Goal: Check status: Check status

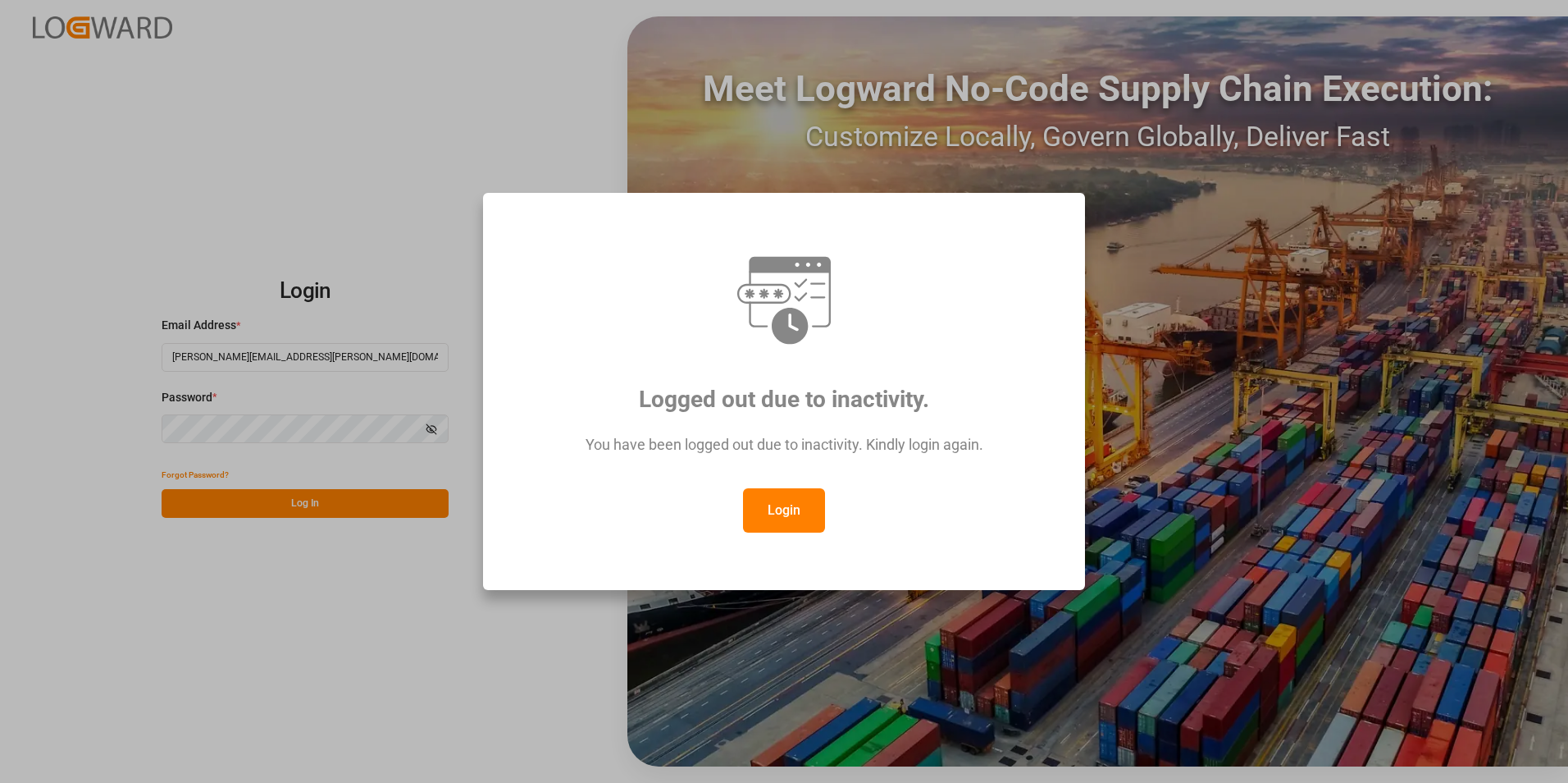
click at [793, 510] on button "Login" at bounding box center [784, 511] width 82 height 45
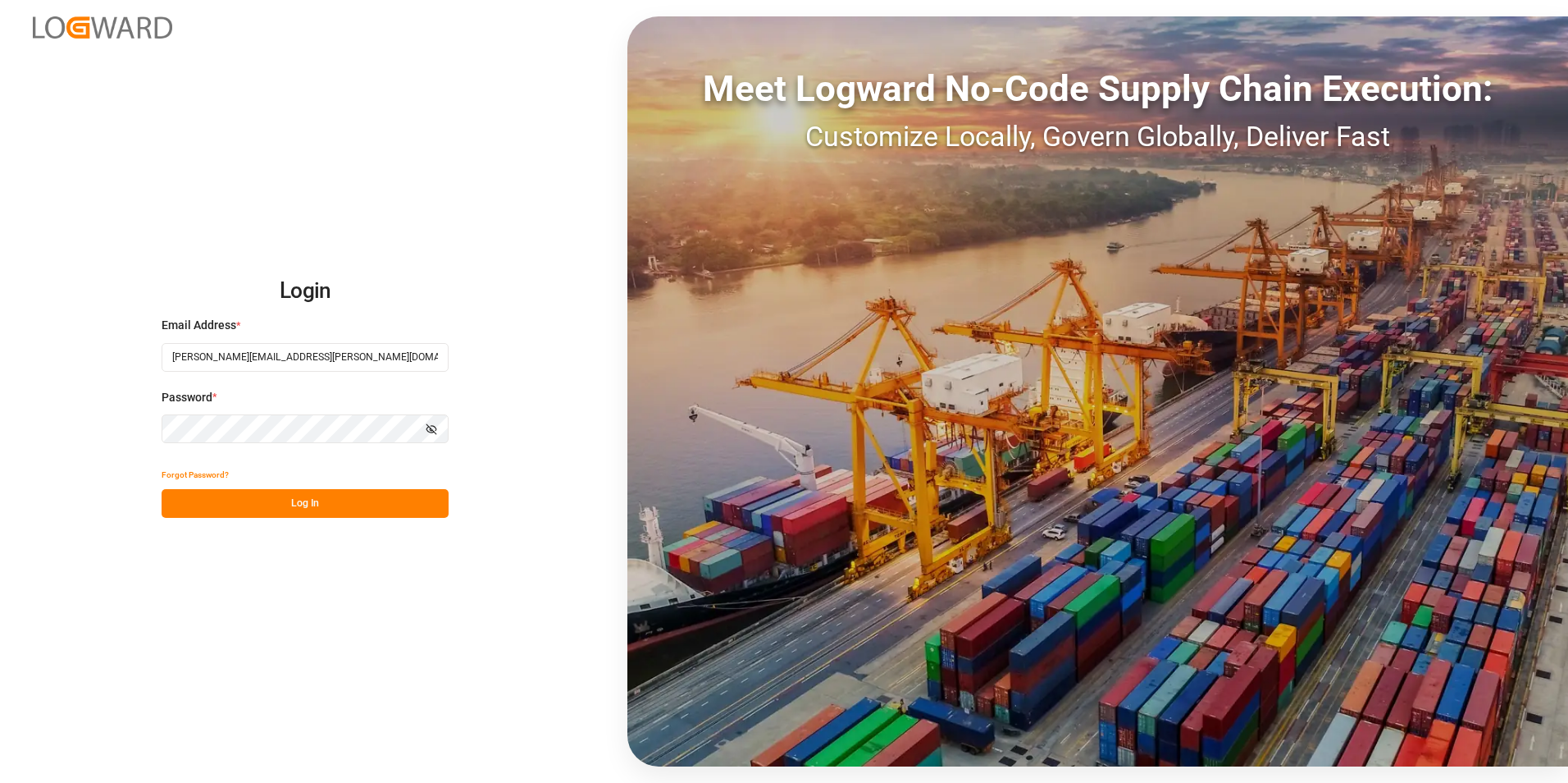
click at [338, 510] on button "Log In" at bounding box center [305, 504] width 287 height 29
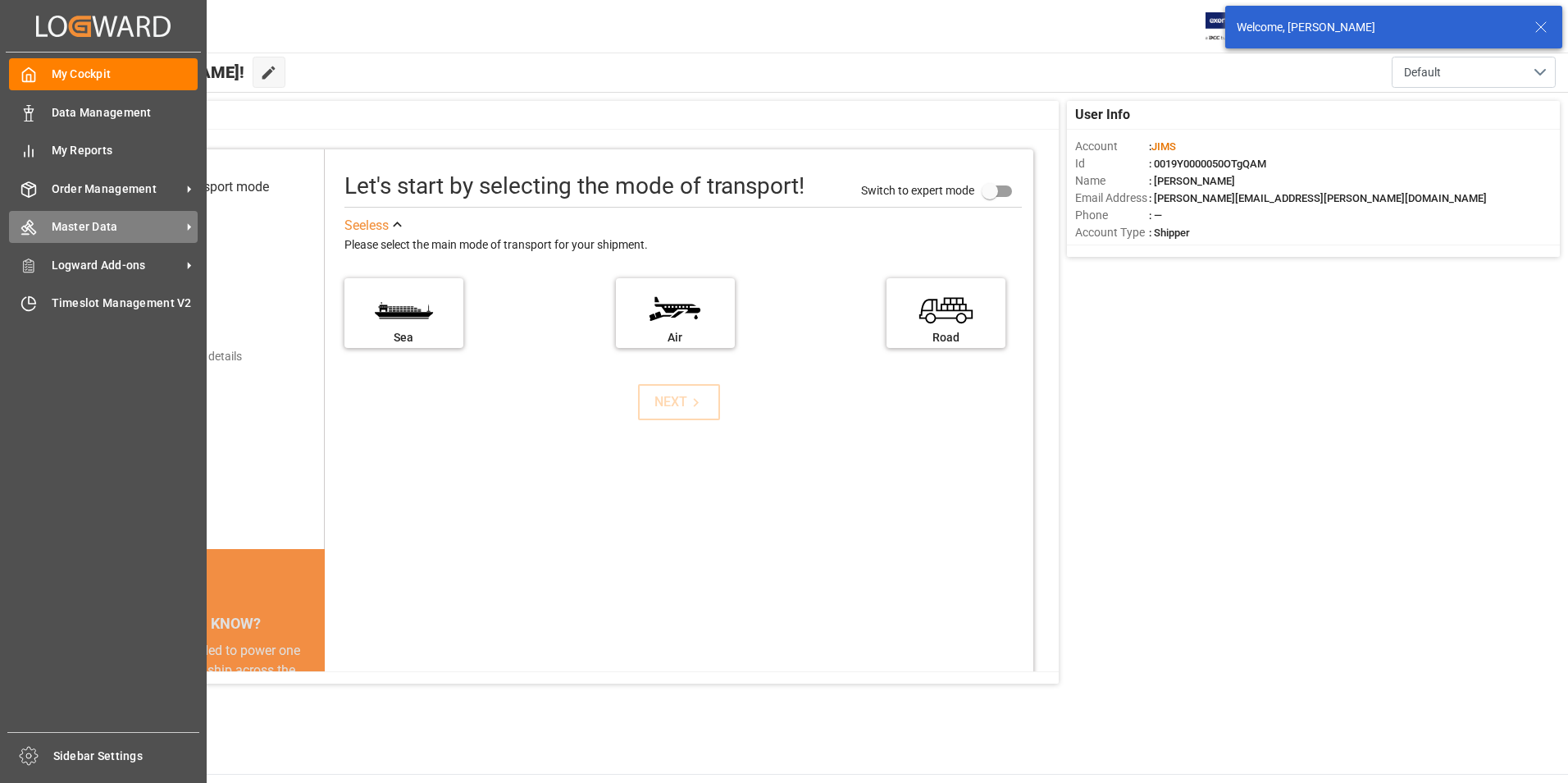
click at [132, 229] on span "Master Data" at bounding box center [116, 227] width 129 height 17
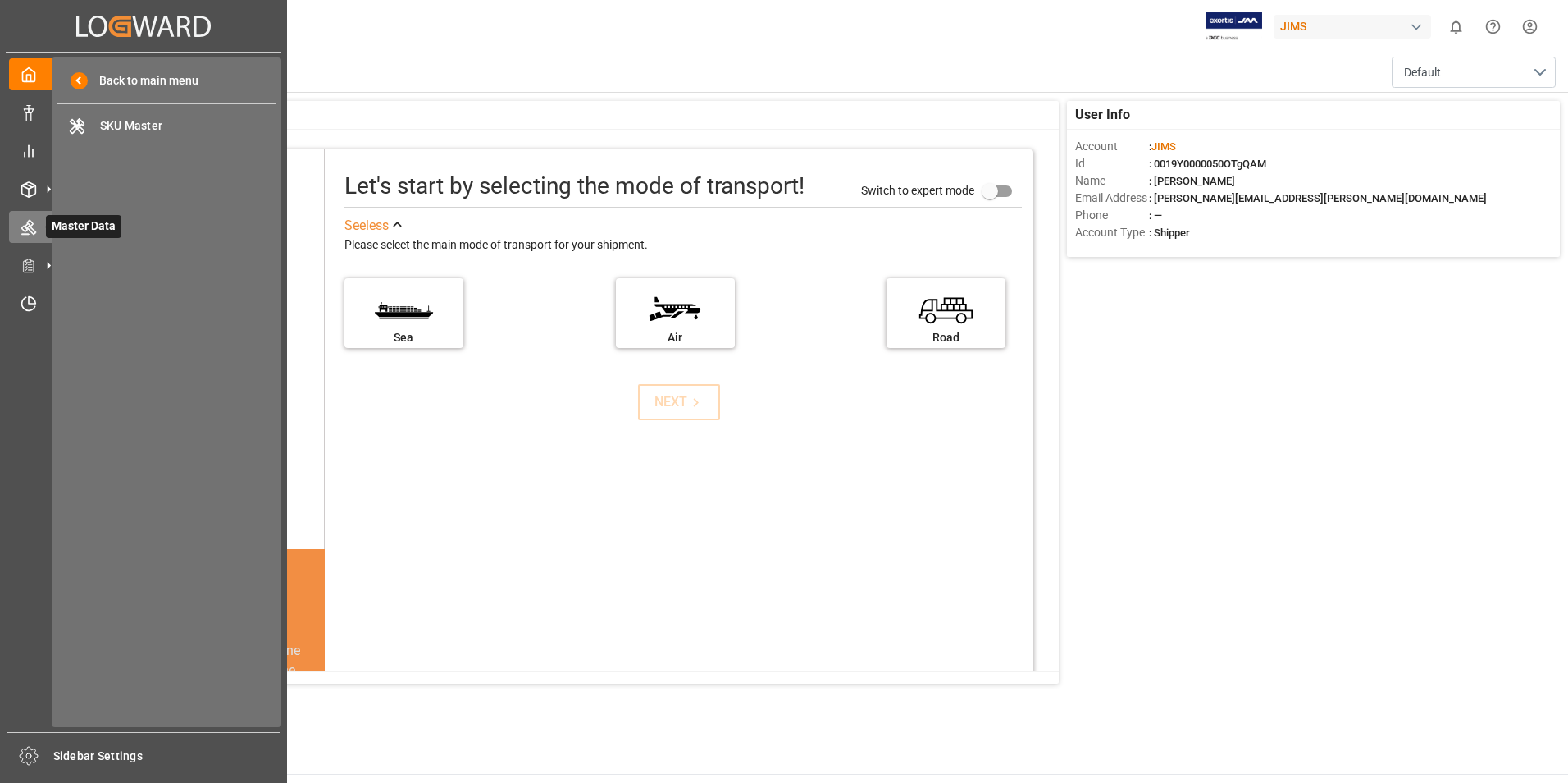
click at [27, 230] on icon at bounding box center [28, 227] width 16 height 16
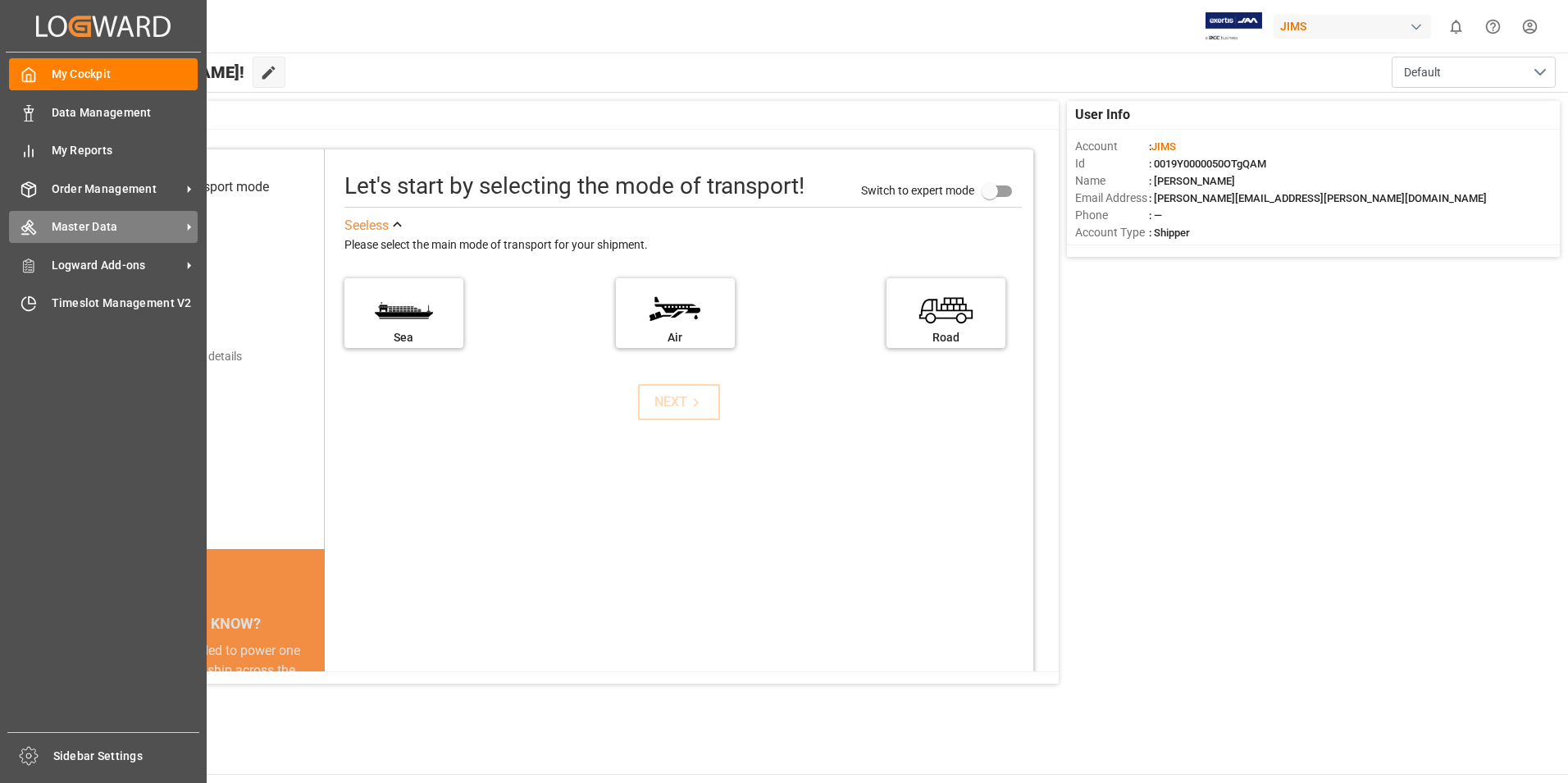
click at [101, 230] on span "Master Data" at bounding box center [116, 227] width 129 height 17
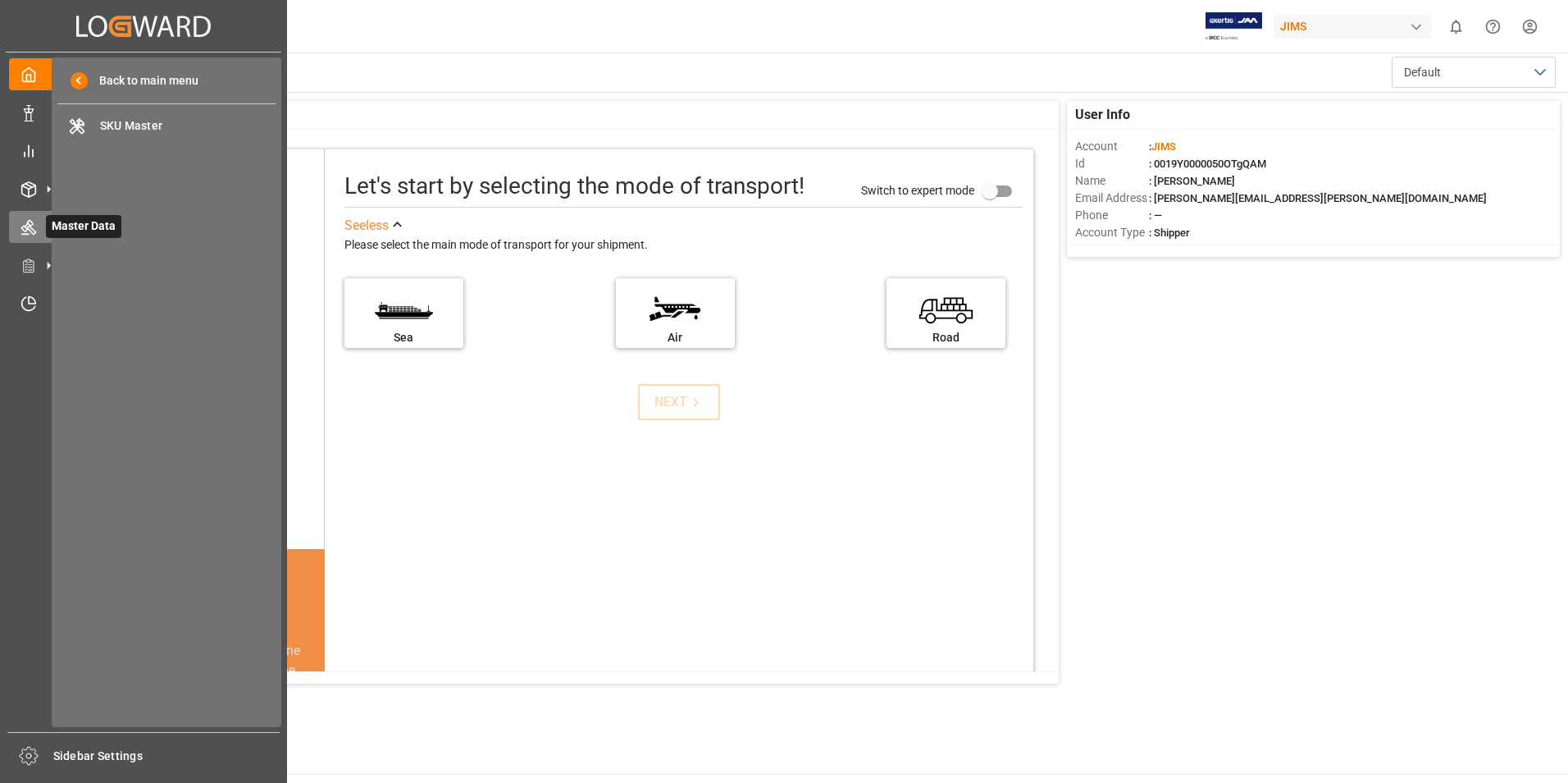
click at [35, 230] on icon at bounding box center [48, 227] width 34 height 34
click at [23, 199] on div "Order Management Order Management" at bounding box center [144, 188] width 269 height 32
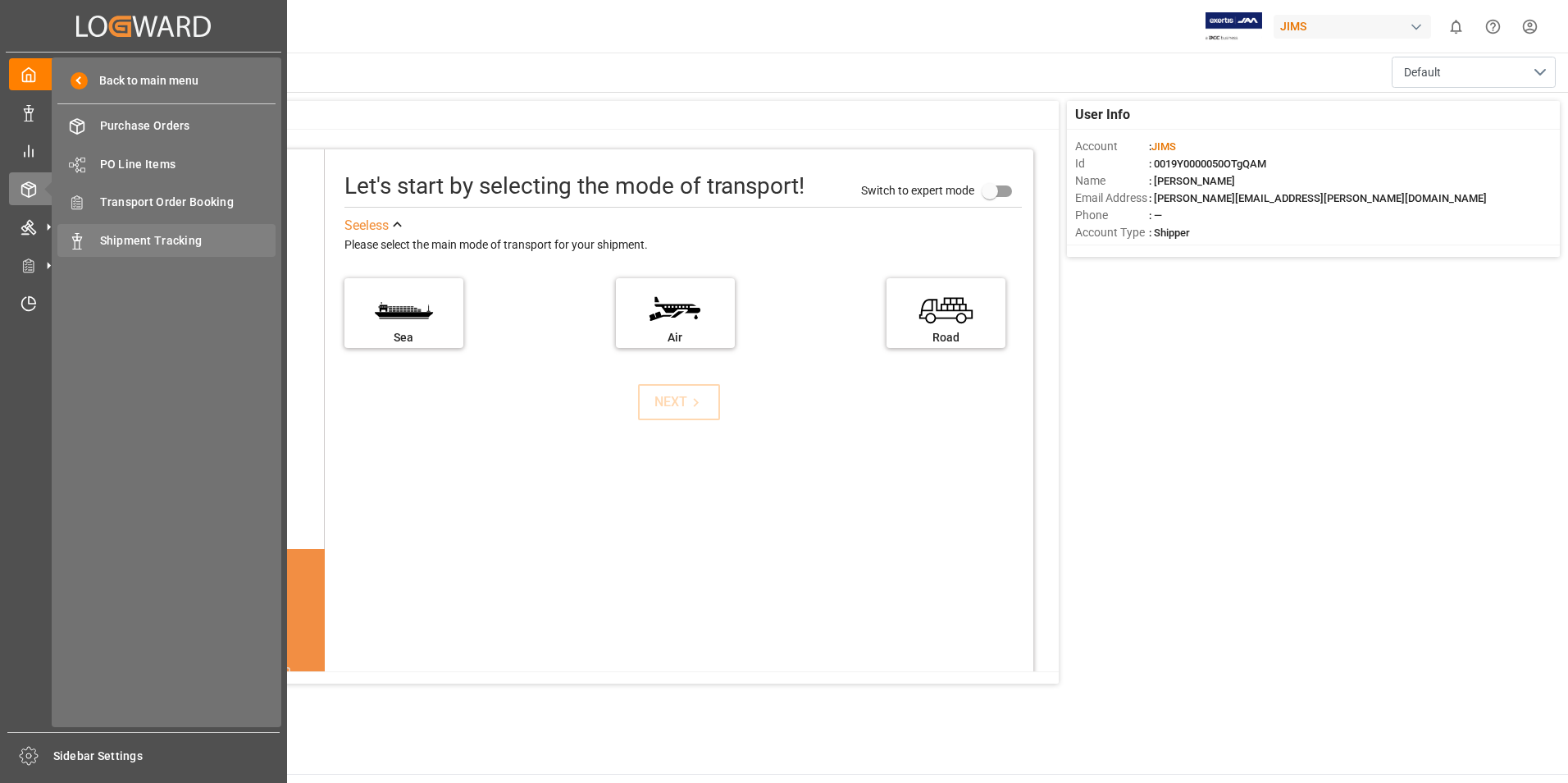
click at [149, 242] on span "Shipment Tracking" at bounding box center [188, 241] width 176 height 17
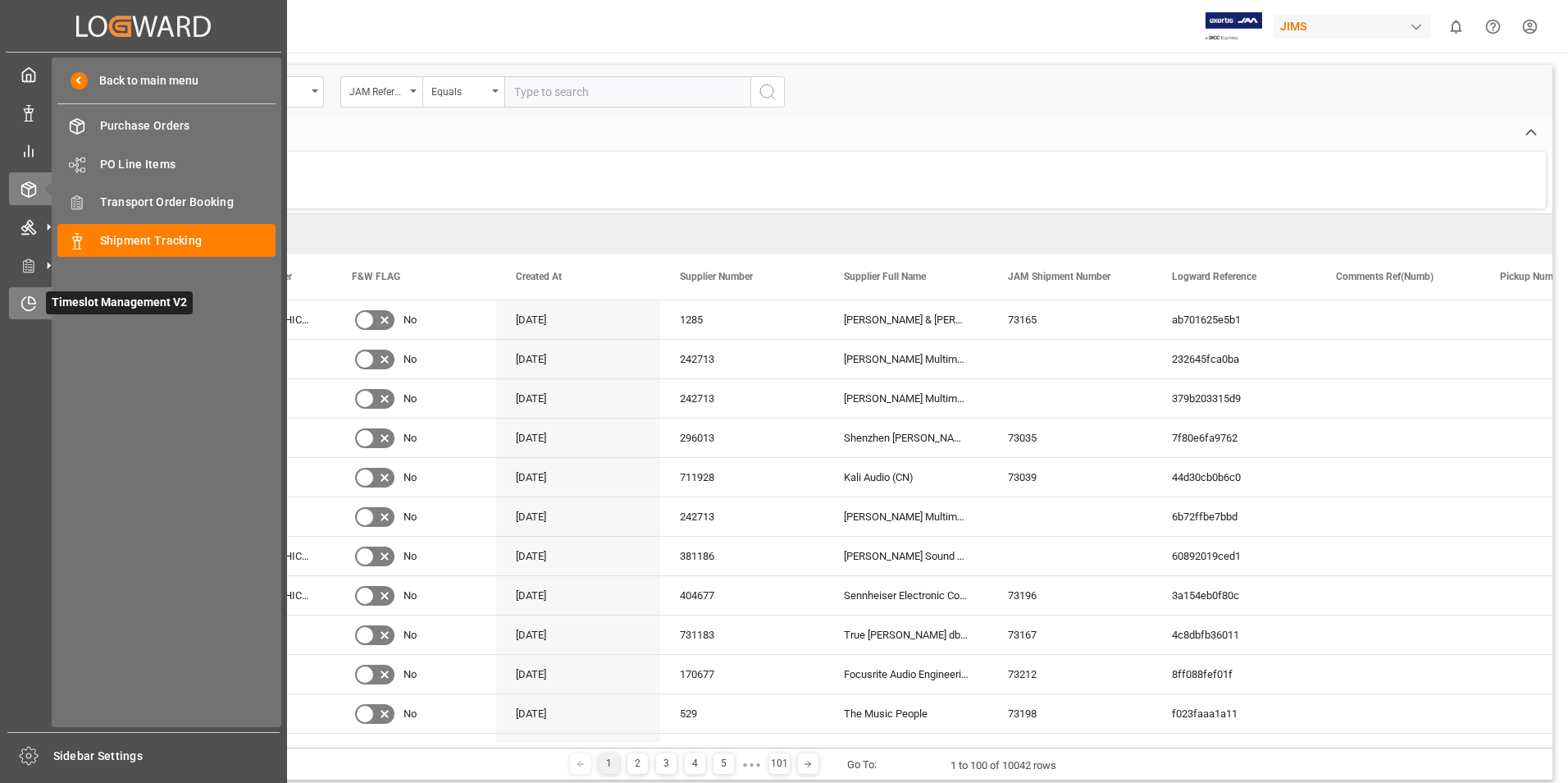
click at [39, 302] on div "Timeslot Management V2 Timeslot Management V2" at bounding box center [144, 302] width 269 height 32
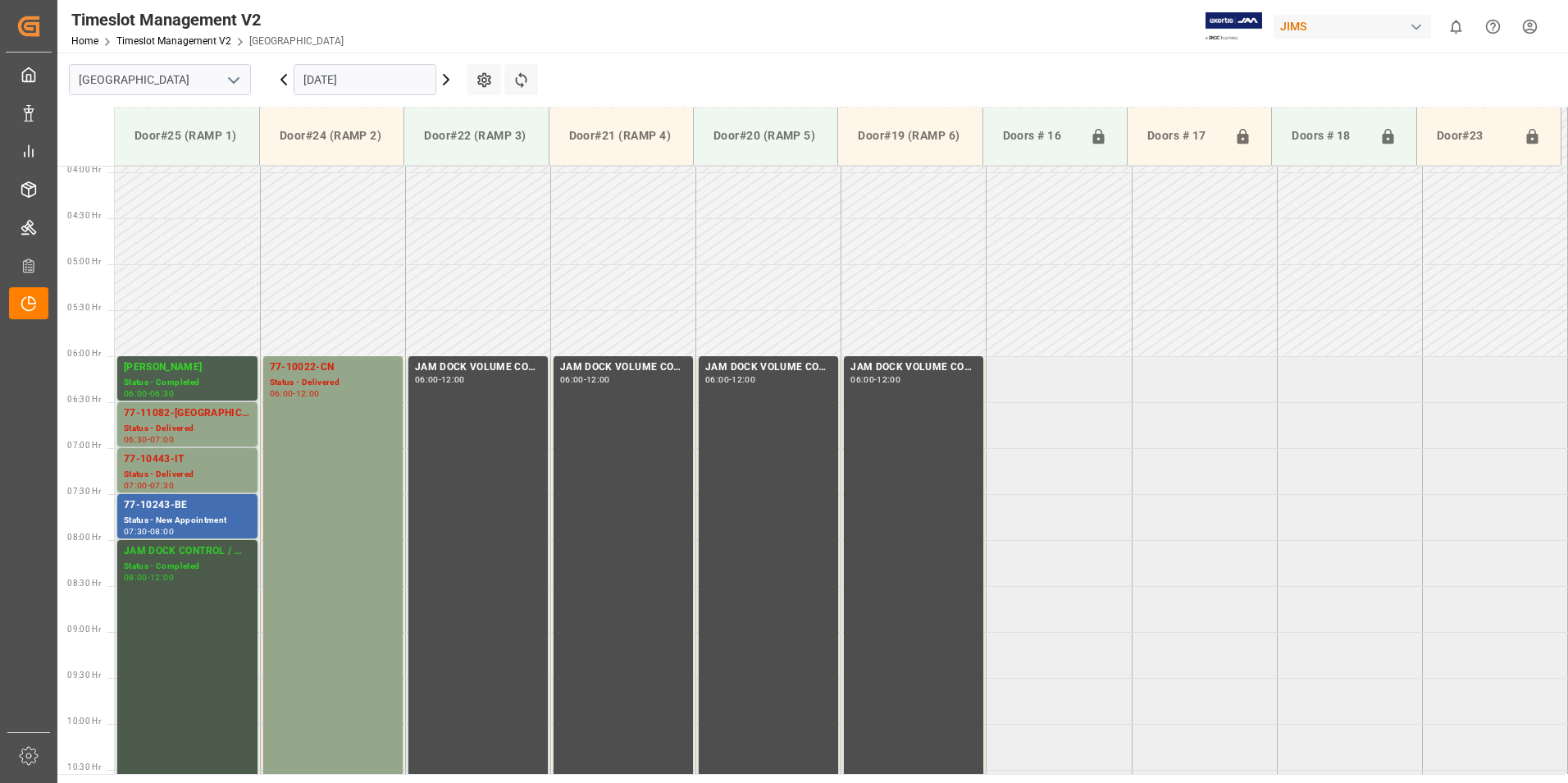
scroll to position [355, 0]
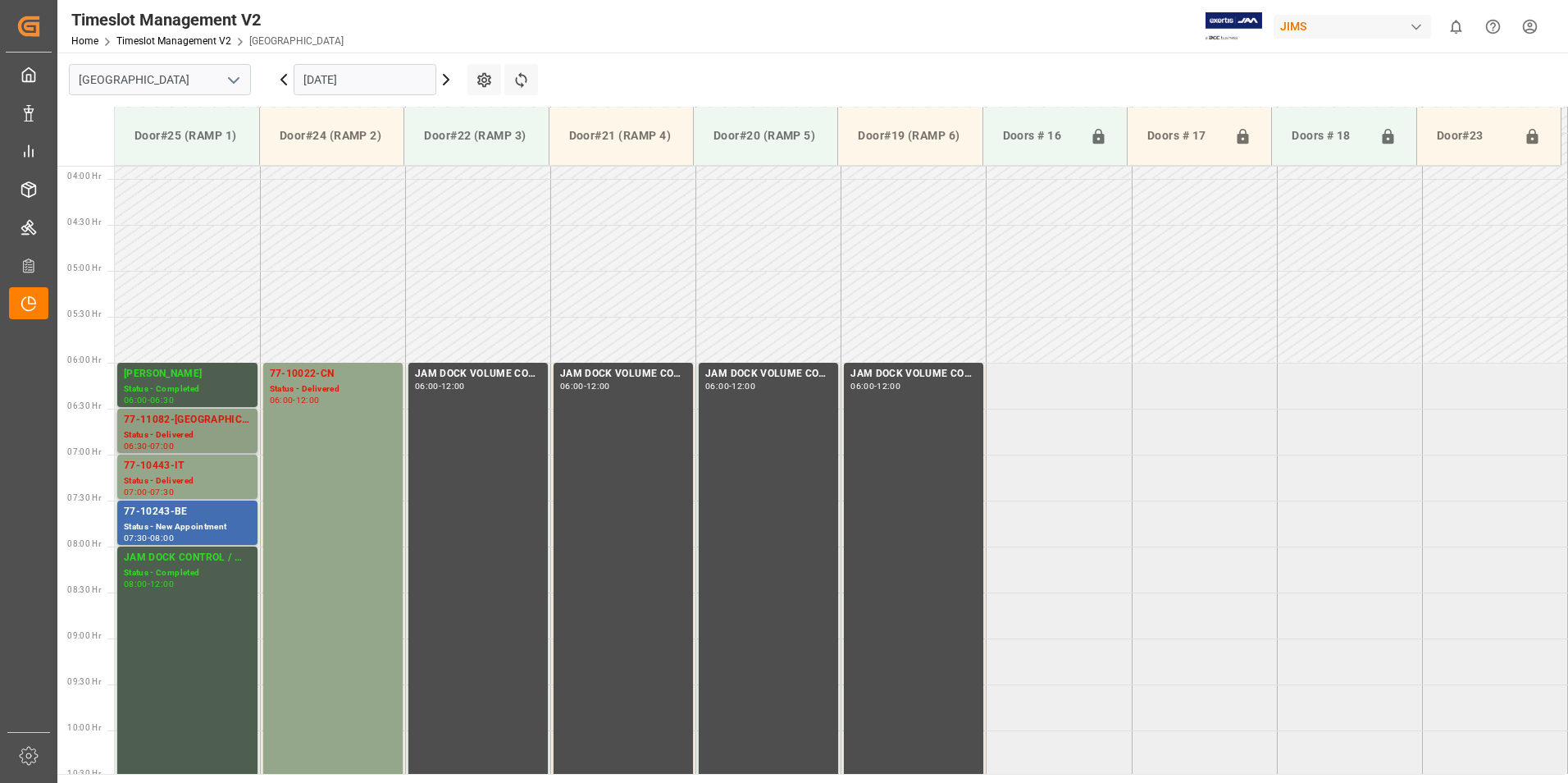
click at [162, 436] on div "Status - Delivered" at bounding box center [188, 435] width 127 height 14
click at [163, 467] on div "77-10443-IT" at bounding box center [188, 465] width 127 height 16
click at [179, 522] on div "Status - New Appointment" at bounding box center [188, 527] width 127 height 14
click at [323, 372] on div "77-10022-CN" at bounding box center [332, 374] width 126 height 16
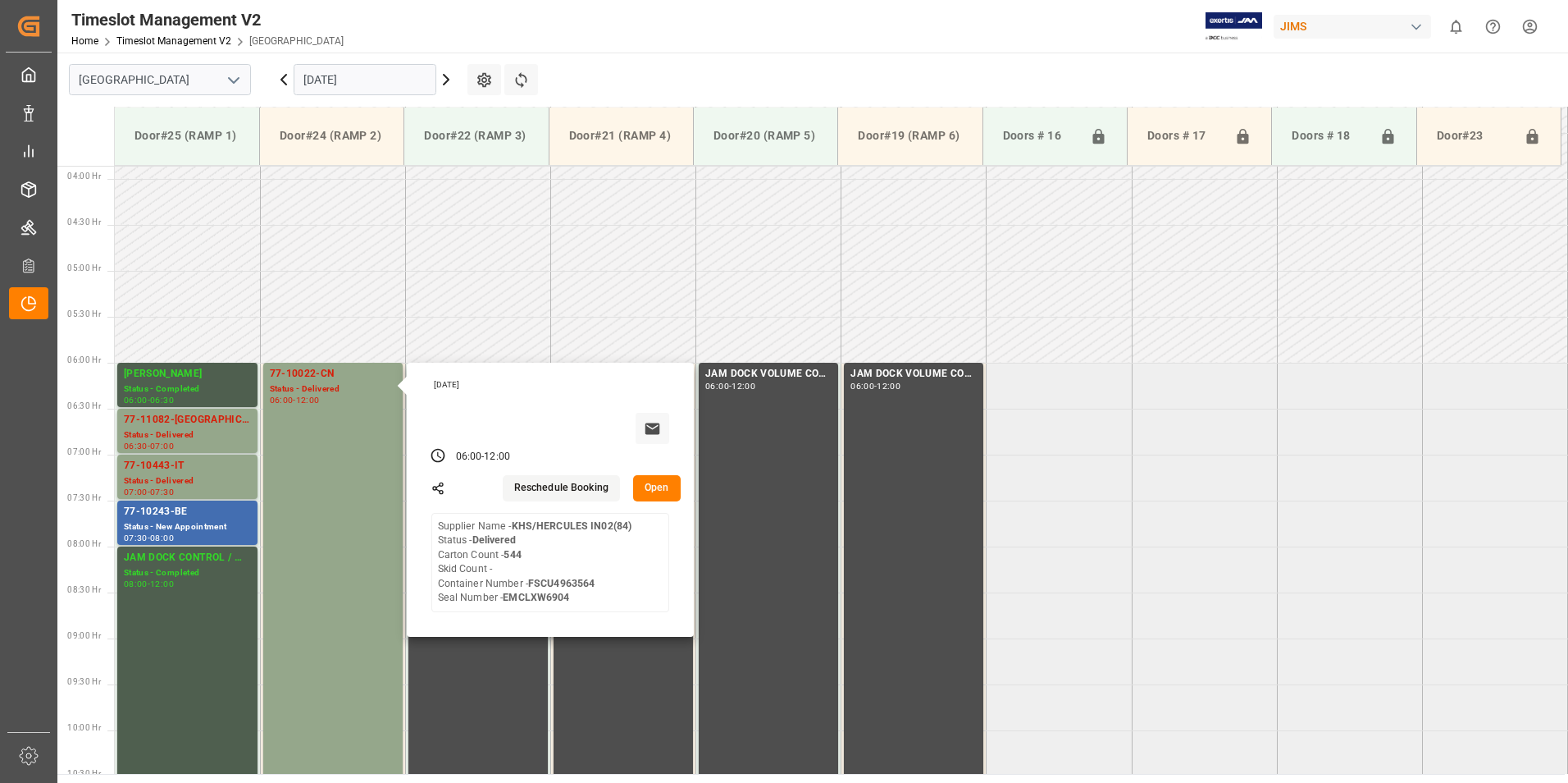
click at [331, 80] on input "[DATE]" at bounding box center [365, 80] width 143 height 31
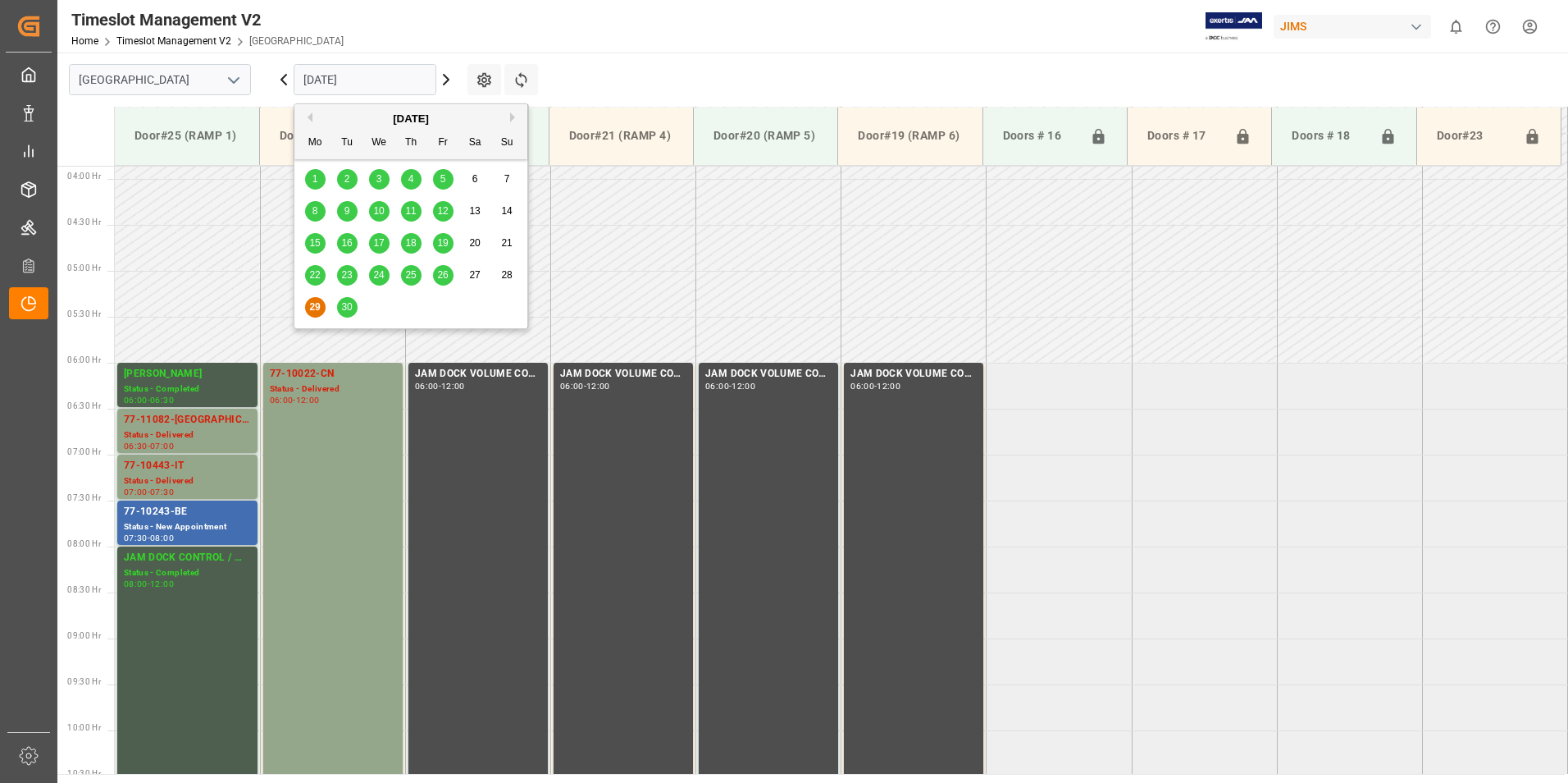
click at [345, 303] on span "30" at bounding box center [346, 306] width 10 height 11
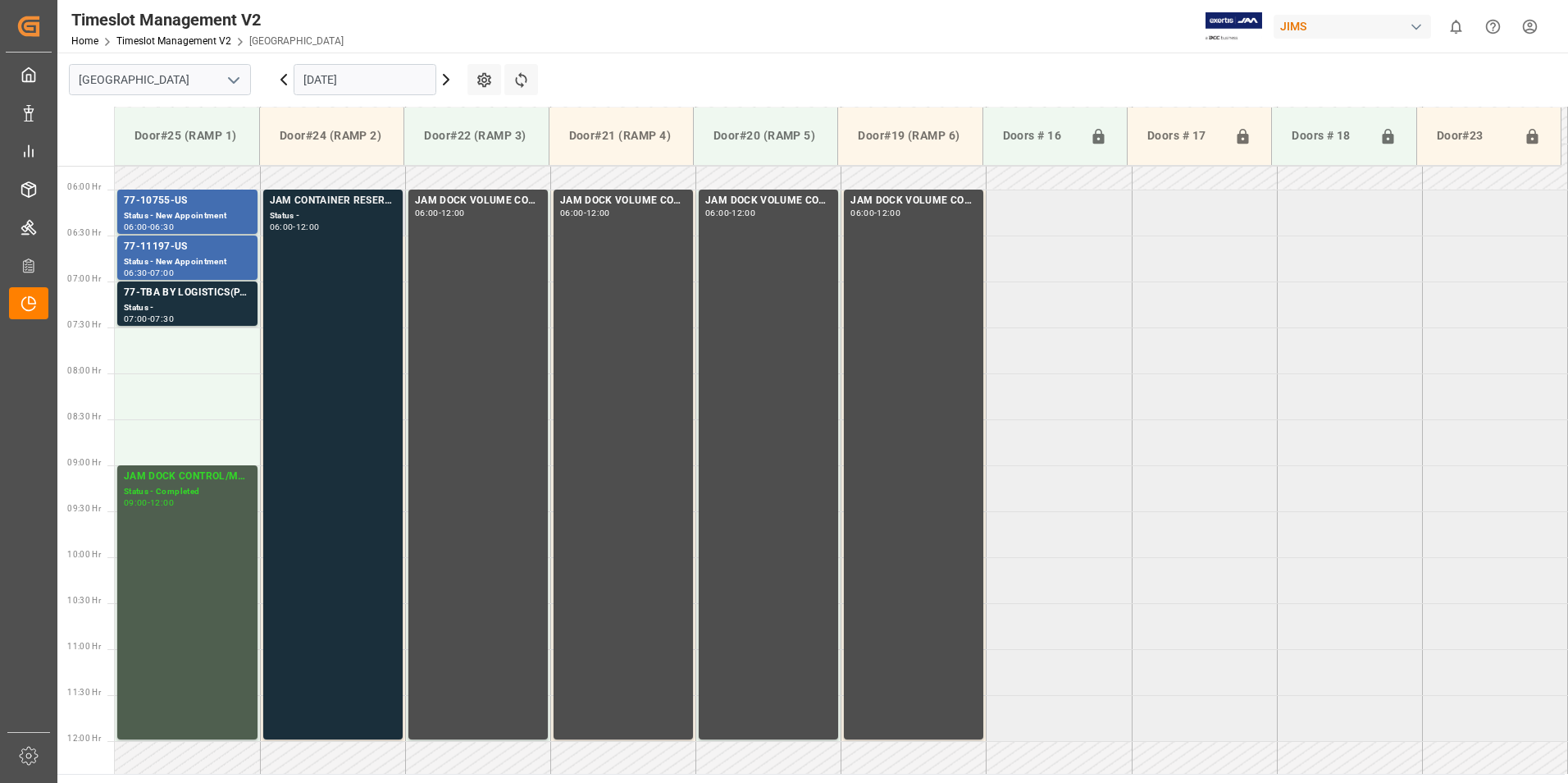
scroll to position [515, 0]
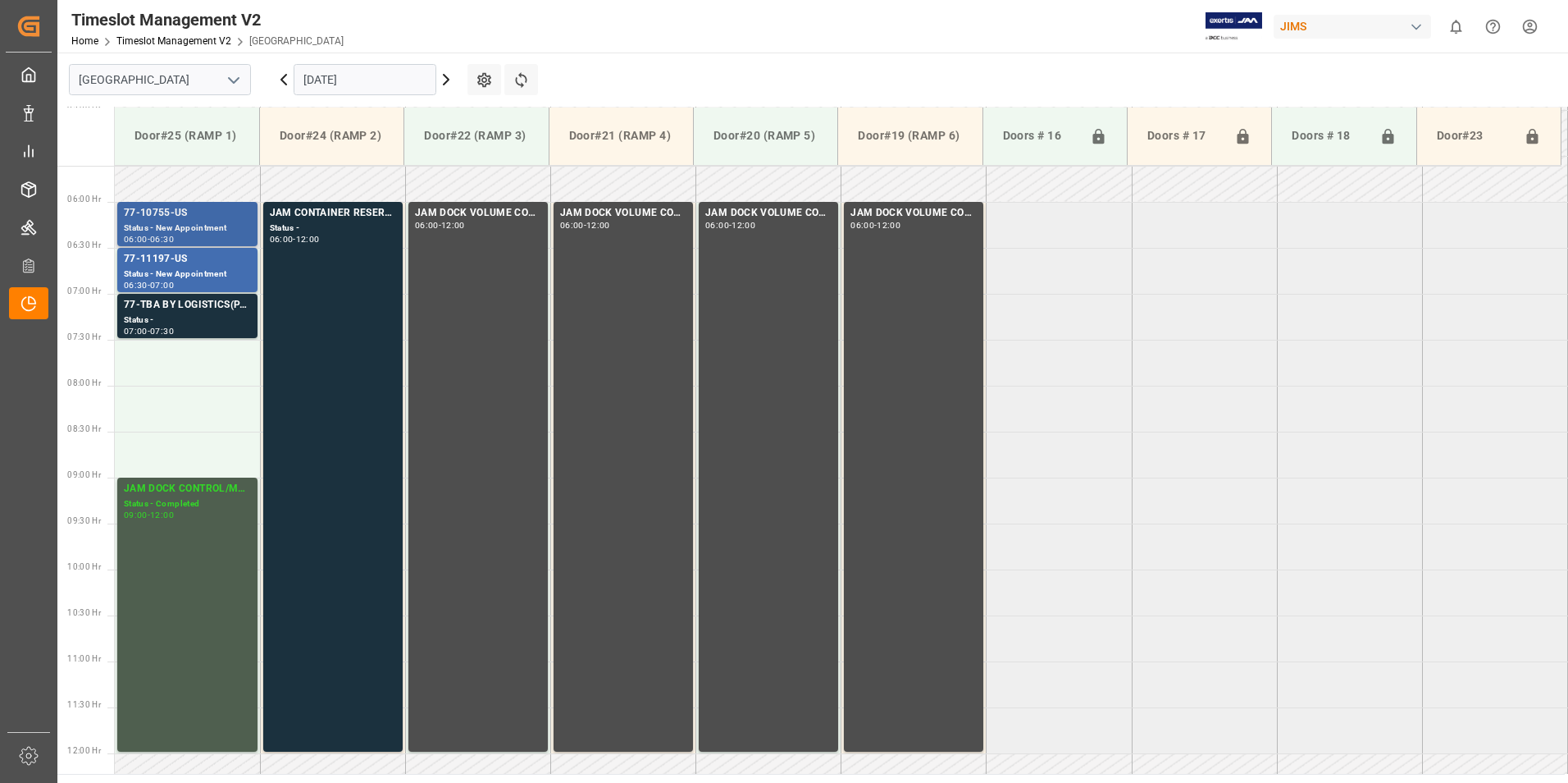
click at [163, 212] on div "77-10755-US" at bounding box center [188, 212] width 127 height 16
click at [166, 262] on div "77-11197-US" at bounding box center [188, 259] width 127 height 16
click at [154, 310] on div "77-TBA BY LOGISTICS(PARAGRAPH)" at bounding box center [188, 305] width 127 height 16
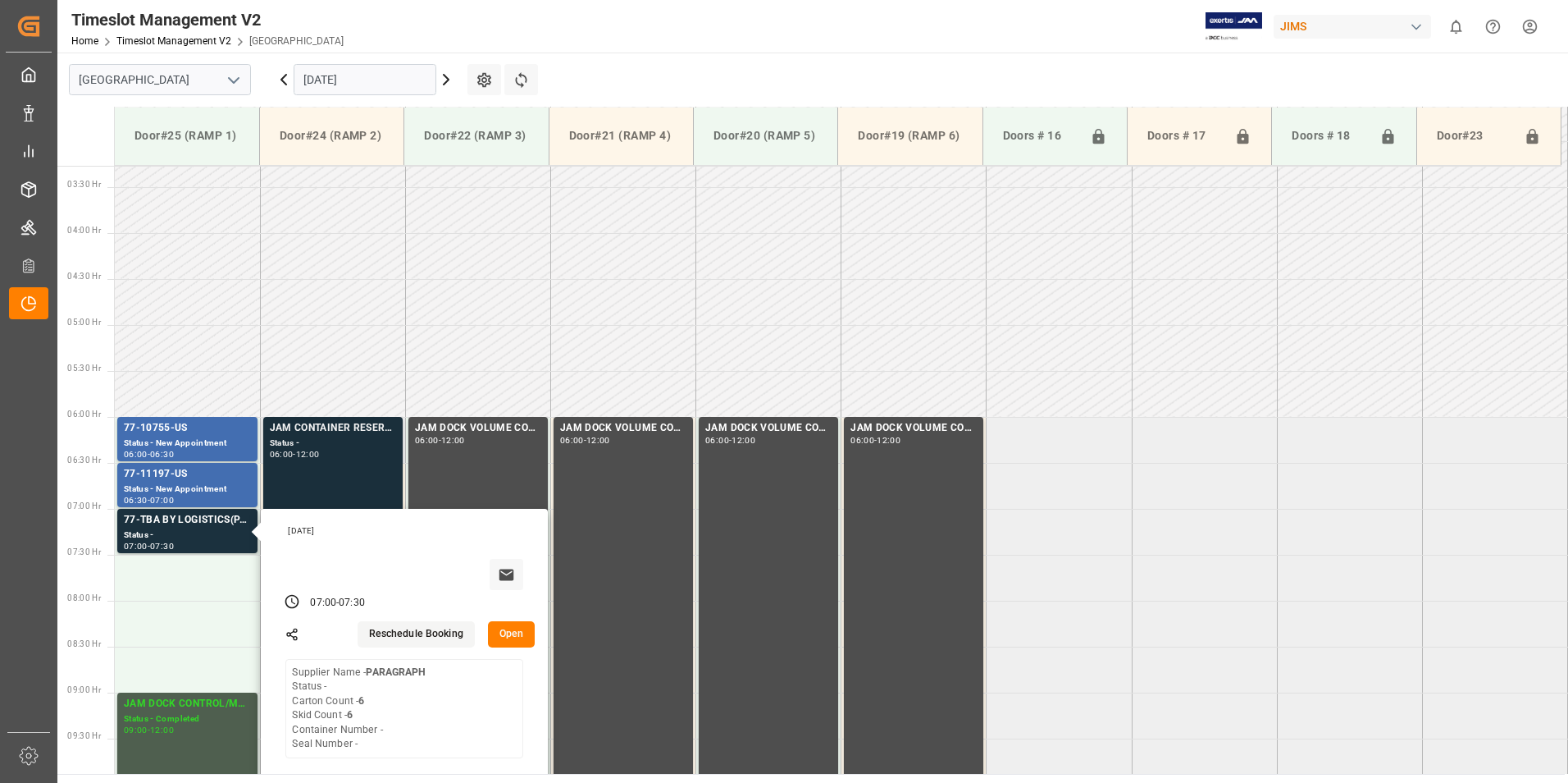
scroll to position [105, 0]
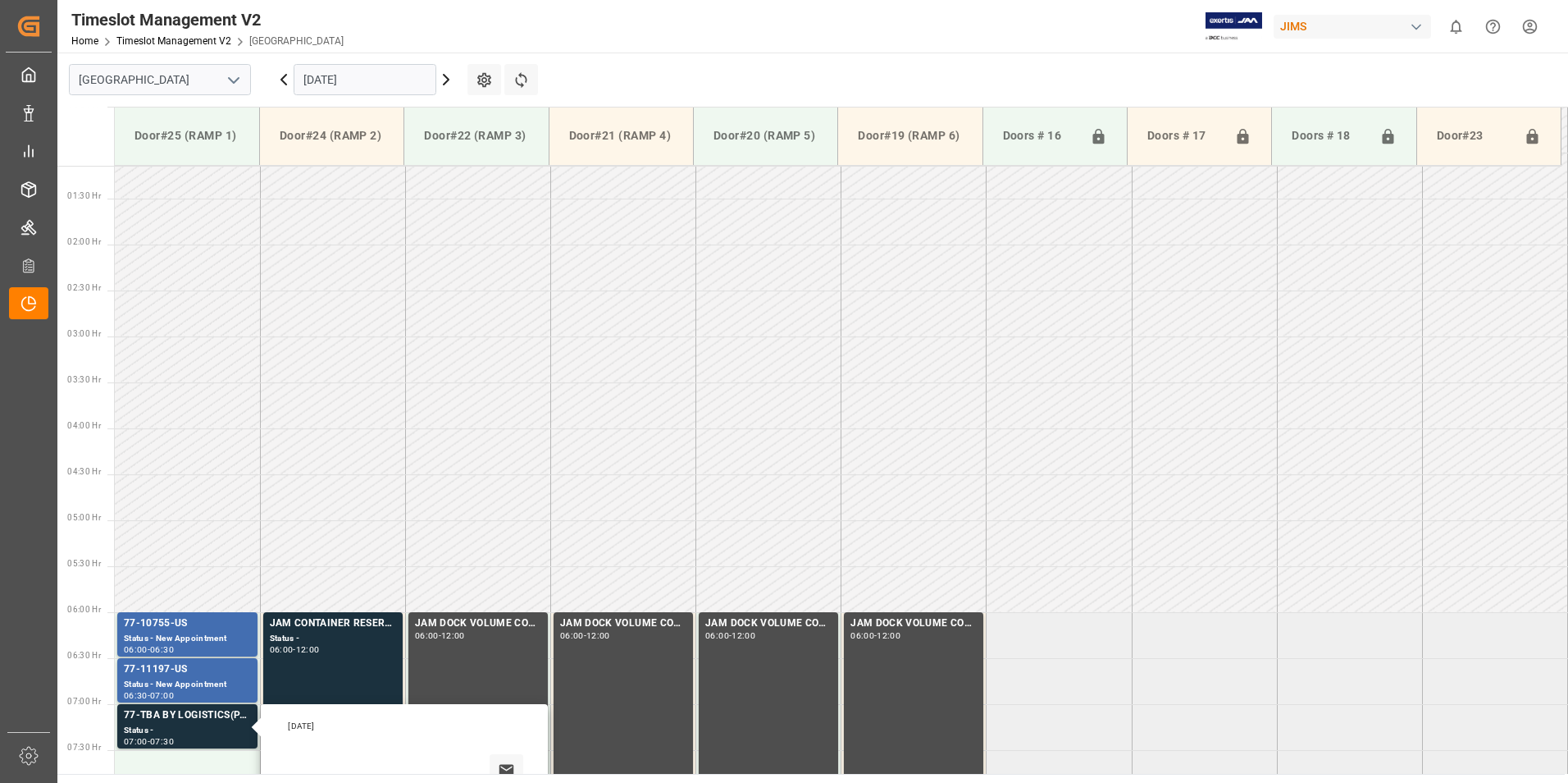
click at [357, 71] on input "[DATE]" at bounding box center [365, 80] width 143 height 31
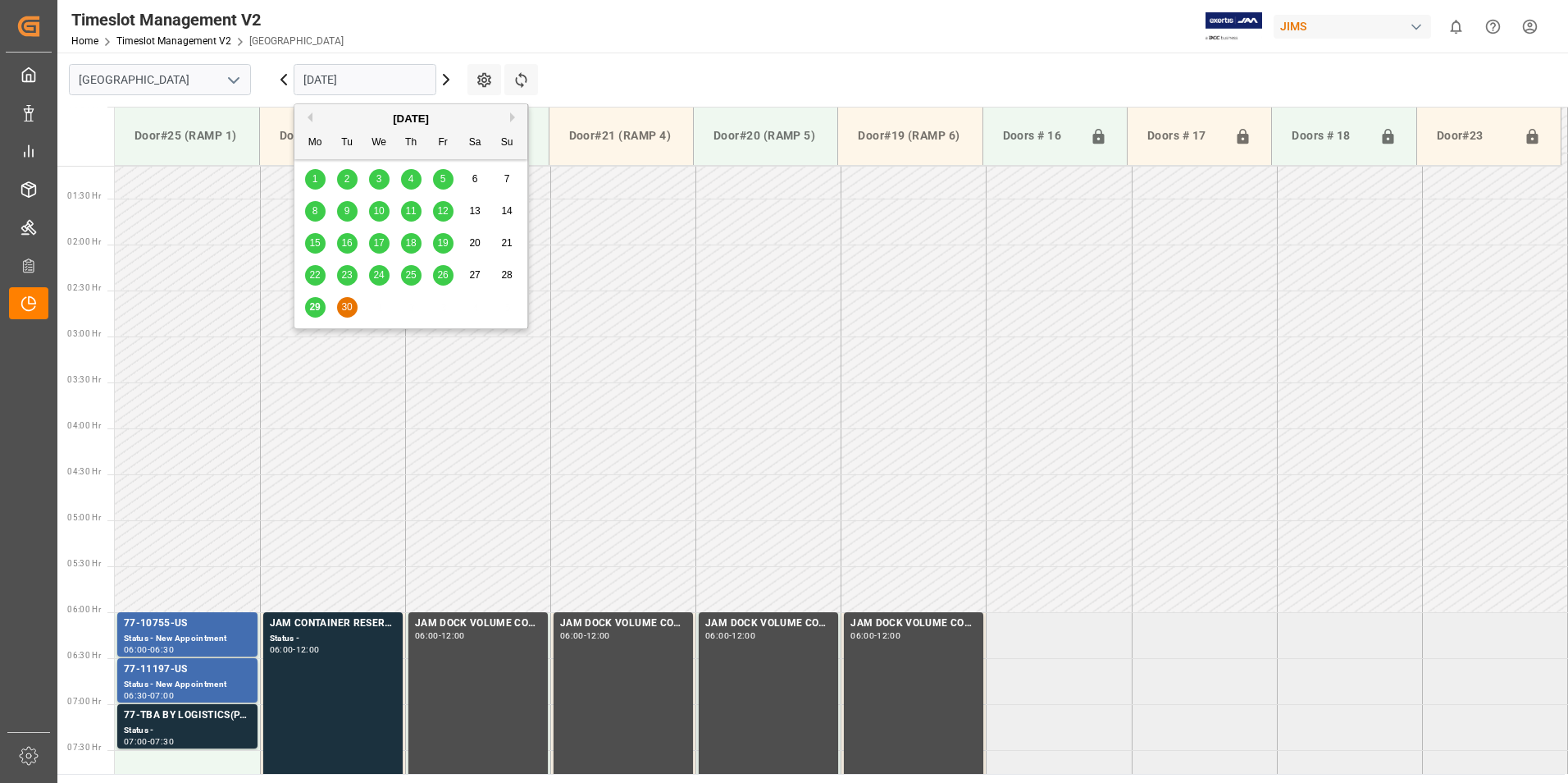
click at [510, 117] on button "Next Month" at bounding box center [515, 117] width 9 height 9
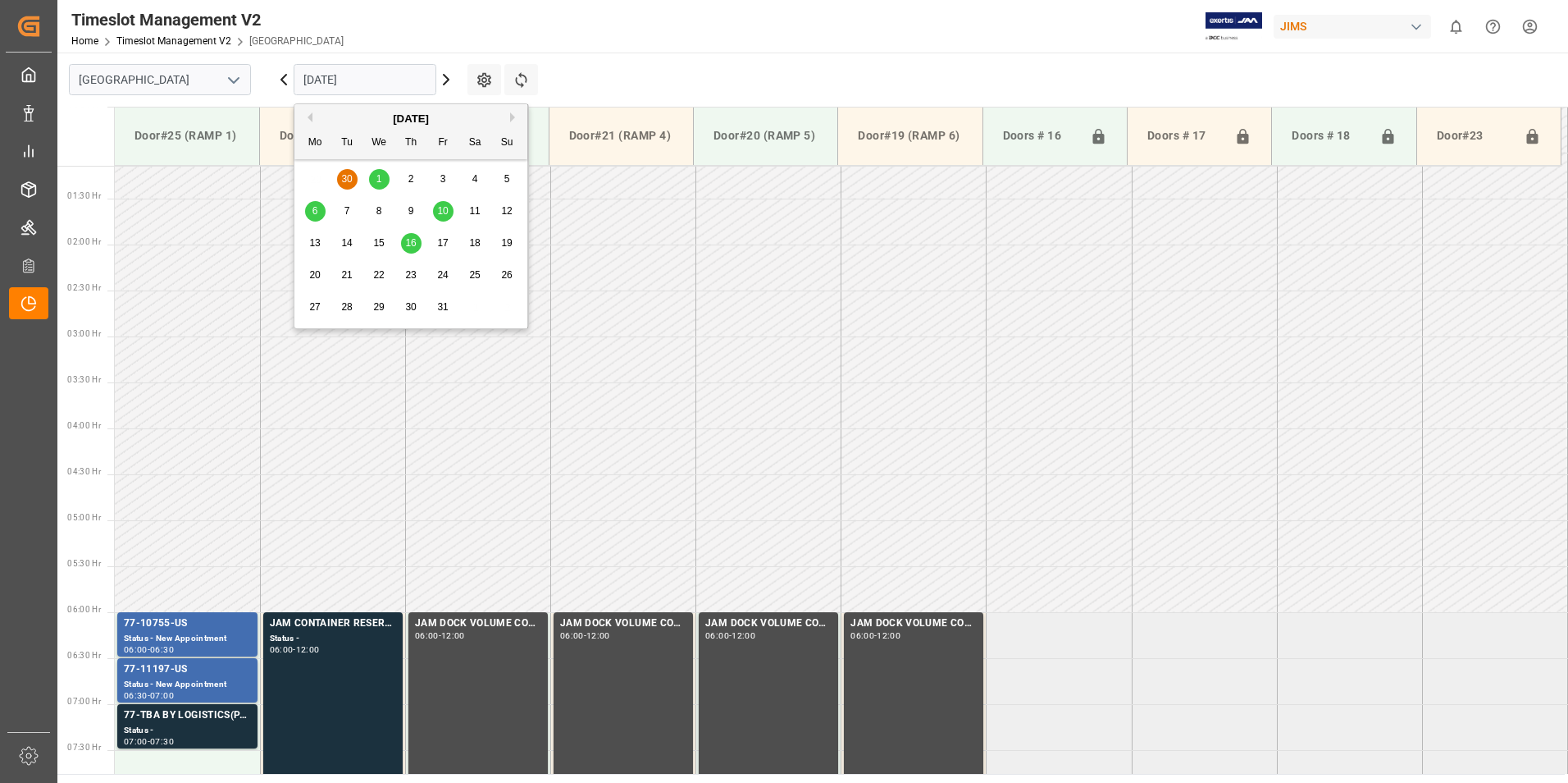
click at [380, 179] on span "1" at bounding box center [379, 178] width 6 height 11
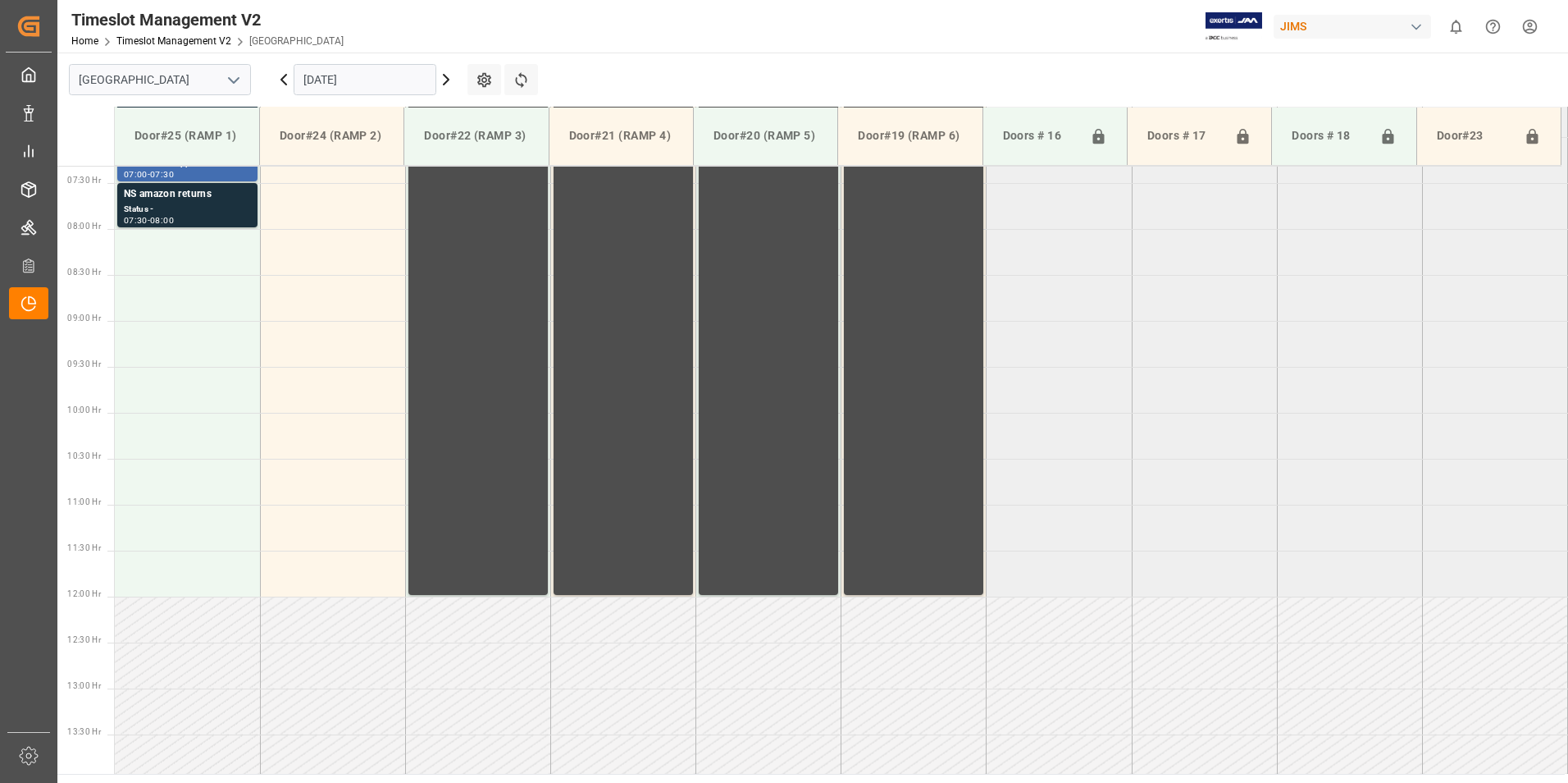
scroll to position [499, 0]
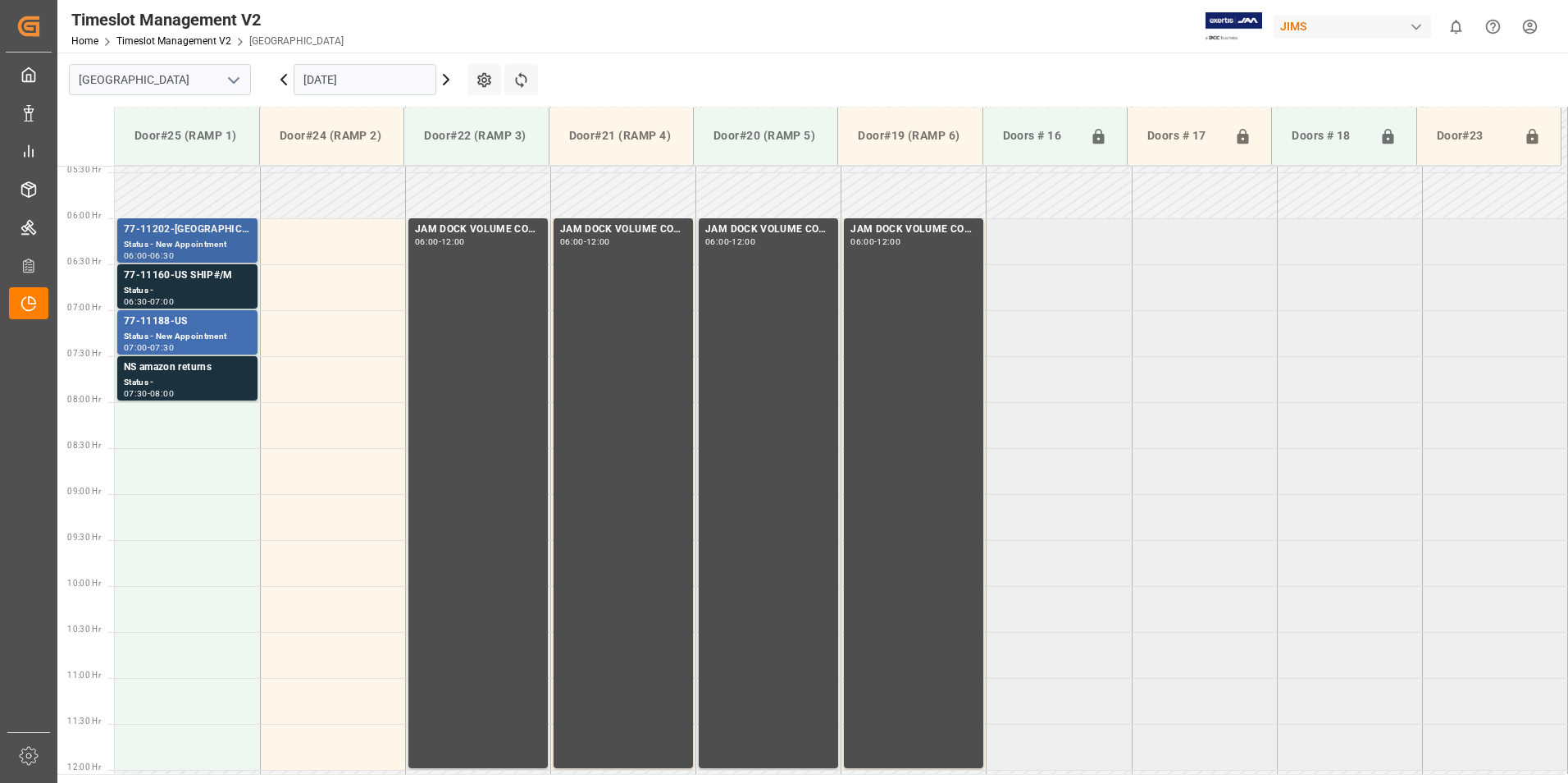
click at [165, 238] on div "Status - New Appointment" at bounding box center [188, 245] width 127 height 14
click at [168, 275] on div "77-11160-US SHIP#/M" at bounding box center [188, 275] width 127 height 16
click at [167, 320] on div "77-11188-US" at bounding box center [188, 321] width 127 height 16
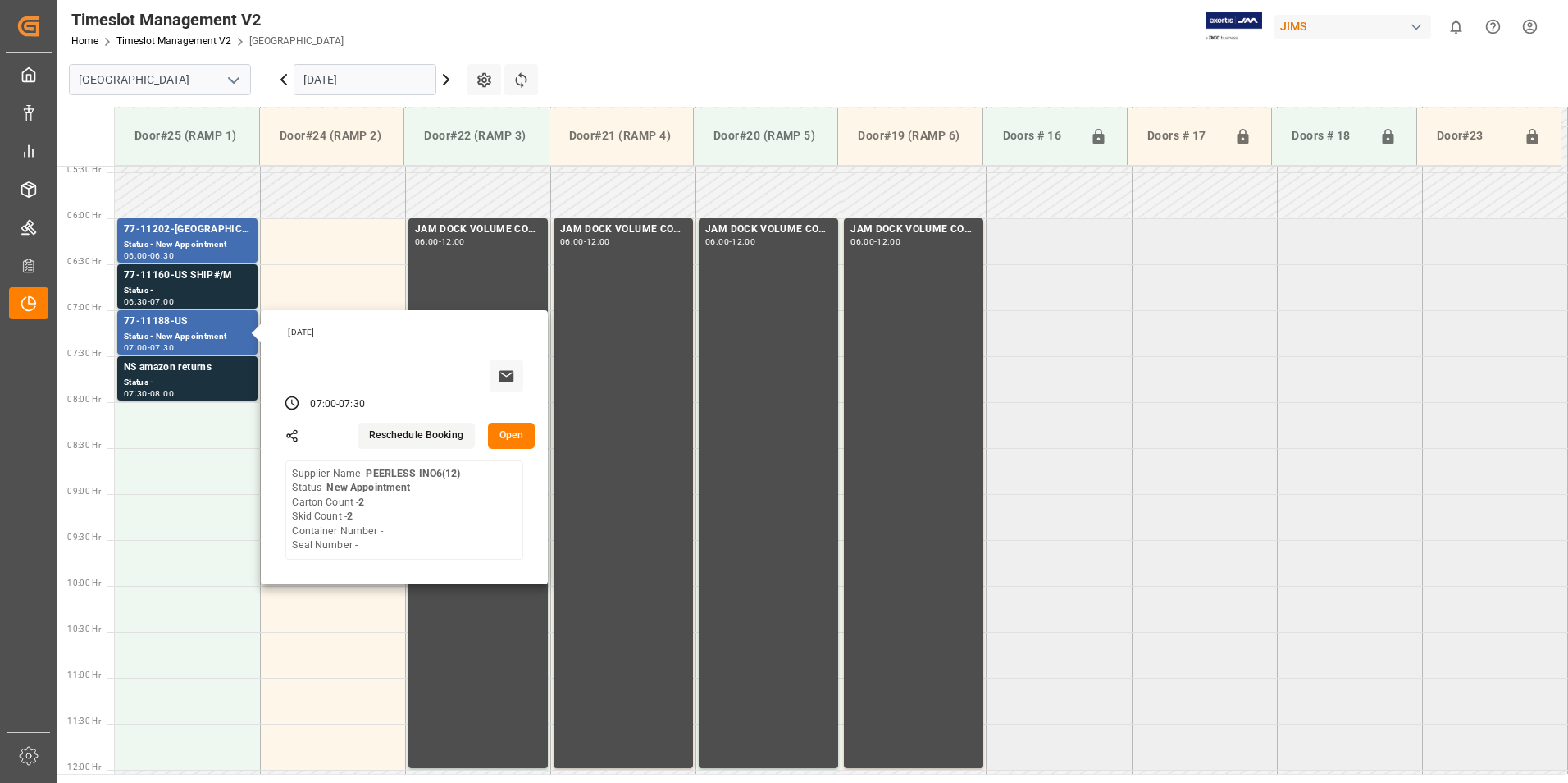
click at [350, 77] on input "[DATE]" at bounding box center [365, 80] width 143 height 31
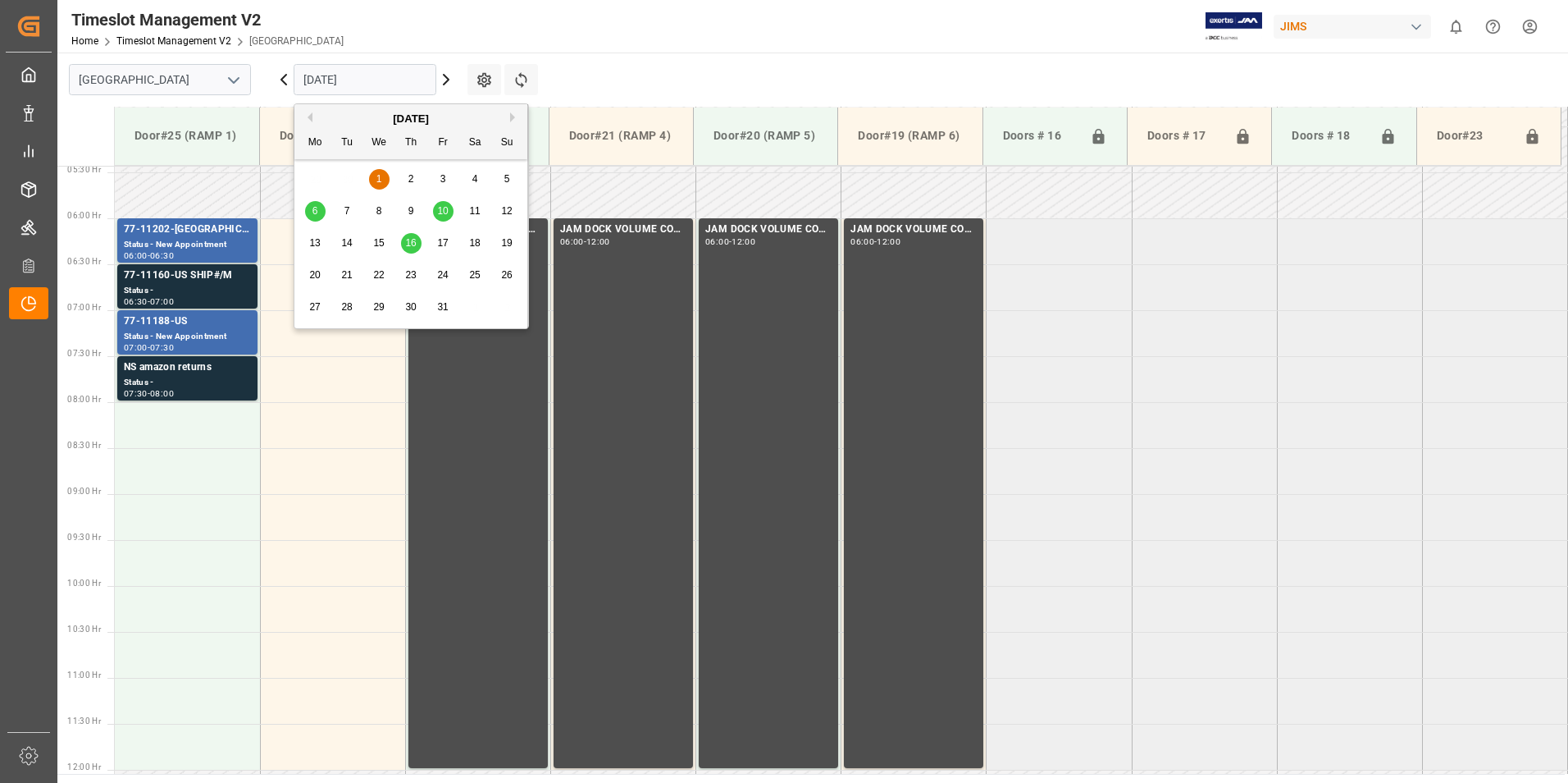
click at [308, 206] on div "6" at bounding box center [315, 212] width 21 height 20
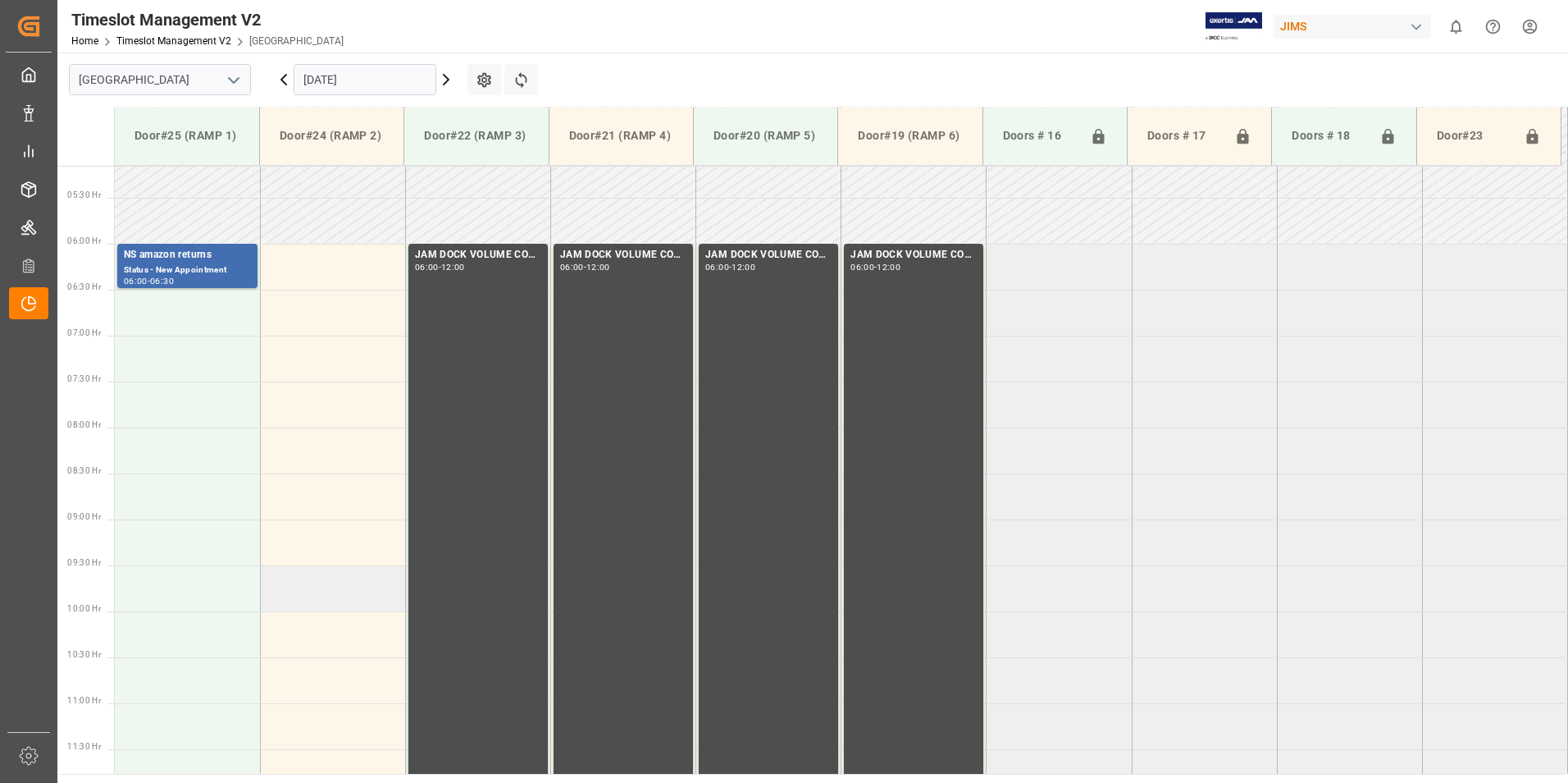
scroll to position [253, 0]
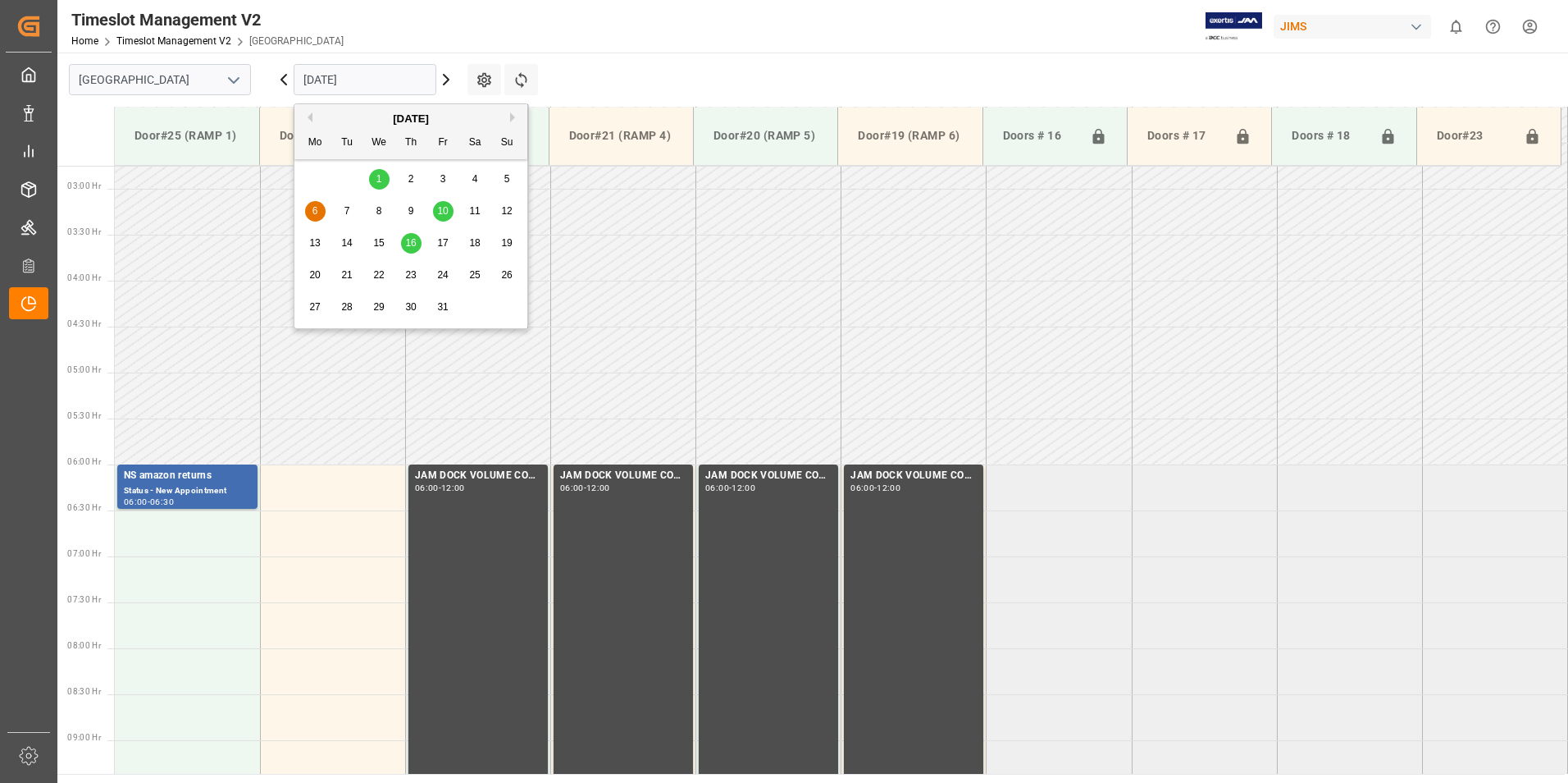
click at [322, 81] on input "[DATE]" at bounding box center [365, 80] width 143 height 31
click at [445, 210] on span "10" at bounding box center [442, 210] width 10 height 11
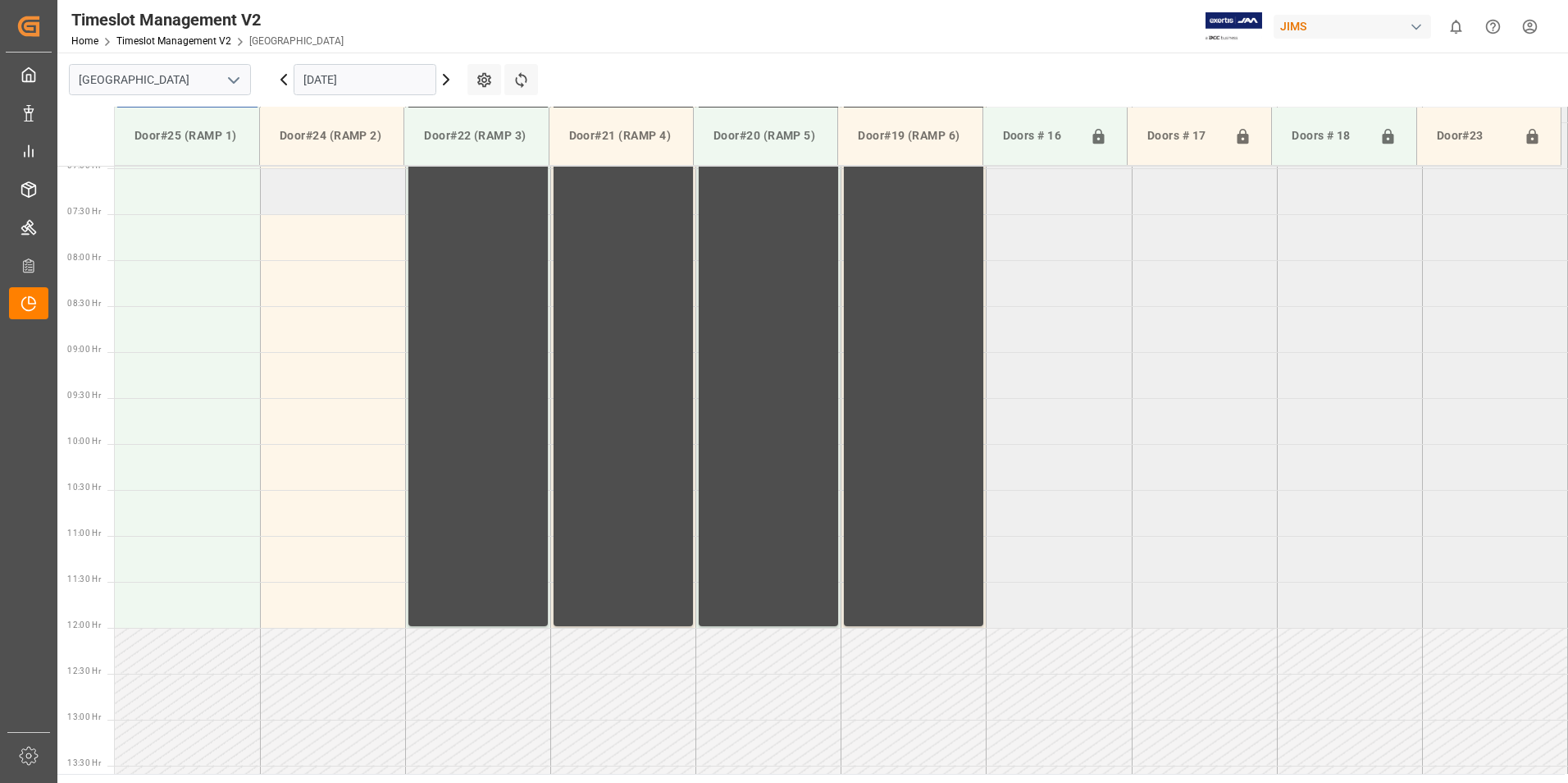
scroll to position [486, 0]
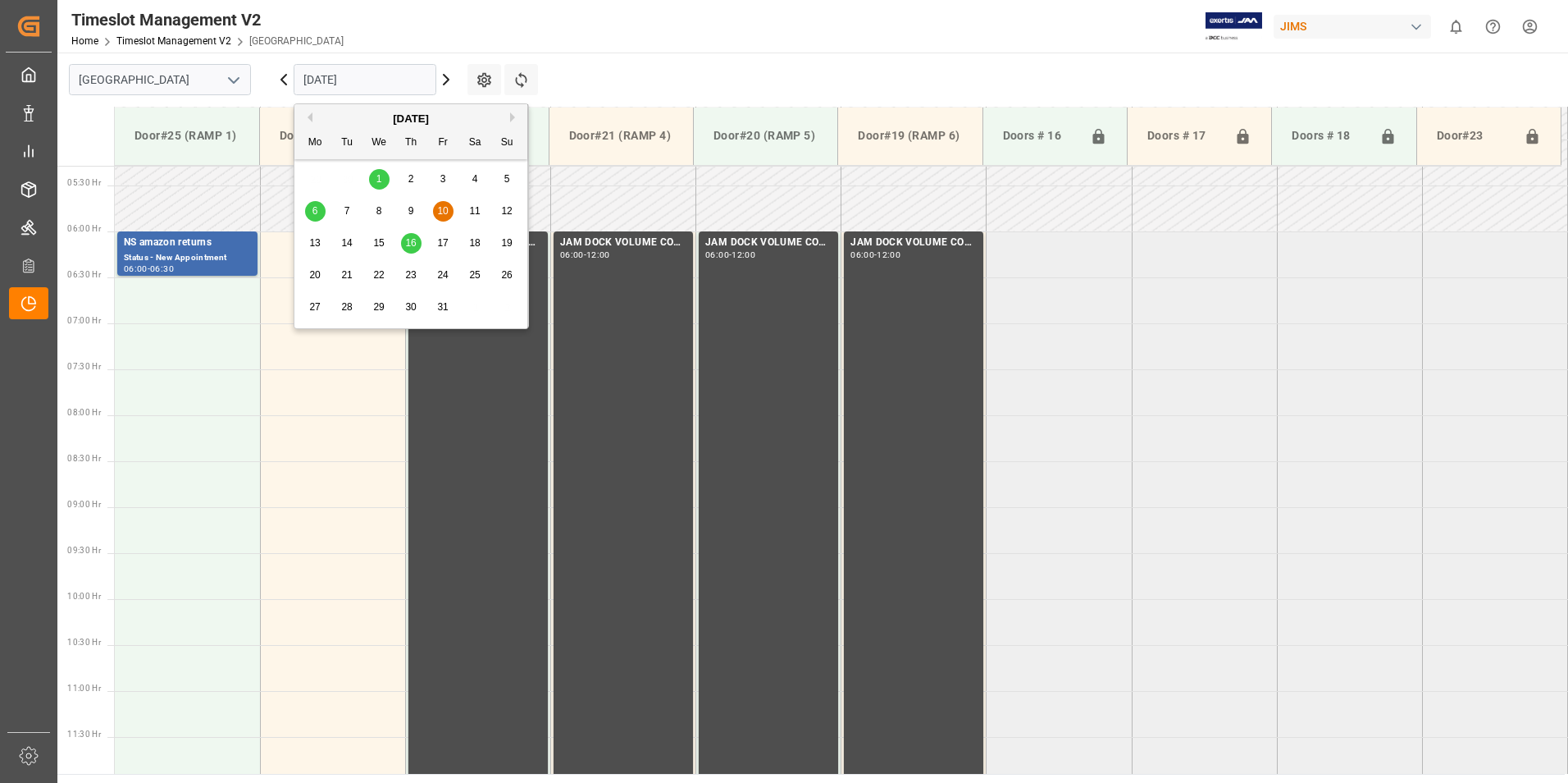
click at [367, 81] on input "[DATE]" at bounding box center [365, 80] width 143 height 31
click at [304, 121] on button "Previous Month" at bounding box center [307, 117] width 9 height 9
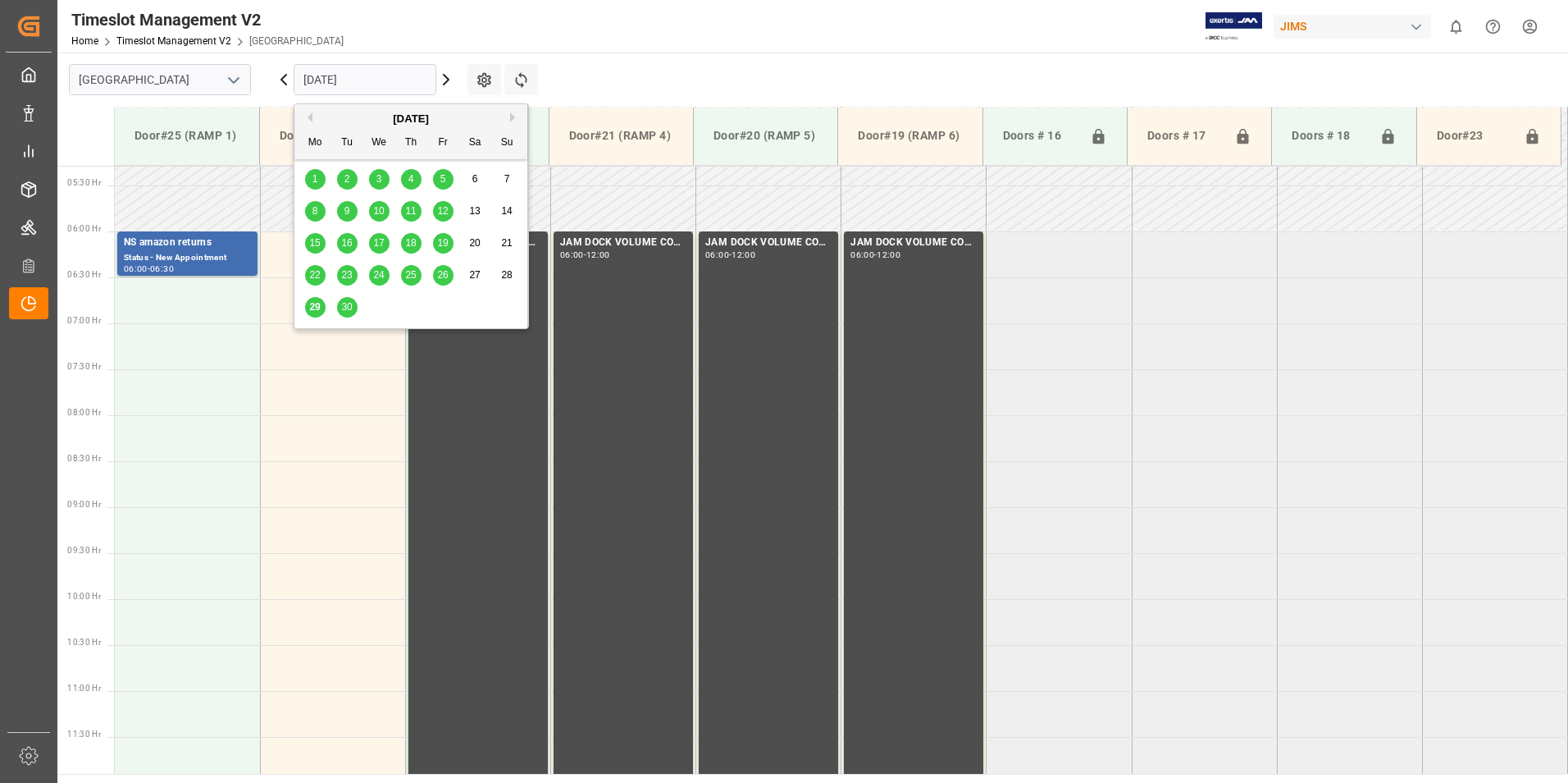
click at [304, 118] on button "Previous Month" at bounding box center [307, 117] width 9 height 9
click at [510, 114] on div "[DATE]" at bounding box center [411, 118] width 233 height 16
click at [512, 116] on button "Next Month" at bounding box center [515, 117] width 9 height 9
click at [343, 307] on span "30" at bounding box center [346, 306] width 10 height 11
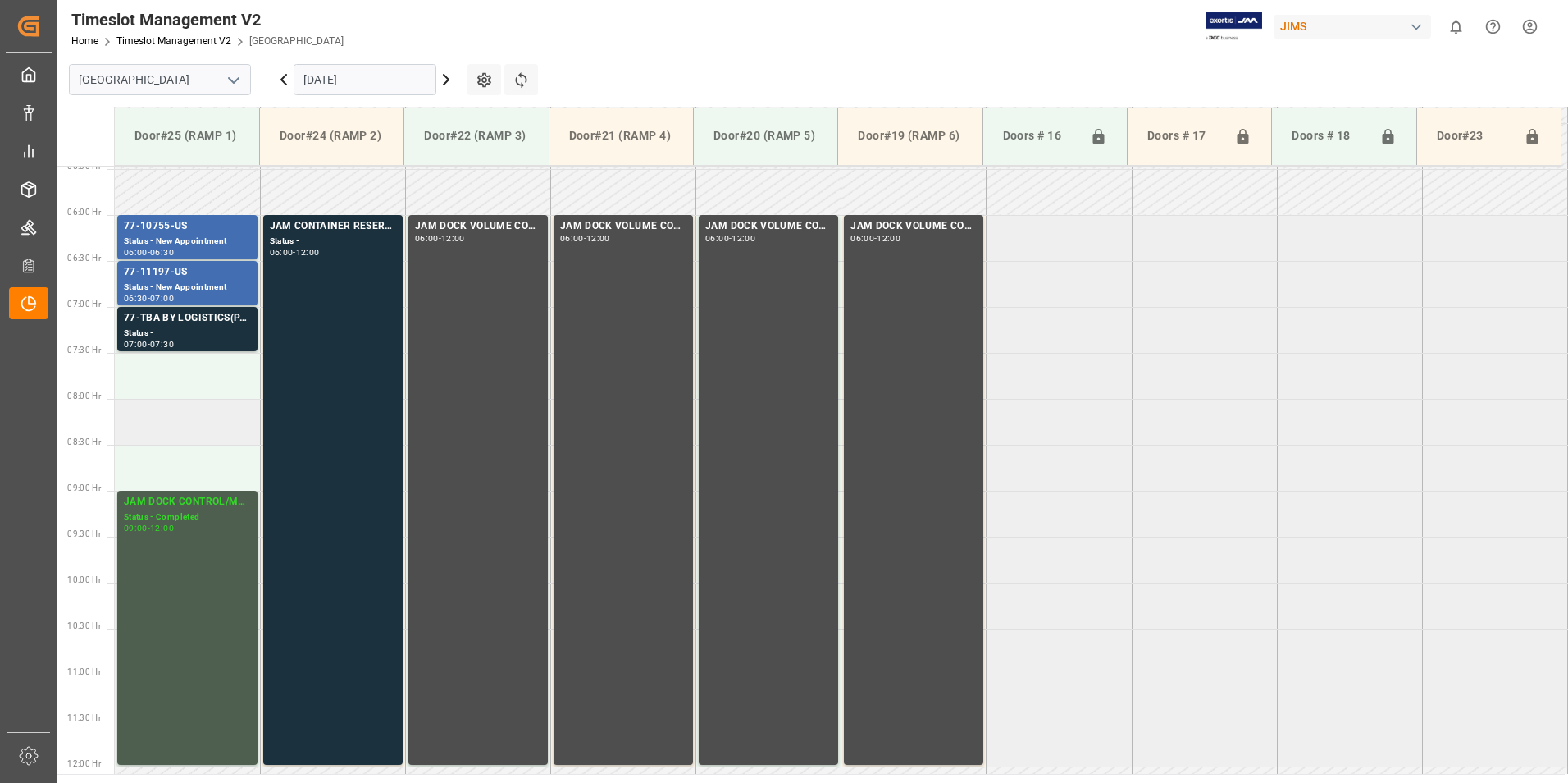
scroll to position [272, 0]
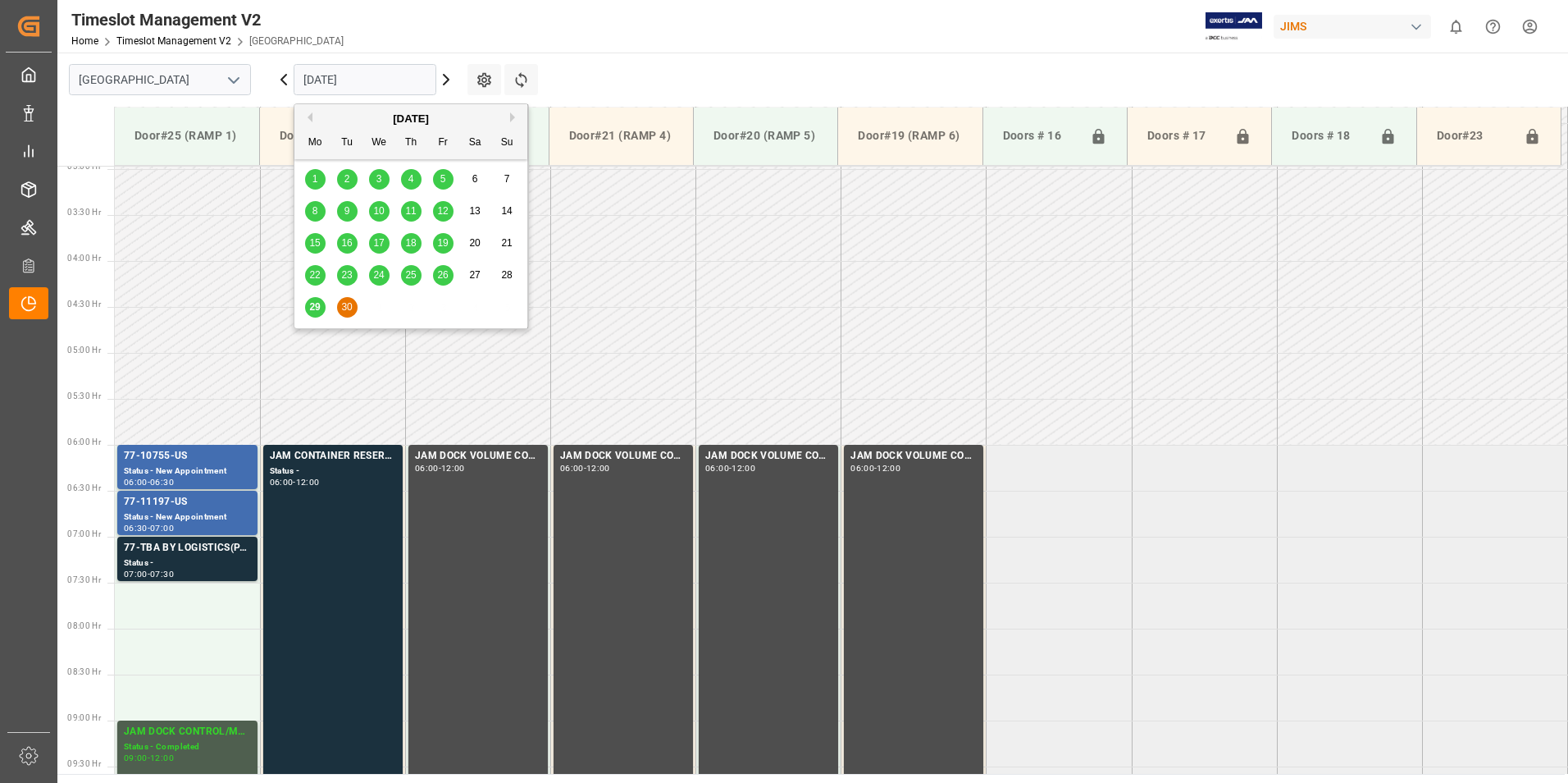
click at [331, 74] on input "[DATE]" at bounding box center [365, 80] width 143 height 31
click at [313, 308] on span "29" at bounding box center [314, 306] width 10 height 11
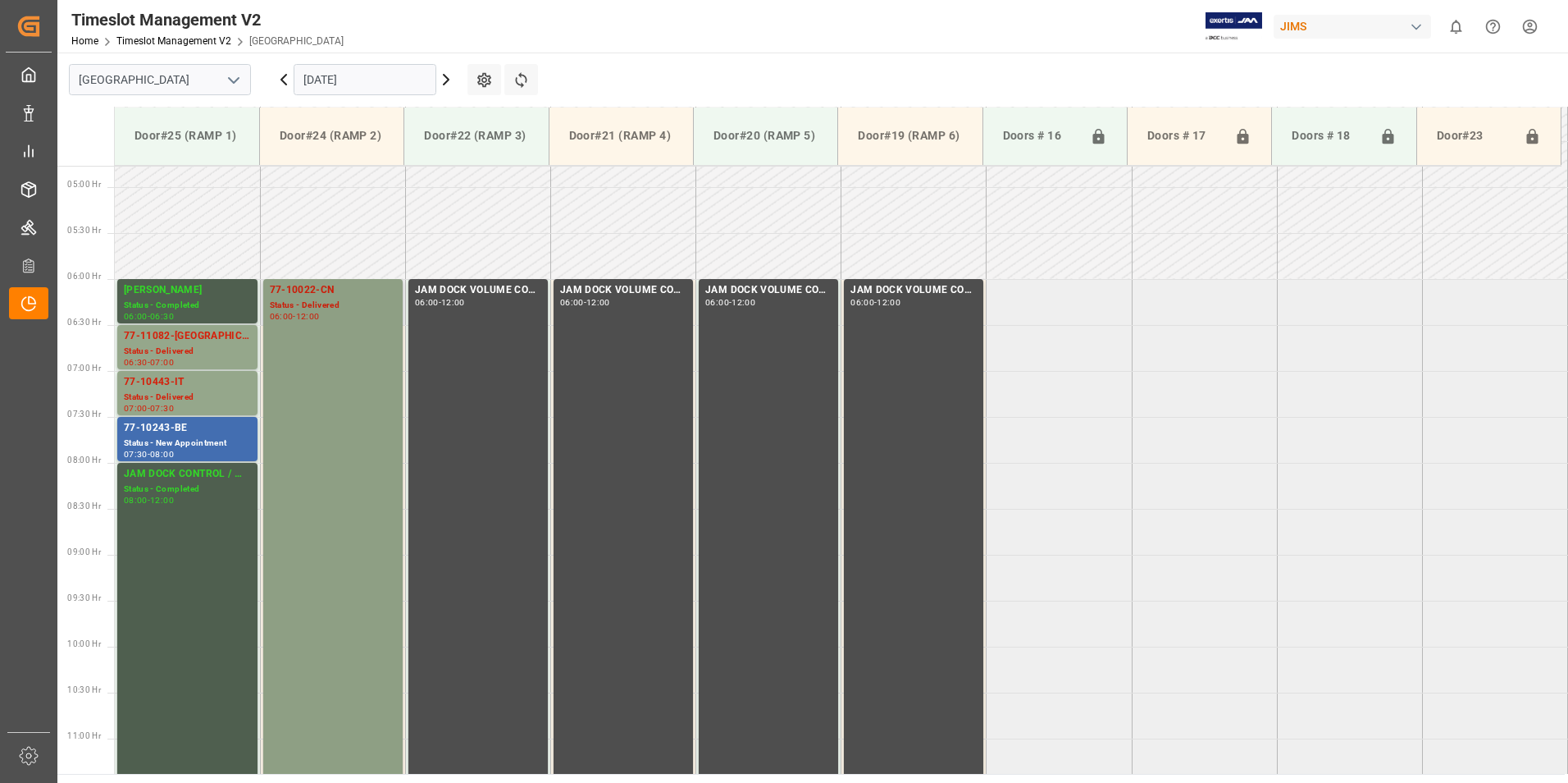
scroll to position [437, 0]
click at [339, 69] on input "[DATE]" at bounding box center [365, 80] width 143 height 31
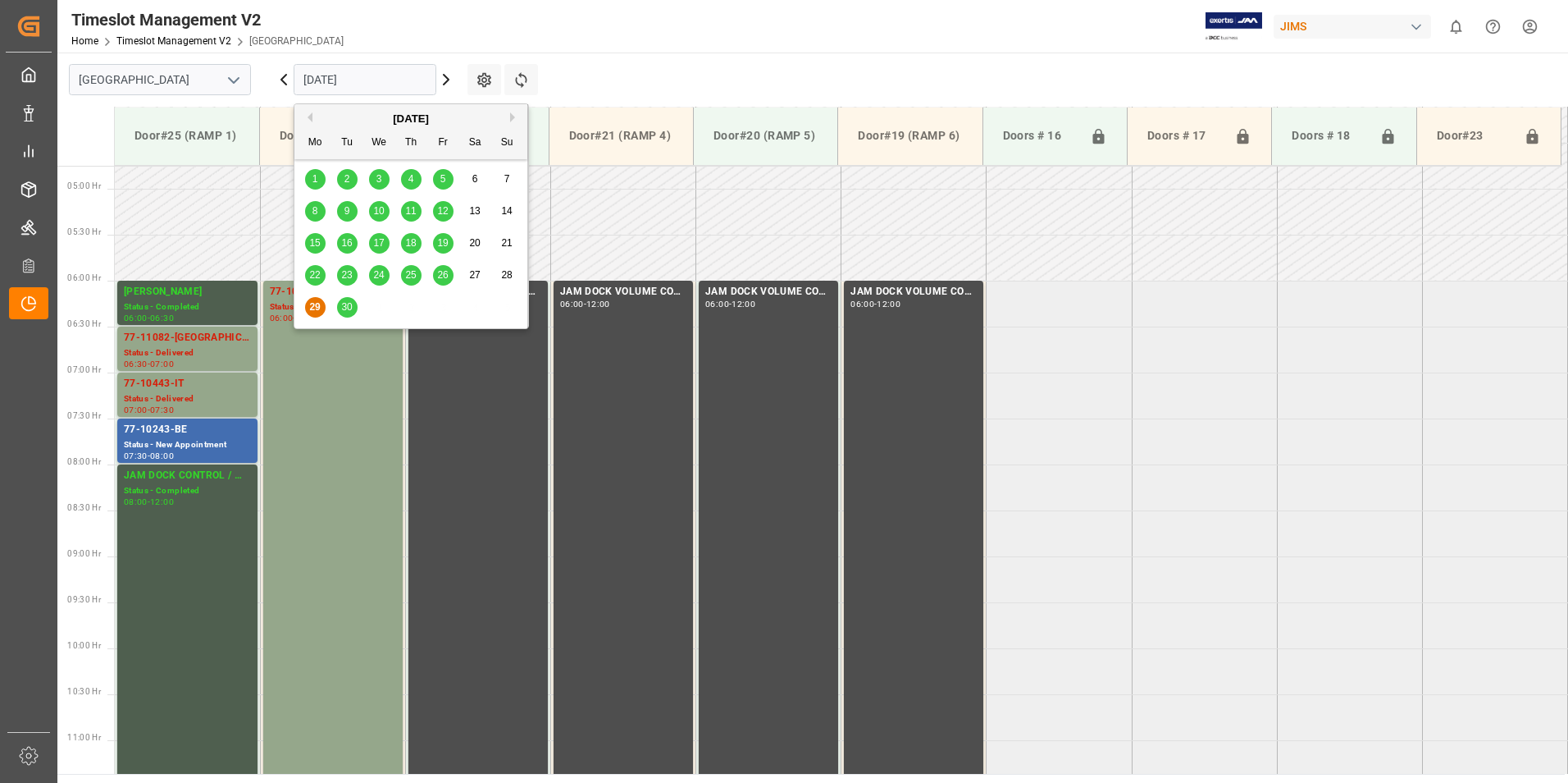
click at [353, 309] on div "30" at bounding box center [348, 308] width 21 height 20
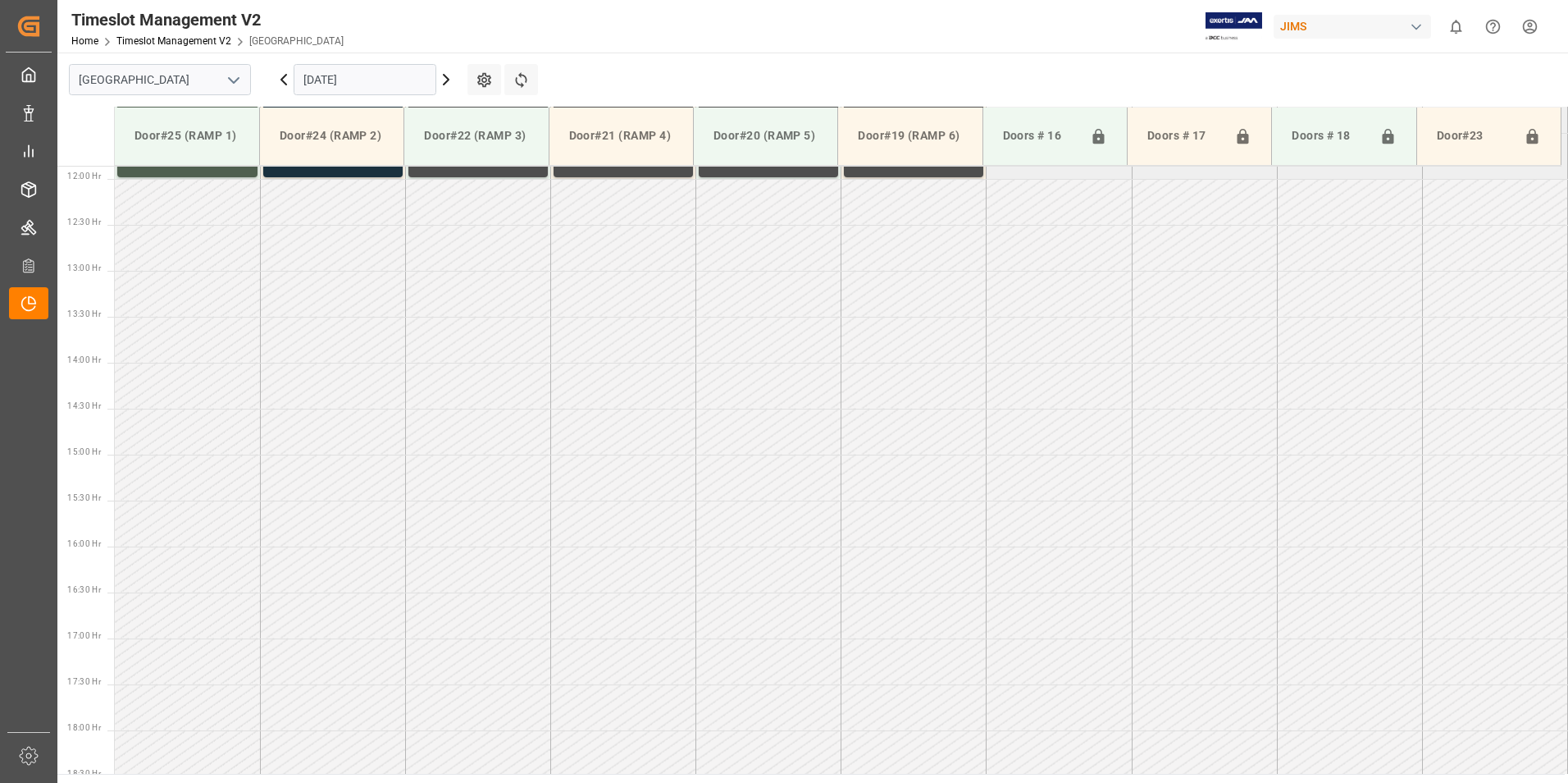
scroll to position [448, 0]
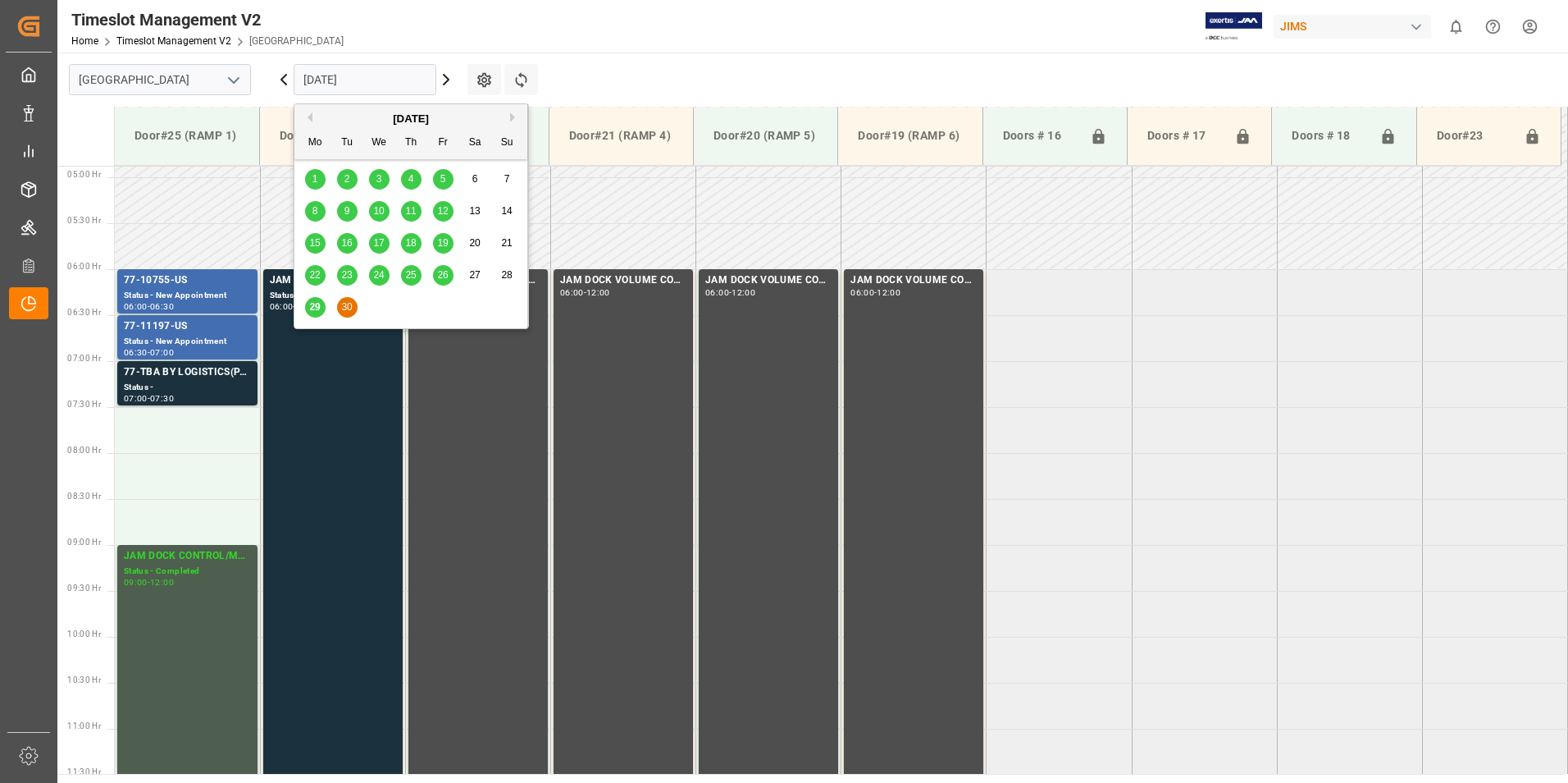
click at [339, 76] on input "[DATE]" at bounding box center [365, 80] width 143 height 31
click at [512, 117] on button "Next Month" at bounding box center [515, 117] width 9 height 9
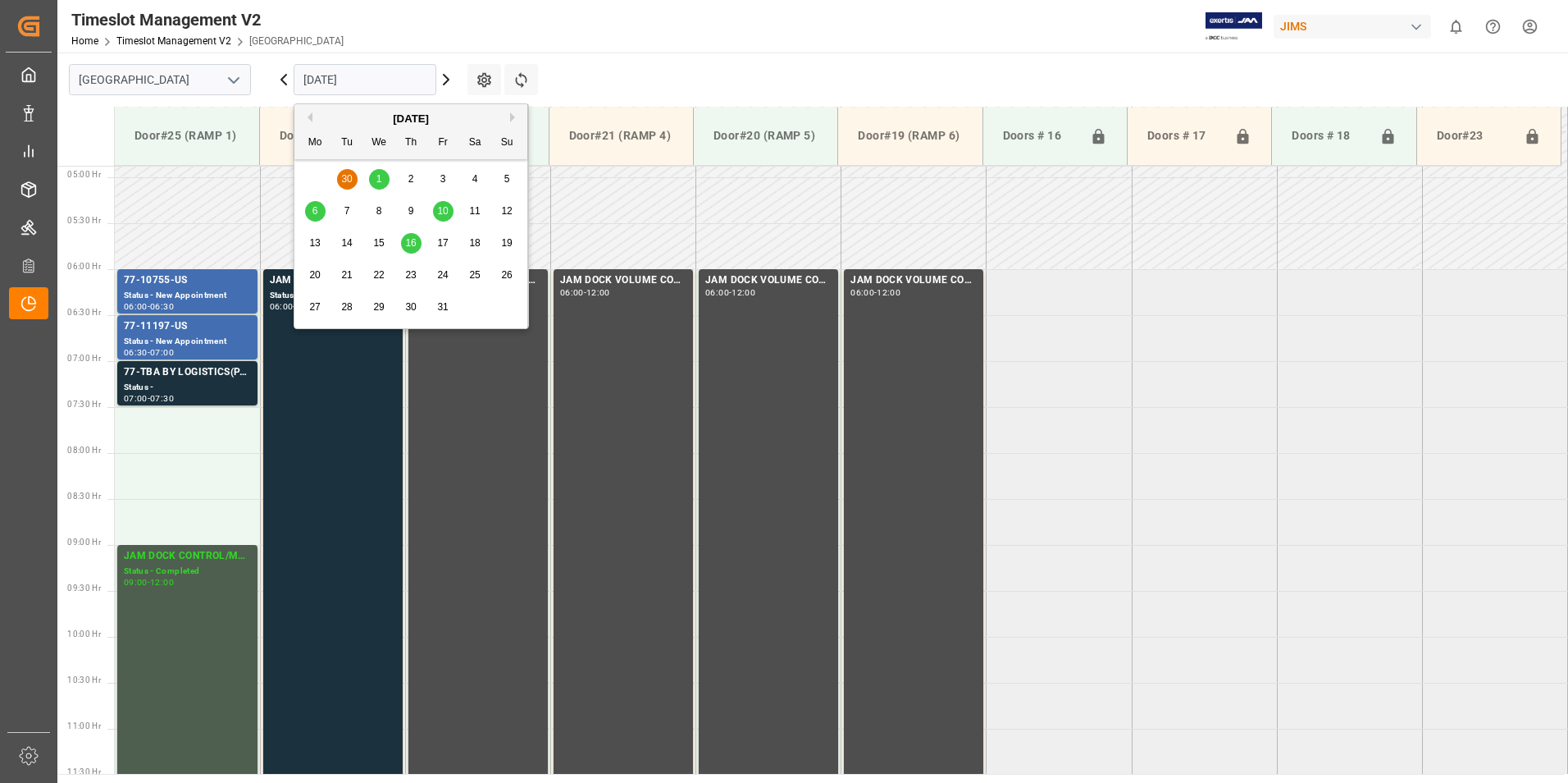
click at [386, 180] on div "1" at bounding box center [379, 179] width 21 height 20
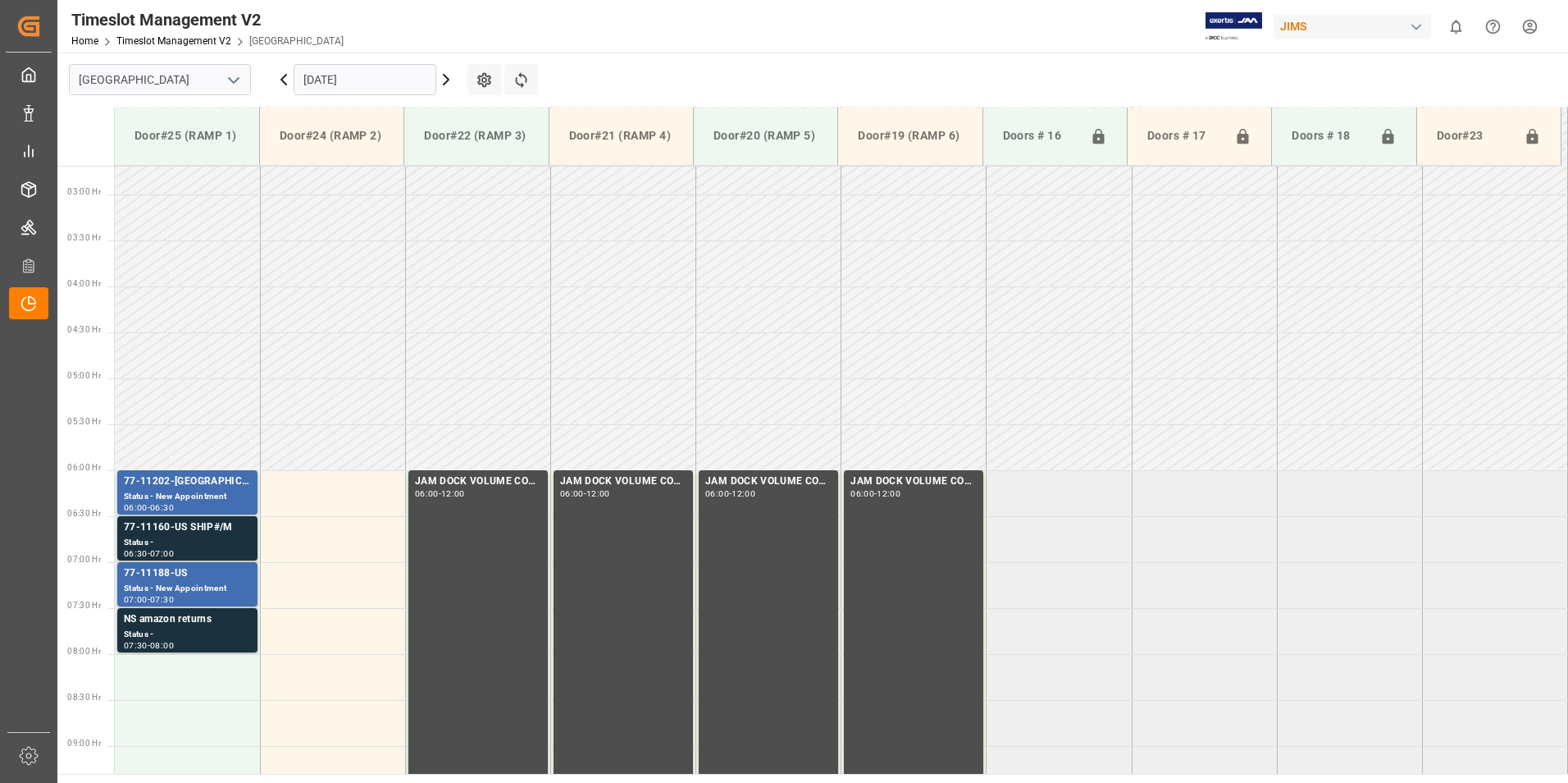
scroll to position [210, 0]
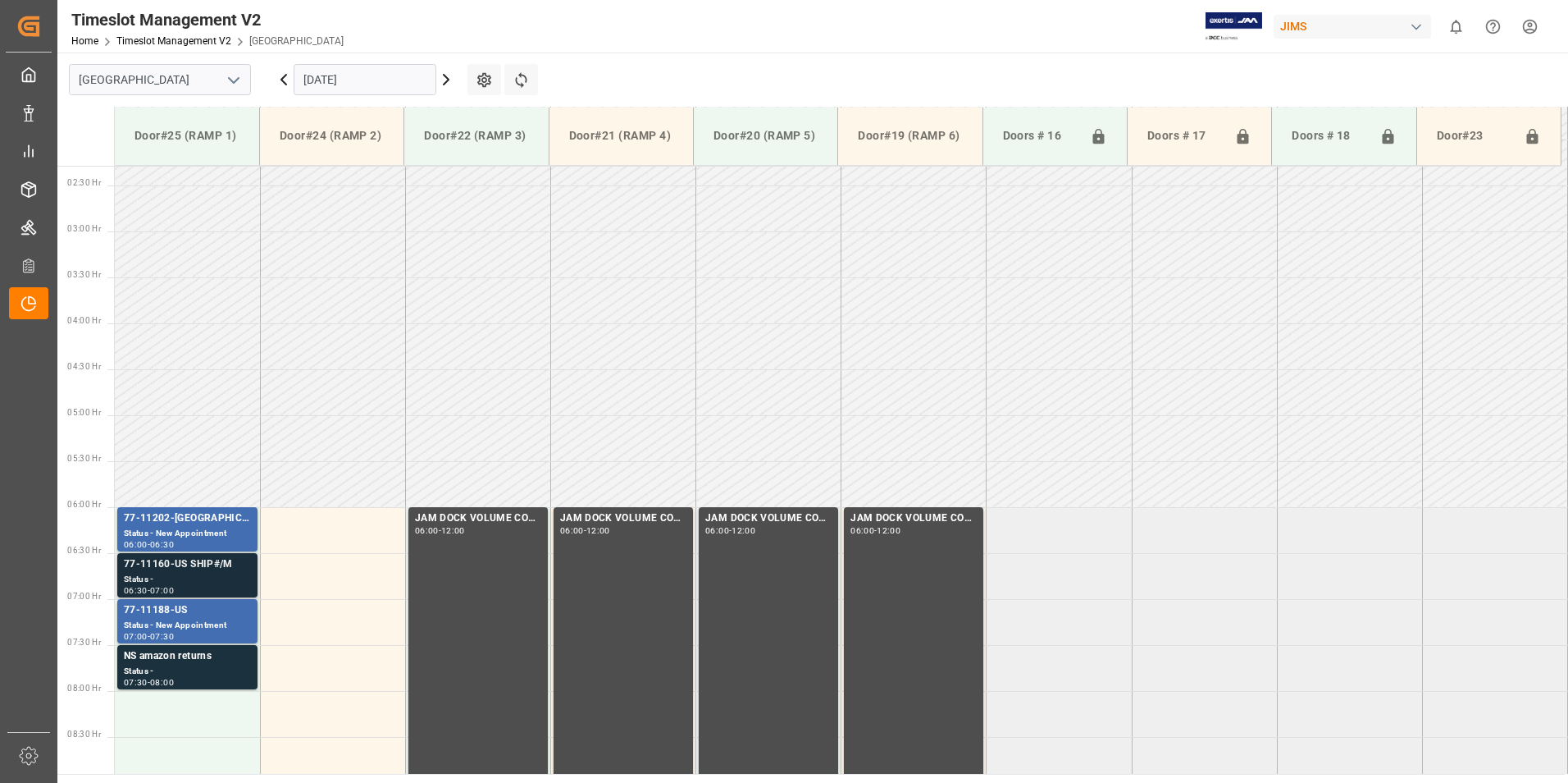
click at [184, 568] on div "77-11160-US SHIP#/M" at bounding box center [188, 564] width 127 height 16
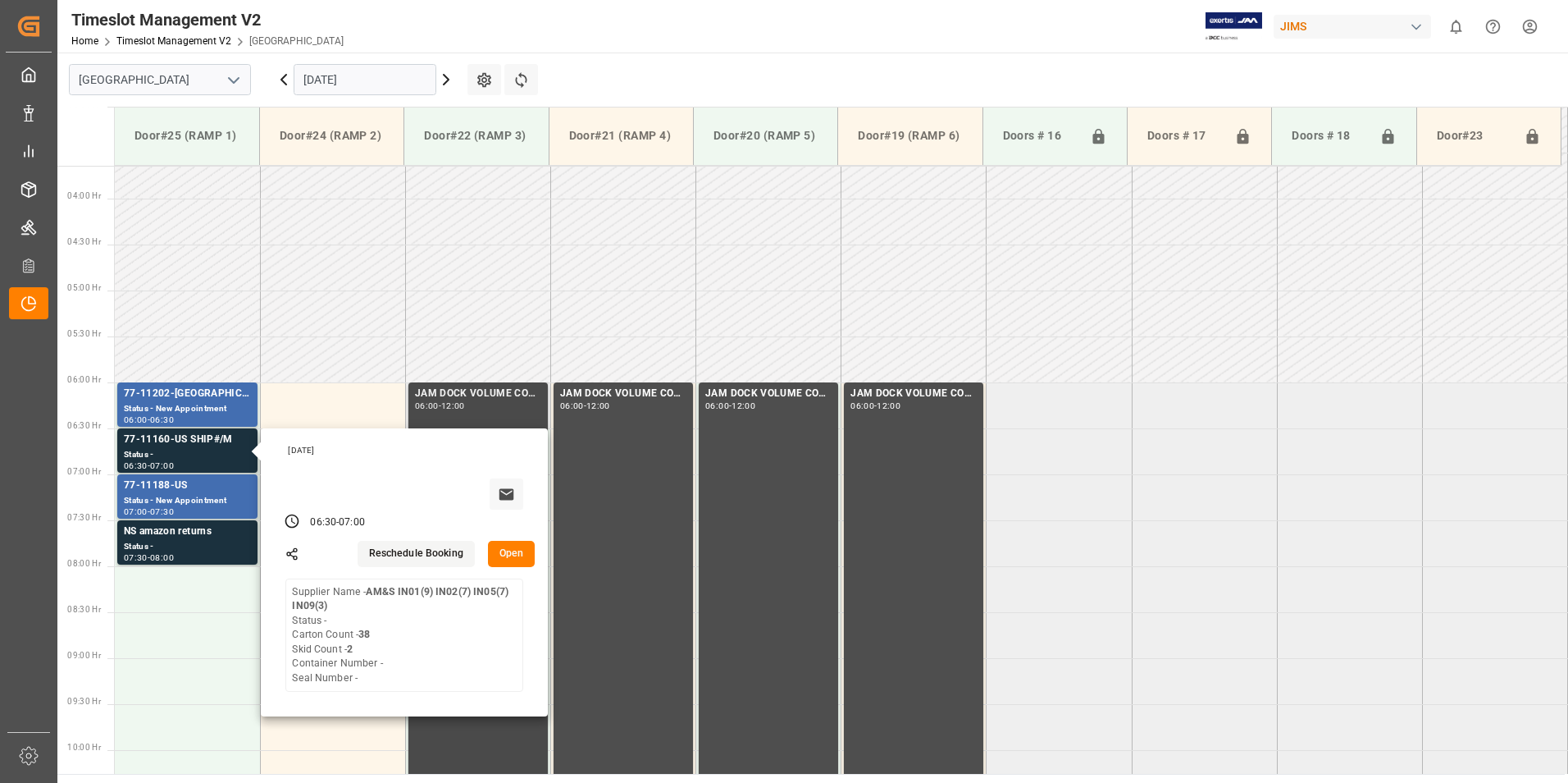
scroll to position [374, 0]
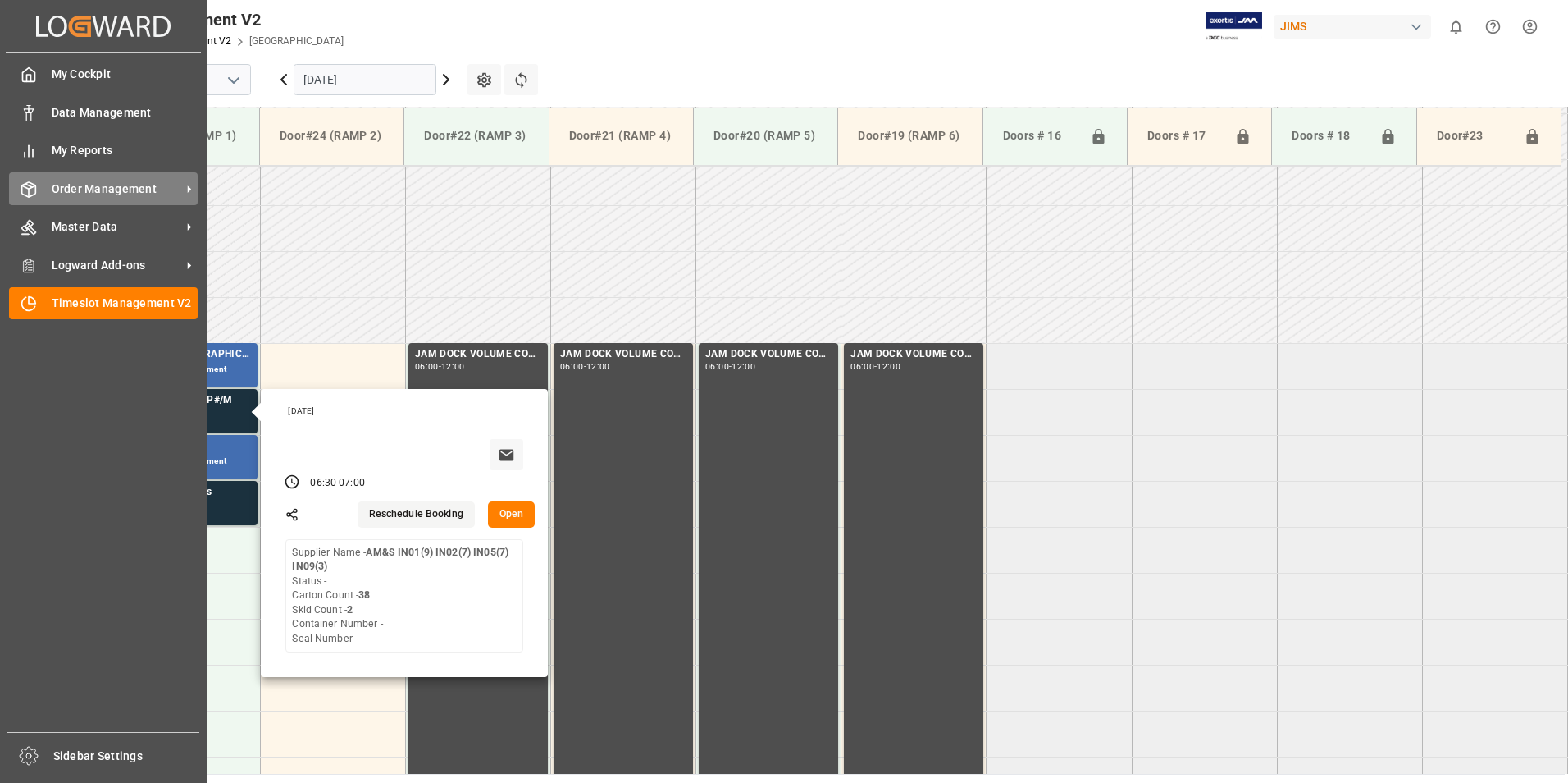
click at [87, 200] on div "Order Management Order Management" at bounding box center [104, 188] width 188 height 32
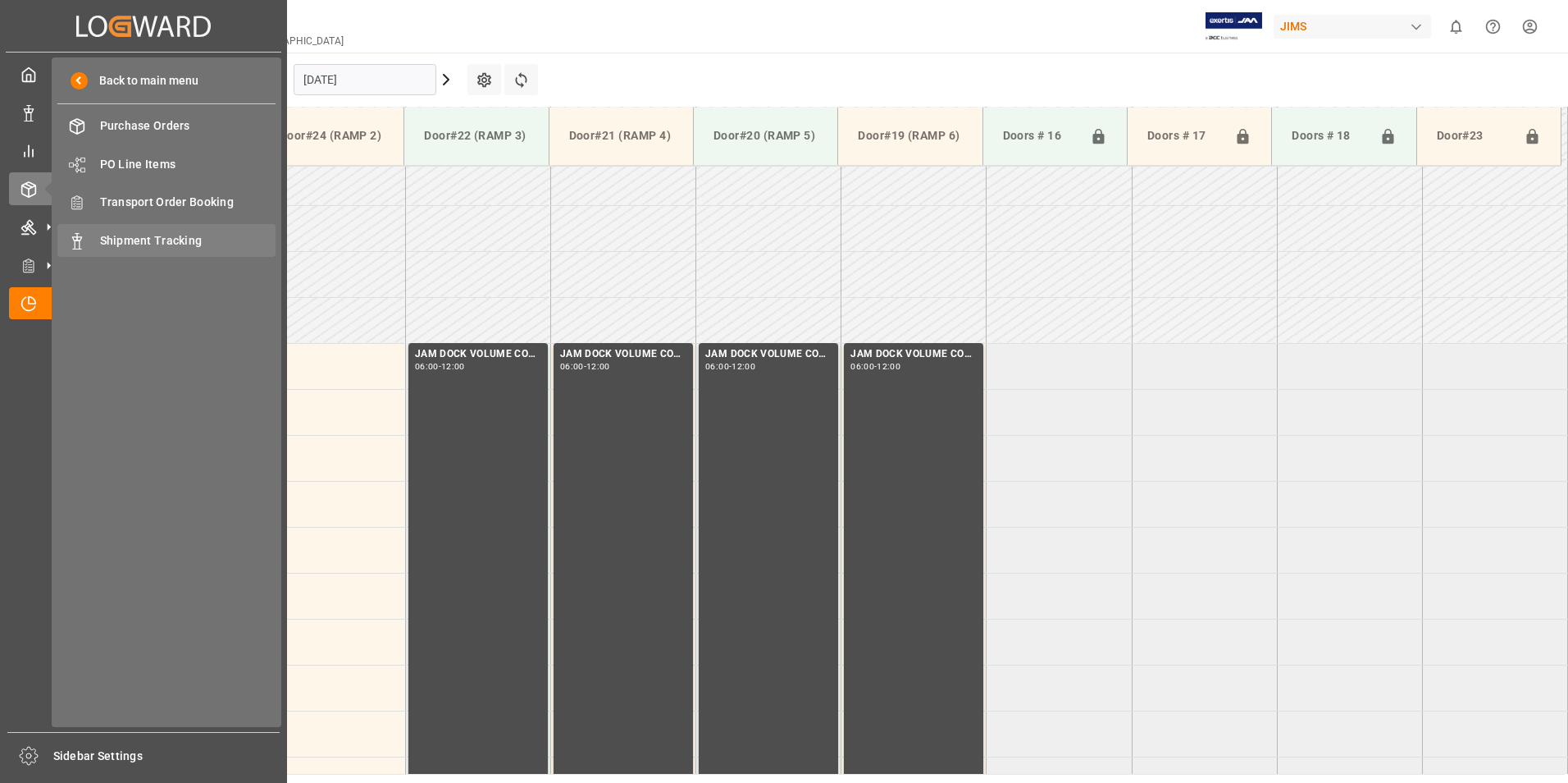
click at [171, 242] on span "Shipment Tracking" at bounding box center [188, 241] width 176 height 17
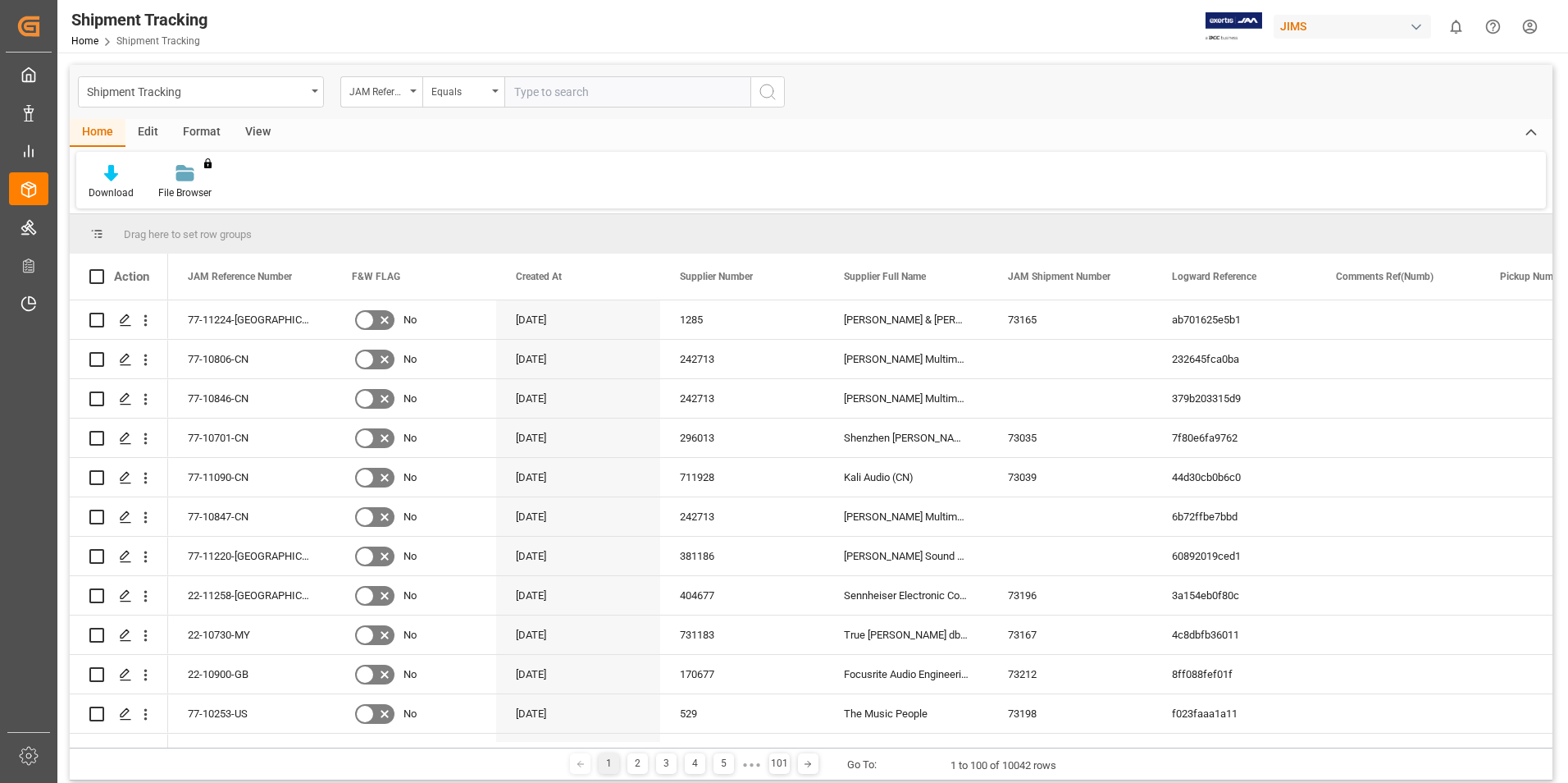
click at [543, 87] on input "text" at bounding box center [627, 92] width 246 height 31
type input "77-1160-us"
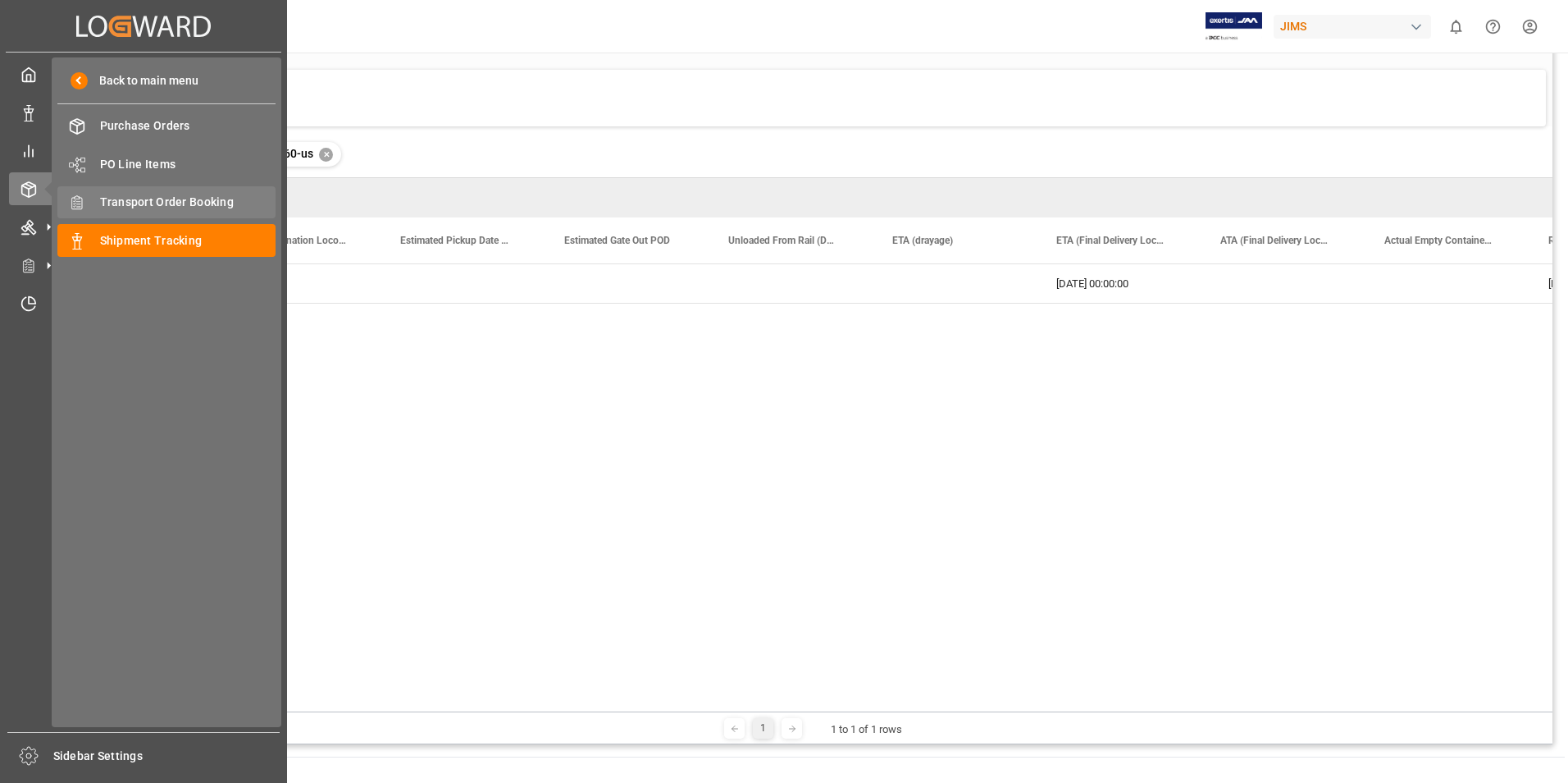
click at [149, 204] on span "Transport Order Booking" at bounding box center [188, 202] width 176 height 17
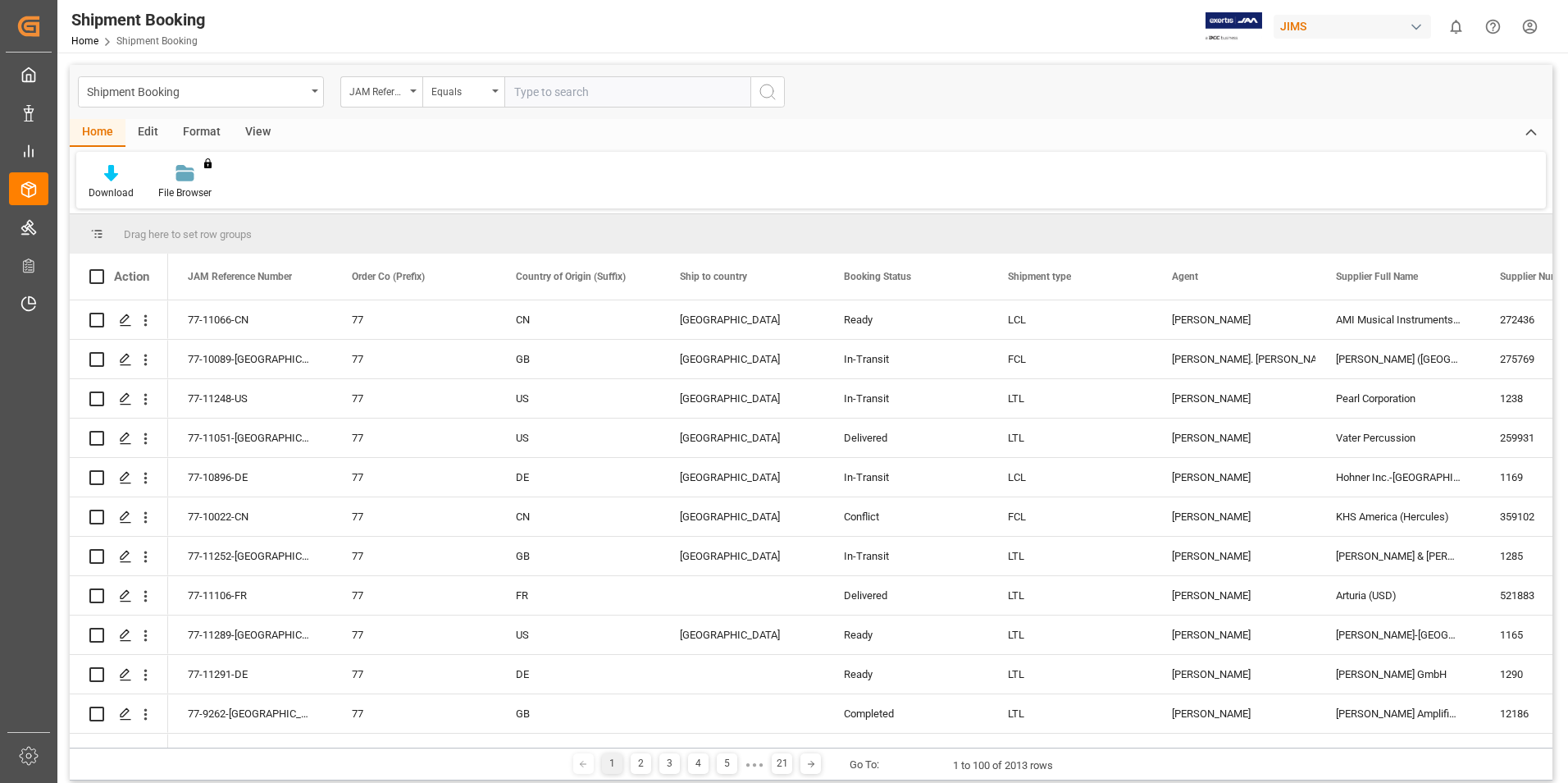
click at [546, 92] on input "text" at bounding box center [627, 92] width 246 height 31
type input "1"
type input "77-1160-us"
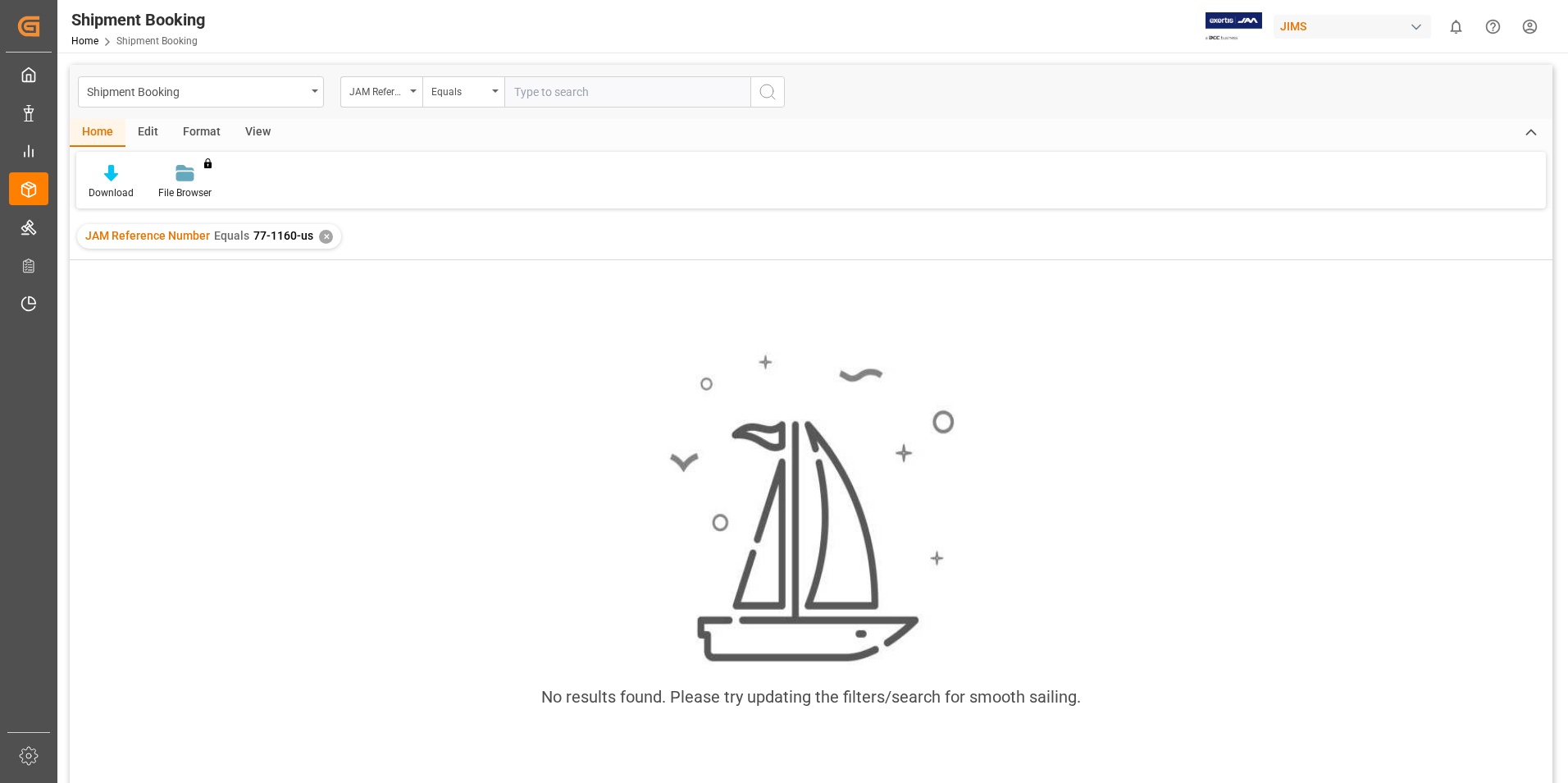
click at [552, 90] on input "text" at bounding box center [627, 92] width 246 height 31
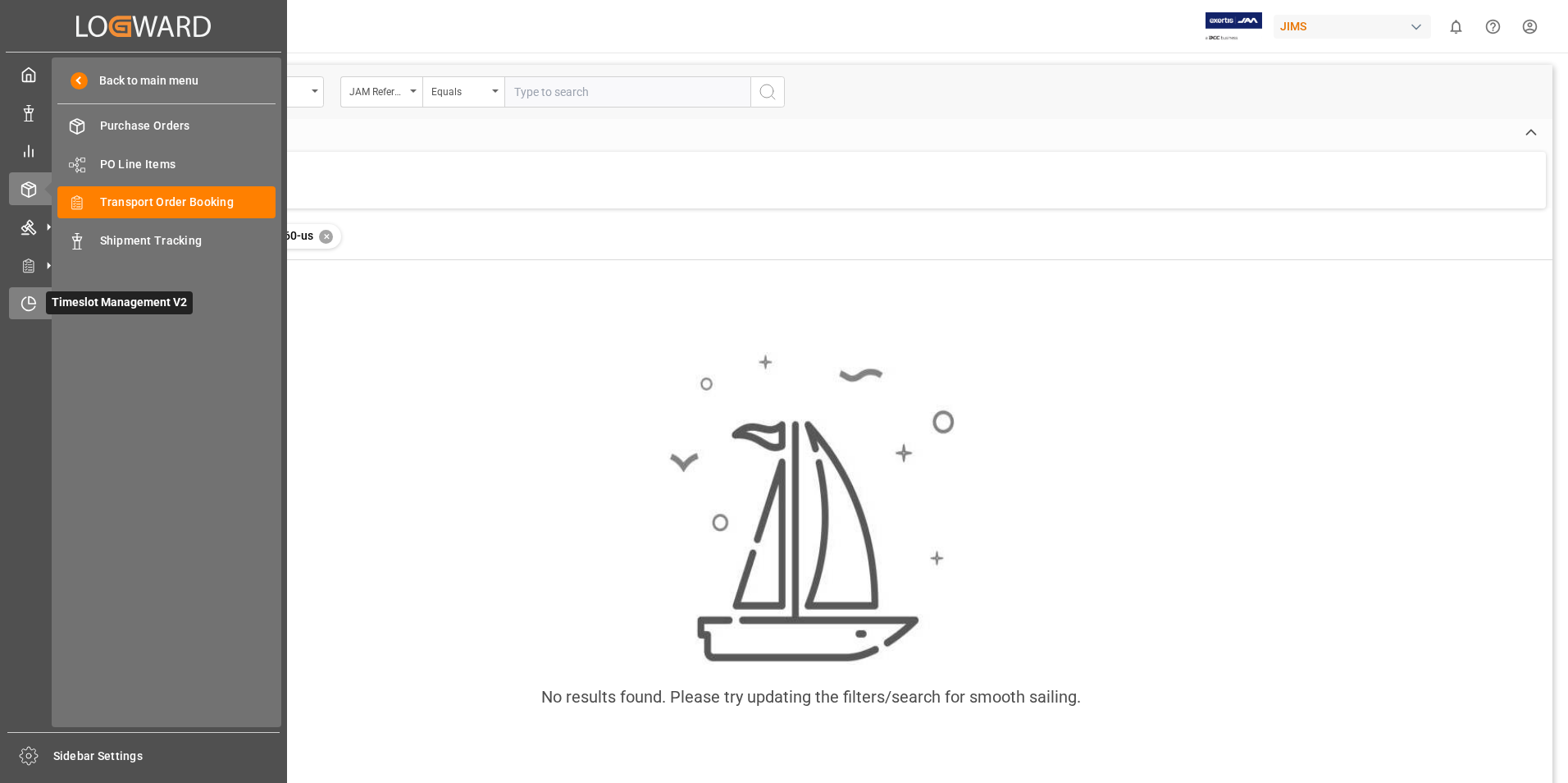
click at [86, 303] on span "Timeslot Management V2" at bounding box center [119, 302] width 146 height 23
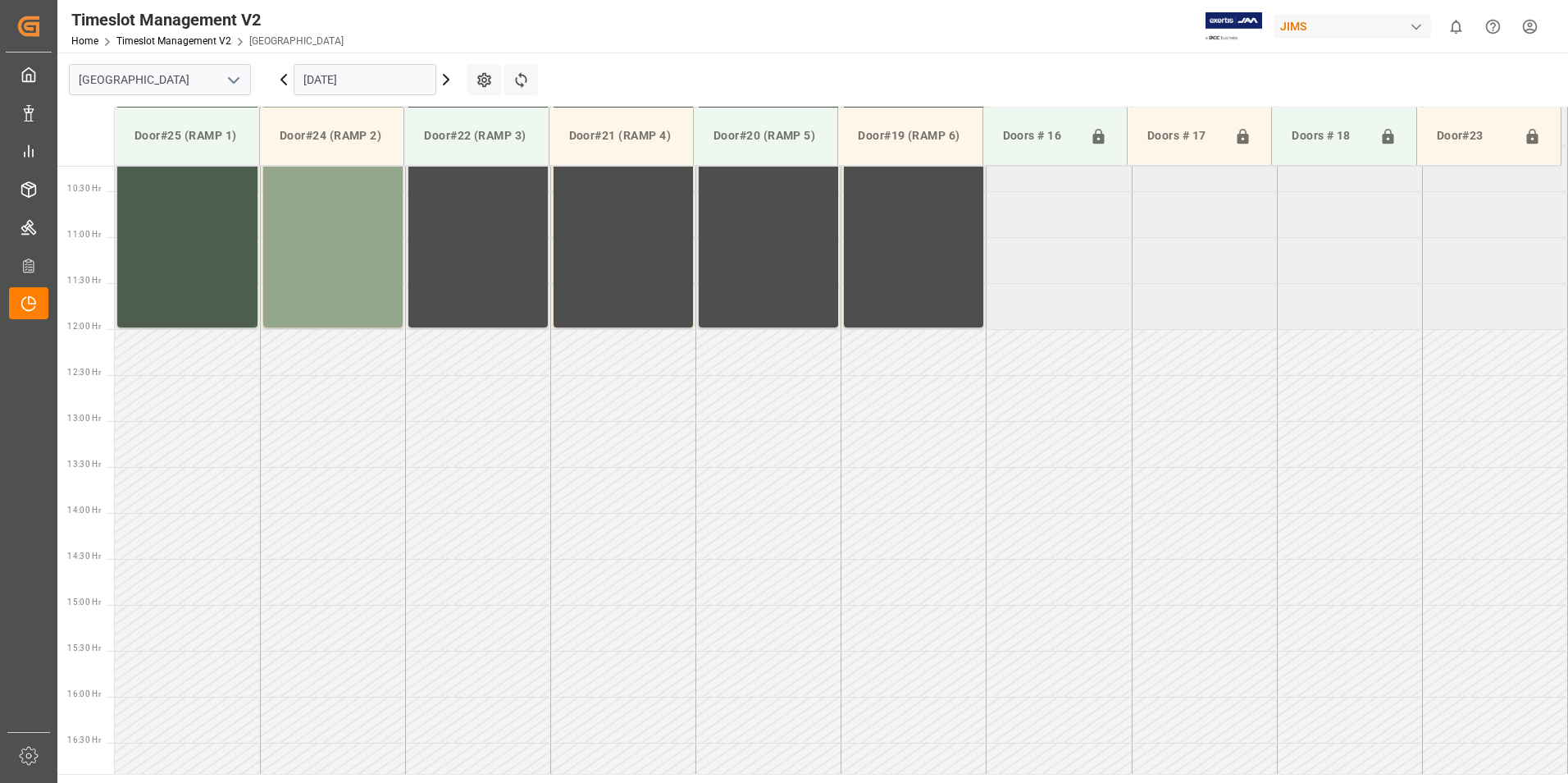
scroll to position [1093, 0]
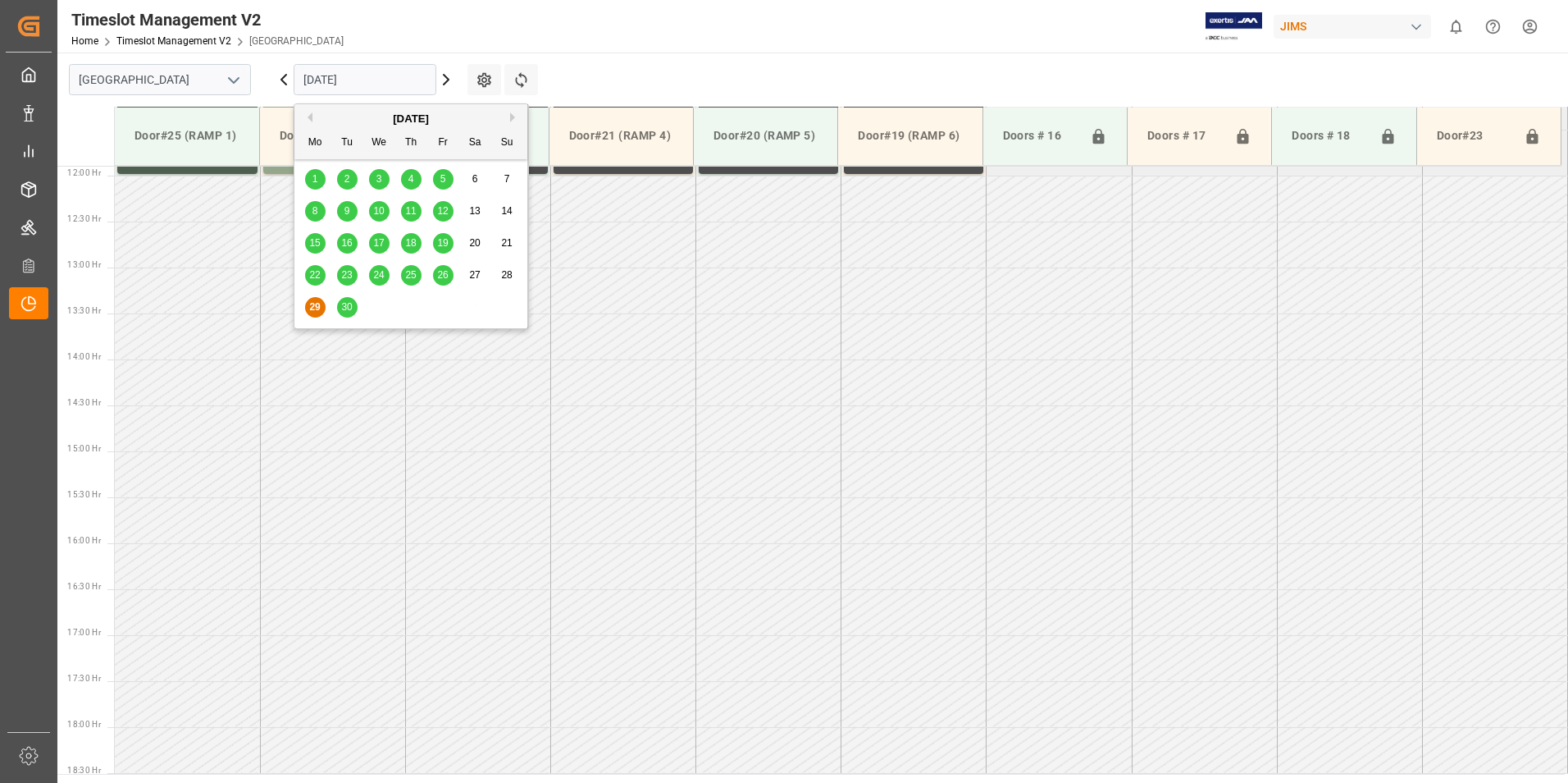
click at [350, 87] on input "[DATE]" at bounding box center [365, 80] width 143 height 31
drag, startPoint x: 514, startPoint y: 117, endPoint x: 474, endPoint y: 141, distance: 46.6
click at [514, 117] on button "Next Month" at bounding box center [515, 117] width 9 height 9
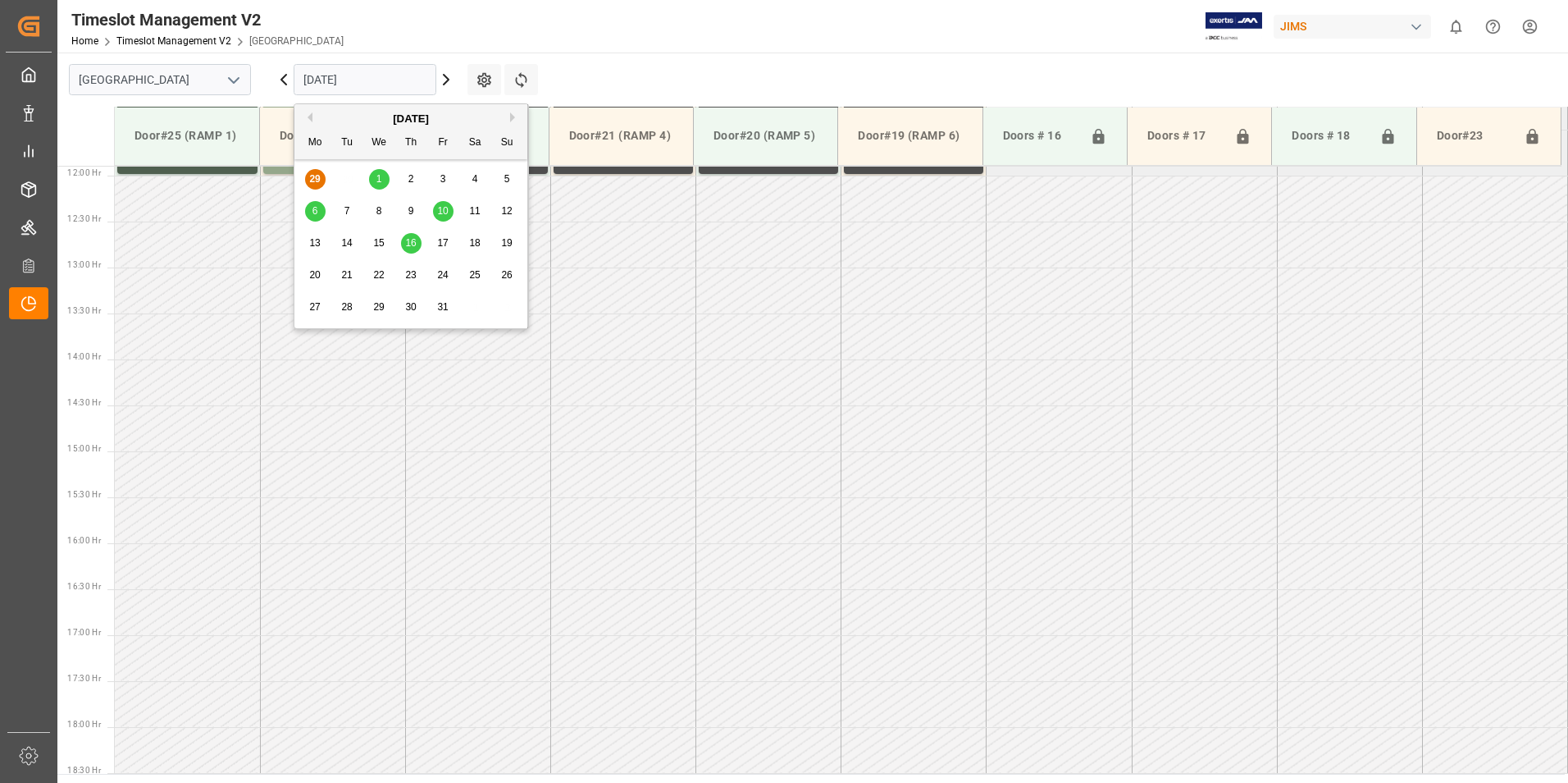
click at [382, 180] on div "1" at bounding box center [379, 179] width 21 height 20
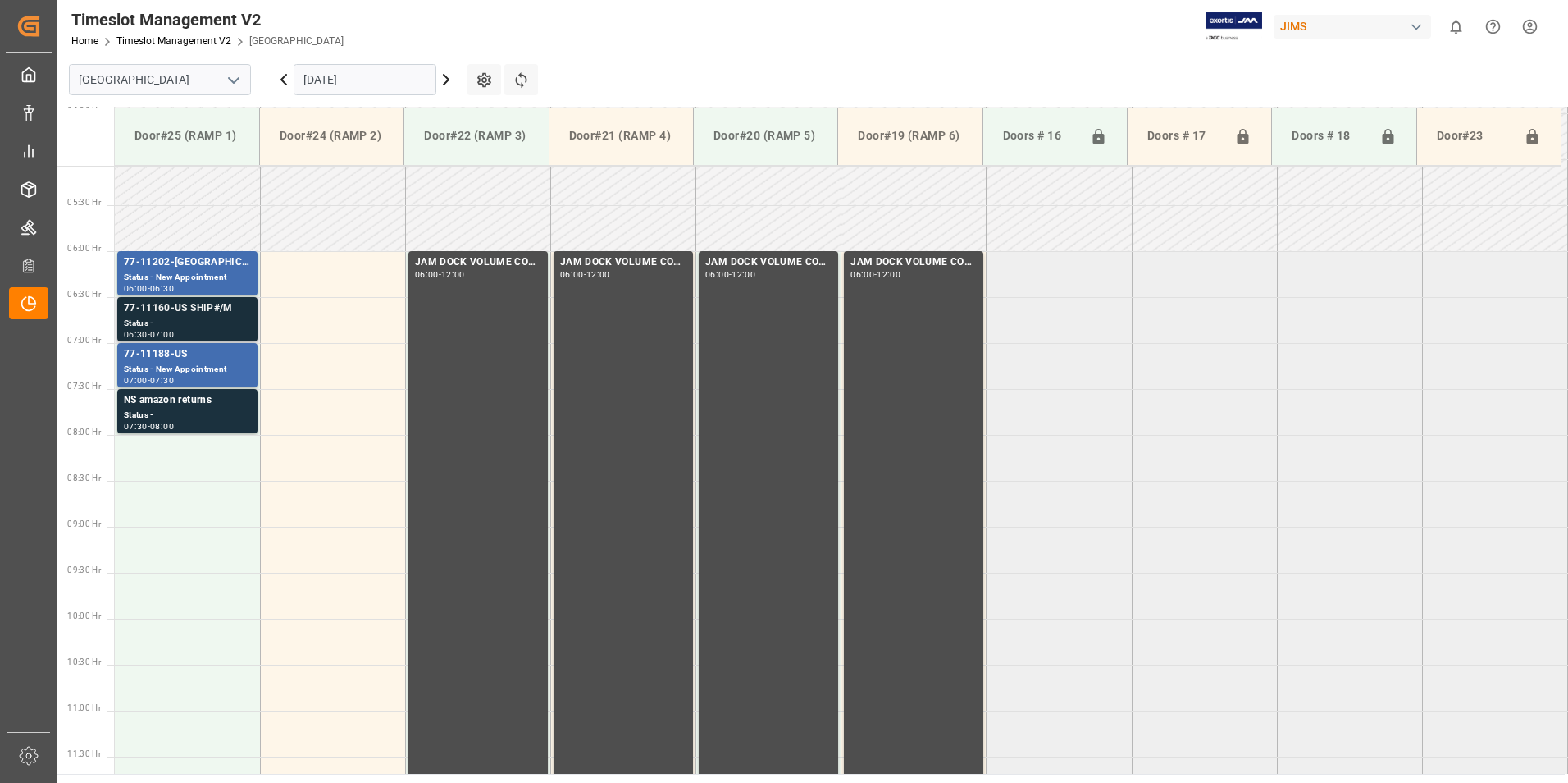
scroll to position [437, 0]
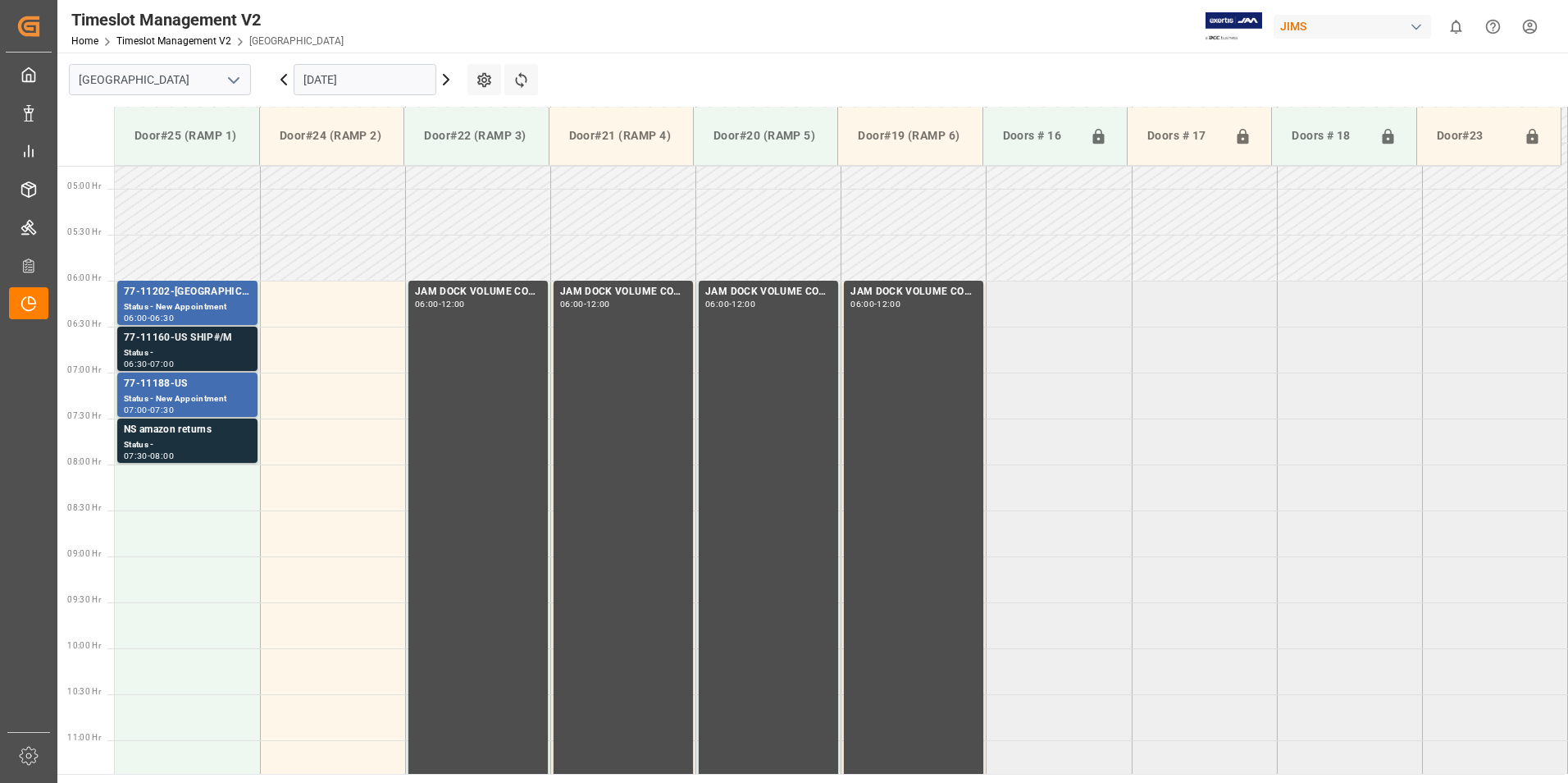
click at [176, 340] on div "77-11160-US SHIP#/M" at bounding box center [188, 338] width 127 height 16
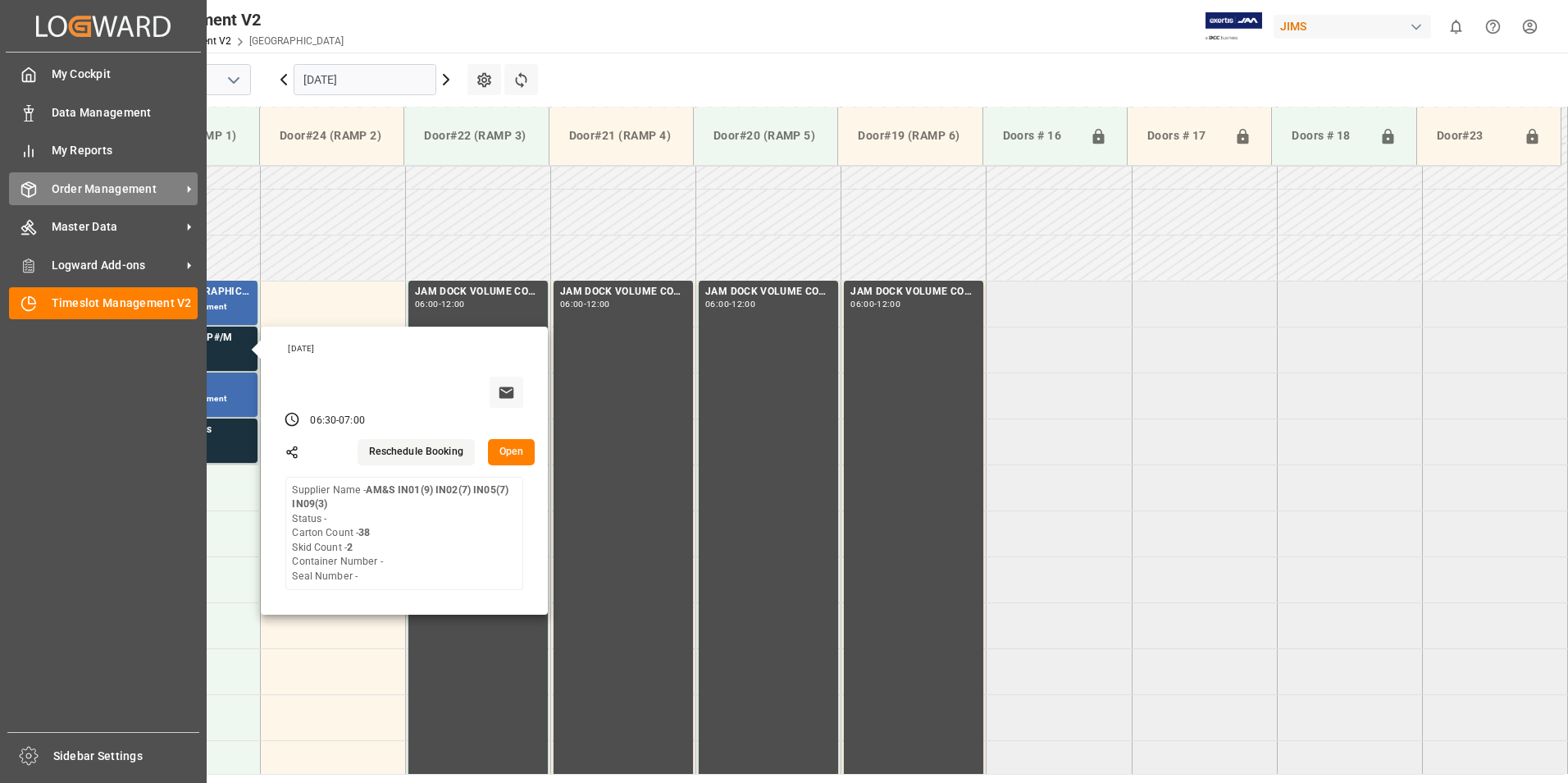
click at [79, 197] on span "Order Management" at bounding box center [116, 189] width 129 height 17
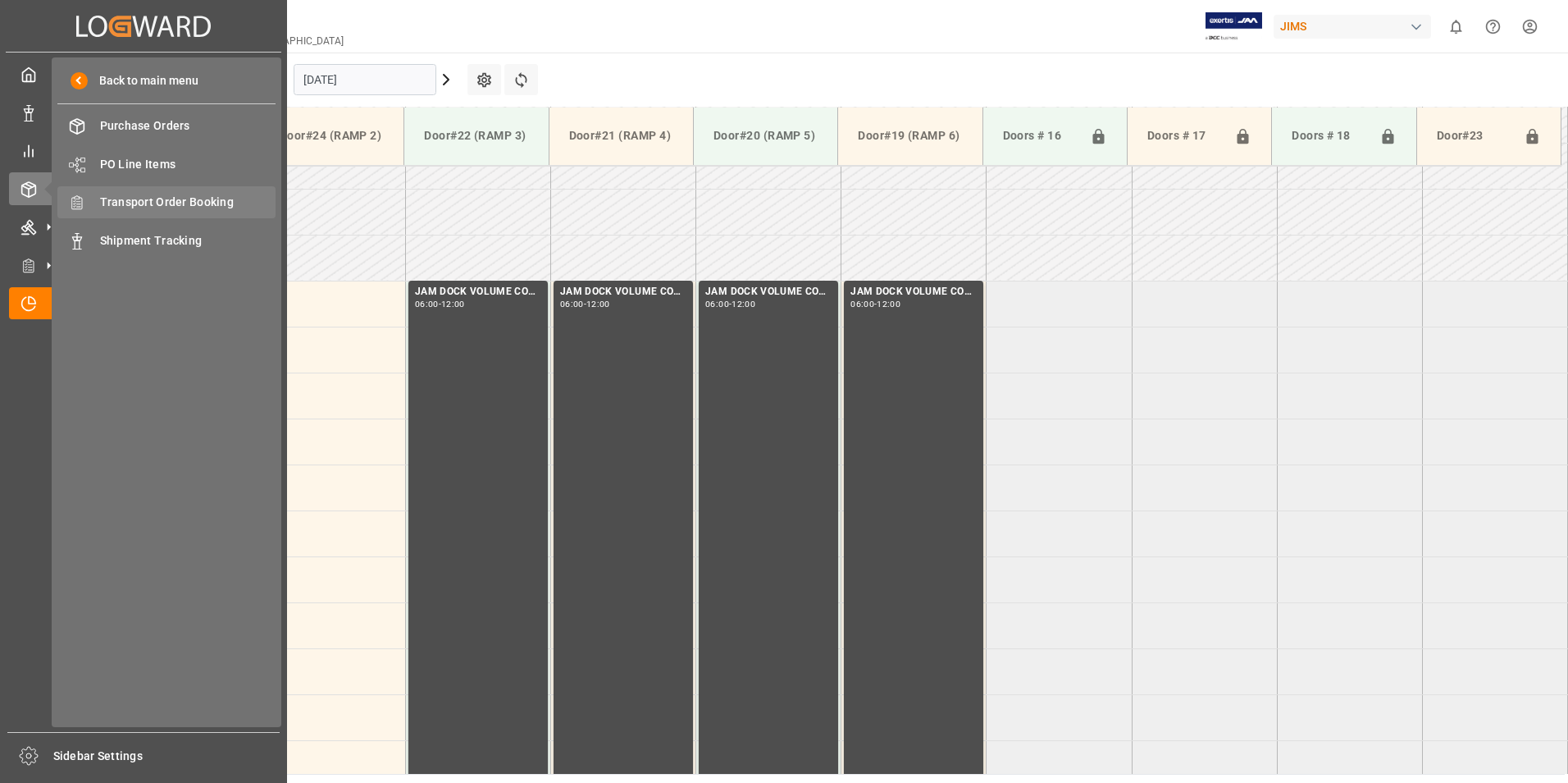
click at [166, 197] on span "Transport Order Booking" at bounding box center [188, 202] width 176 height 17
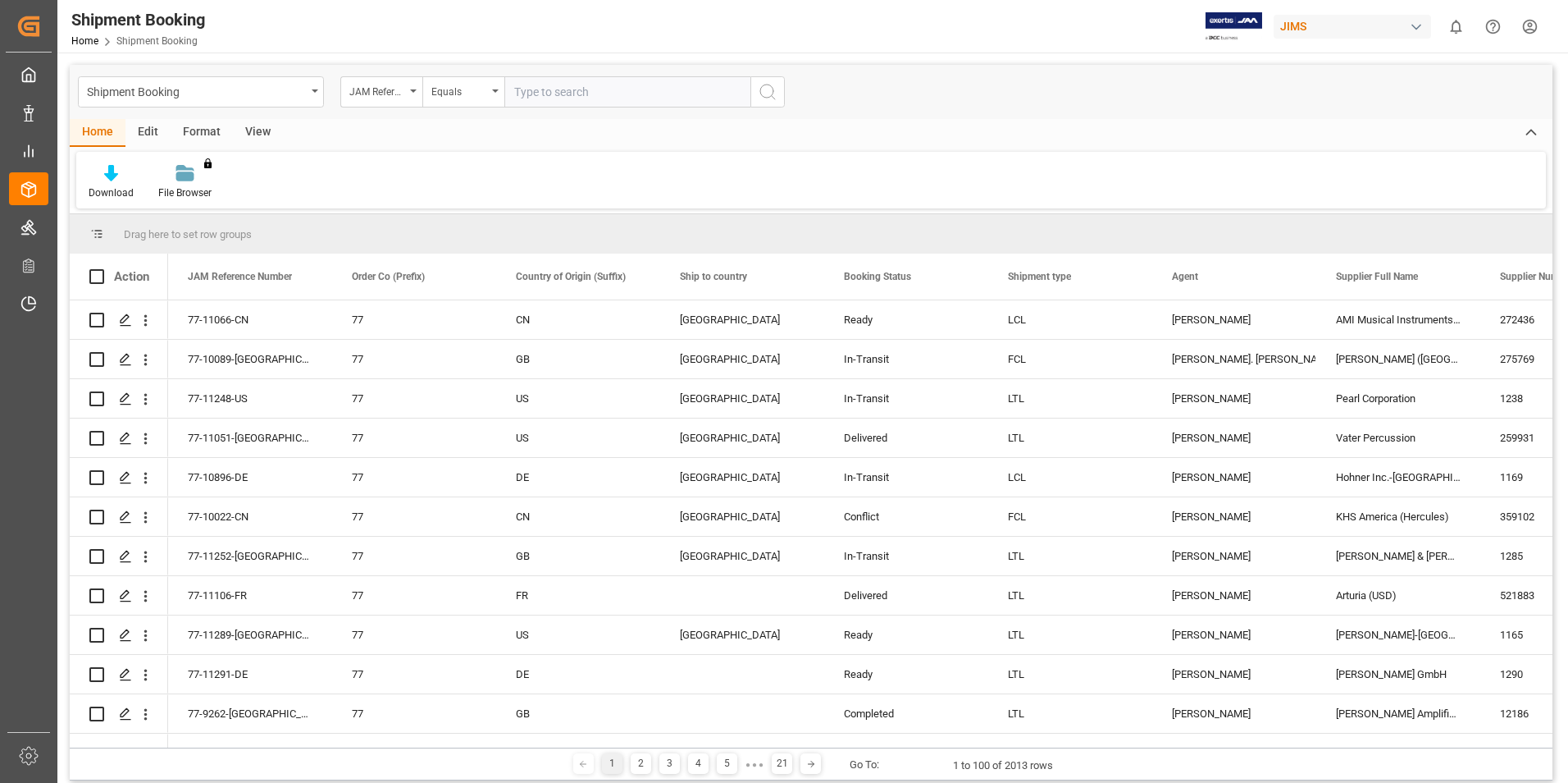
click at [540, 87] on input "text" at bounding box center [627, 92] width 246 height 31
type input "77-1160-us"
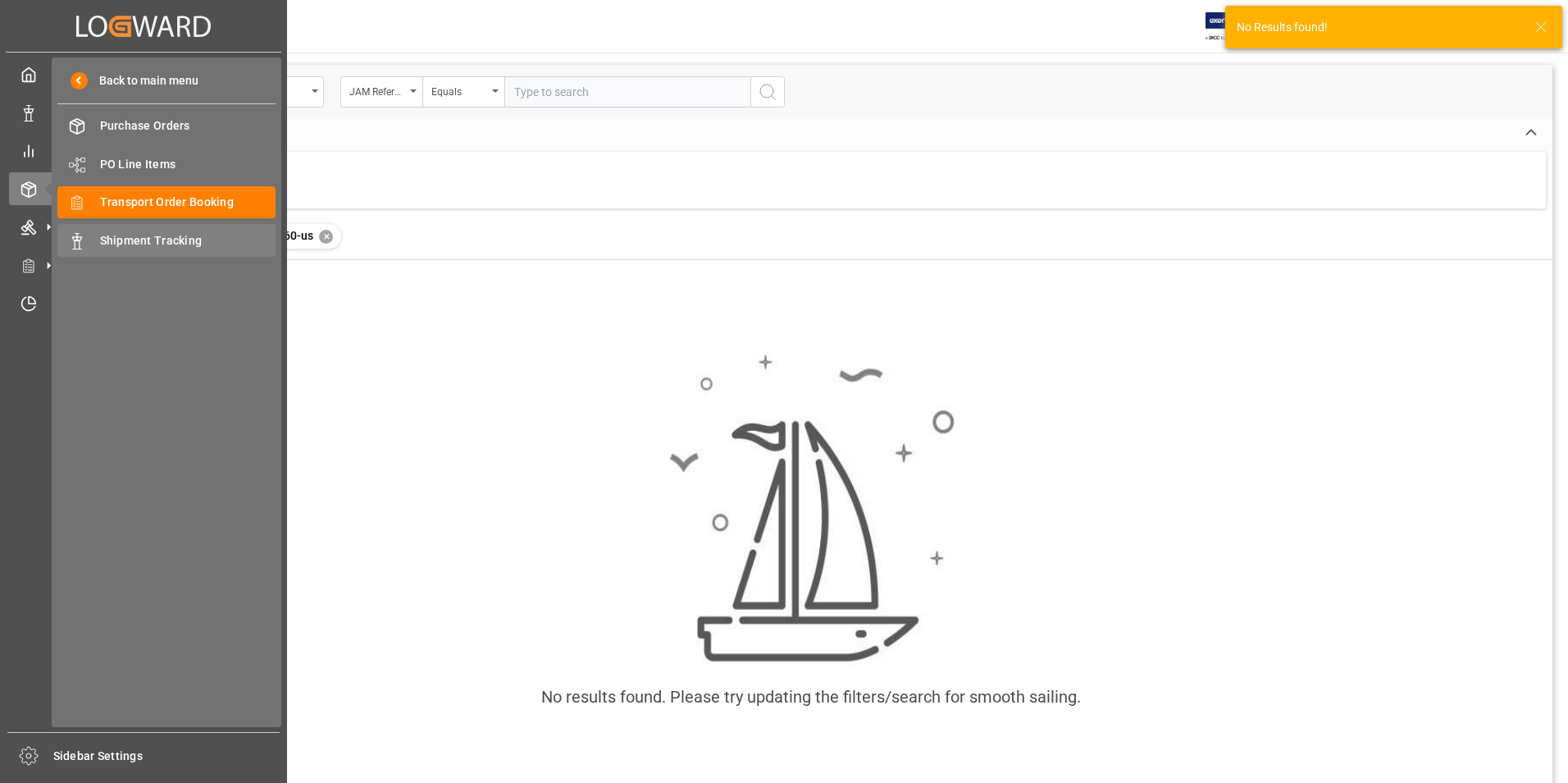
click at [97, 236] on div "Shipment Tracking Shipment Tracking" at bounding box center [166, 239] width 218 height 32
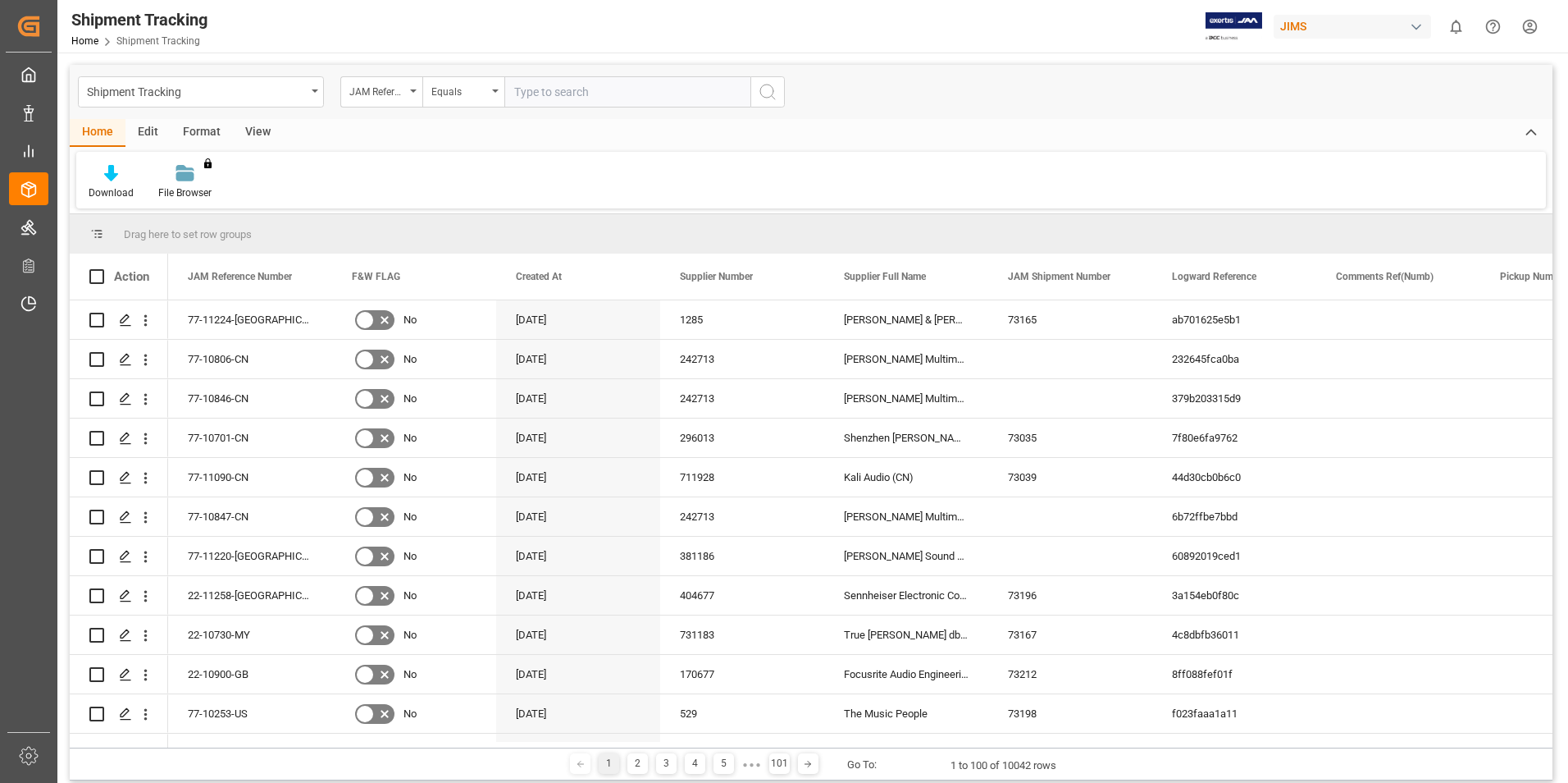
click at [542, 93] on input "text" at bounding box center [627, 92] width 246 height 31
type input "1"
type input "77-1160-us"
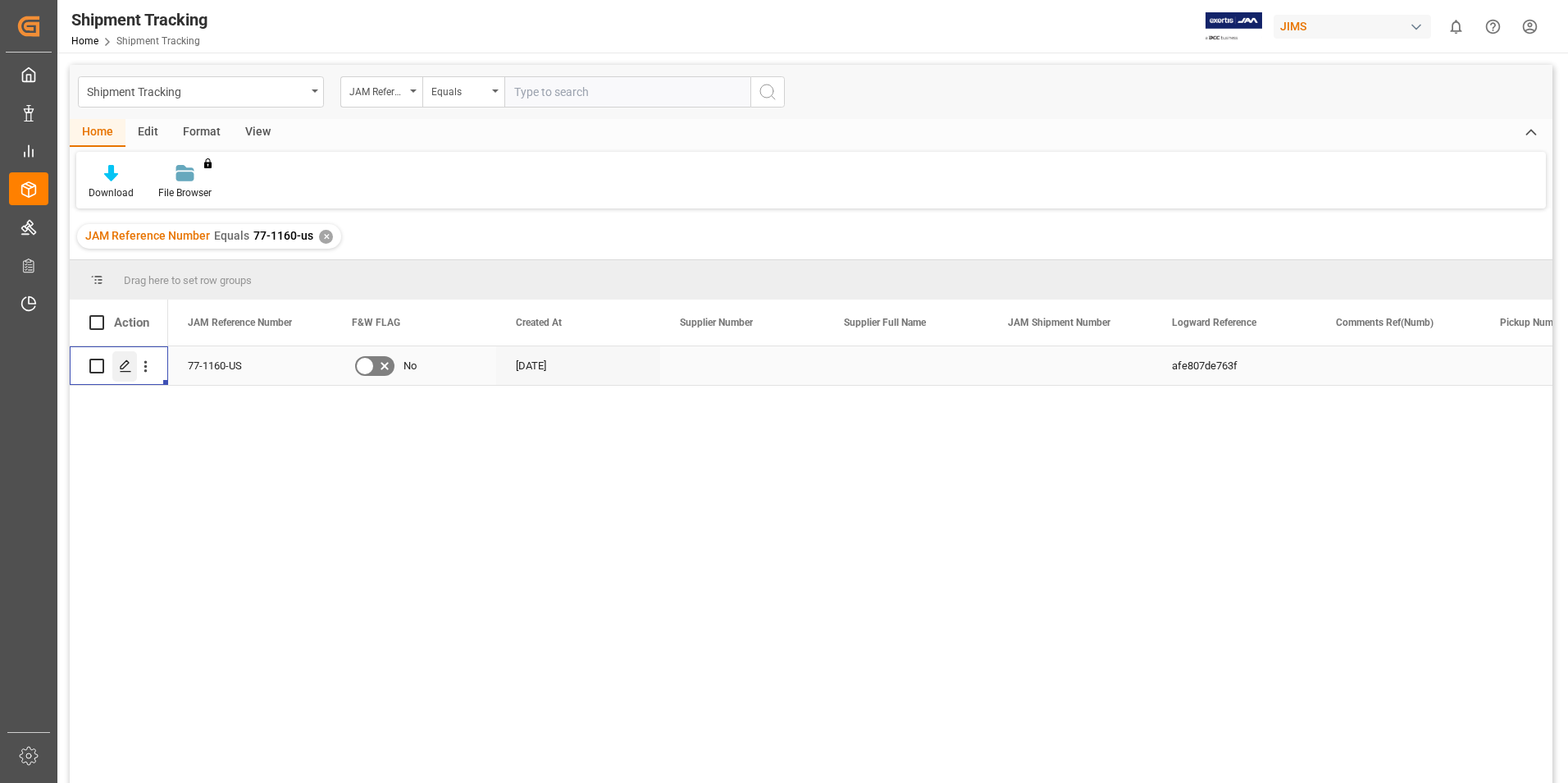
click at [126, 366] on polygon "Press SPACE to select this row." at bounding box center [125, 365] width 9 height 9
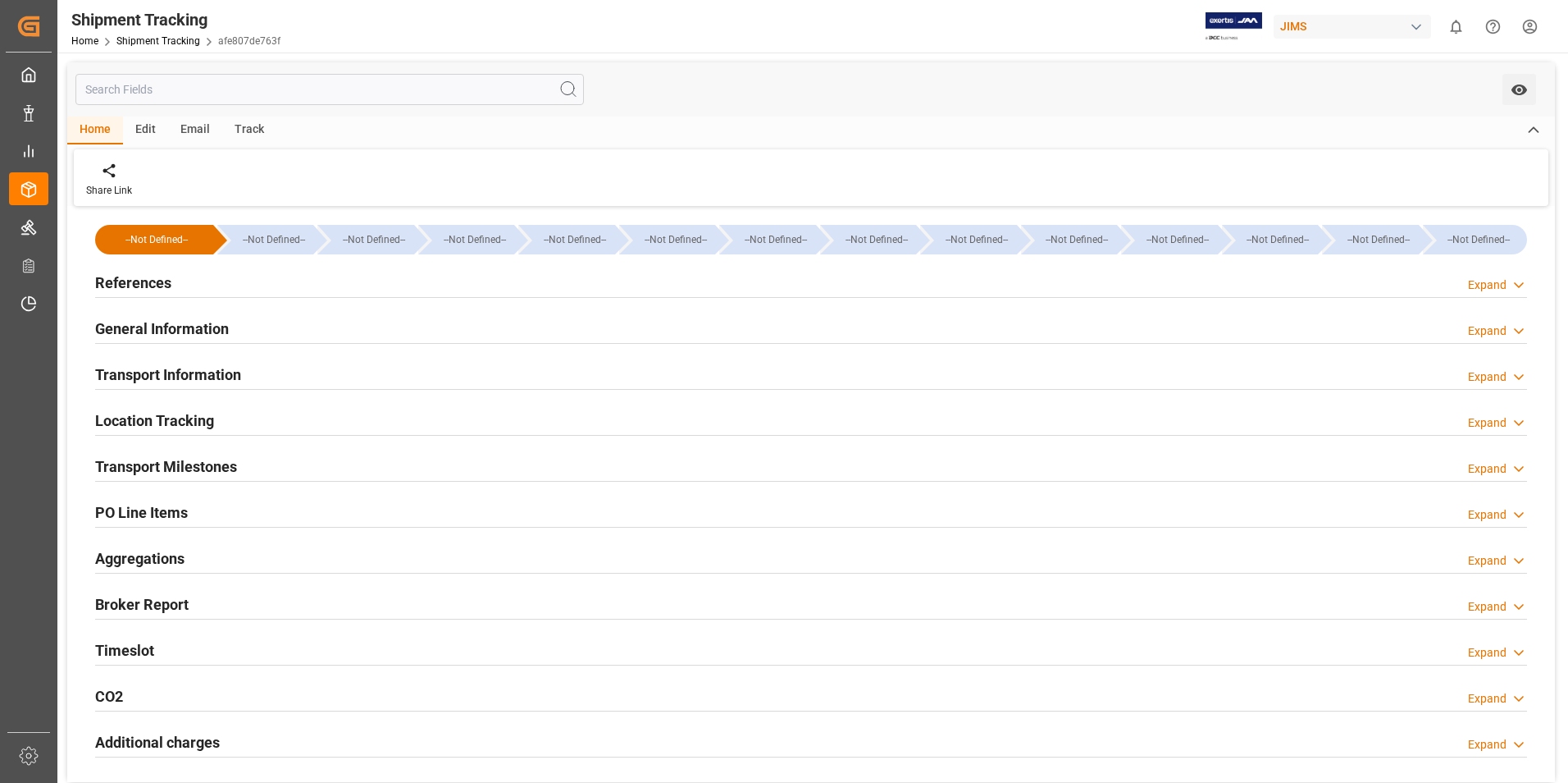
type input "[DATE]"
click at [152, 279] on h2 "References" at bounding box center [133, 283] width 76 height 22
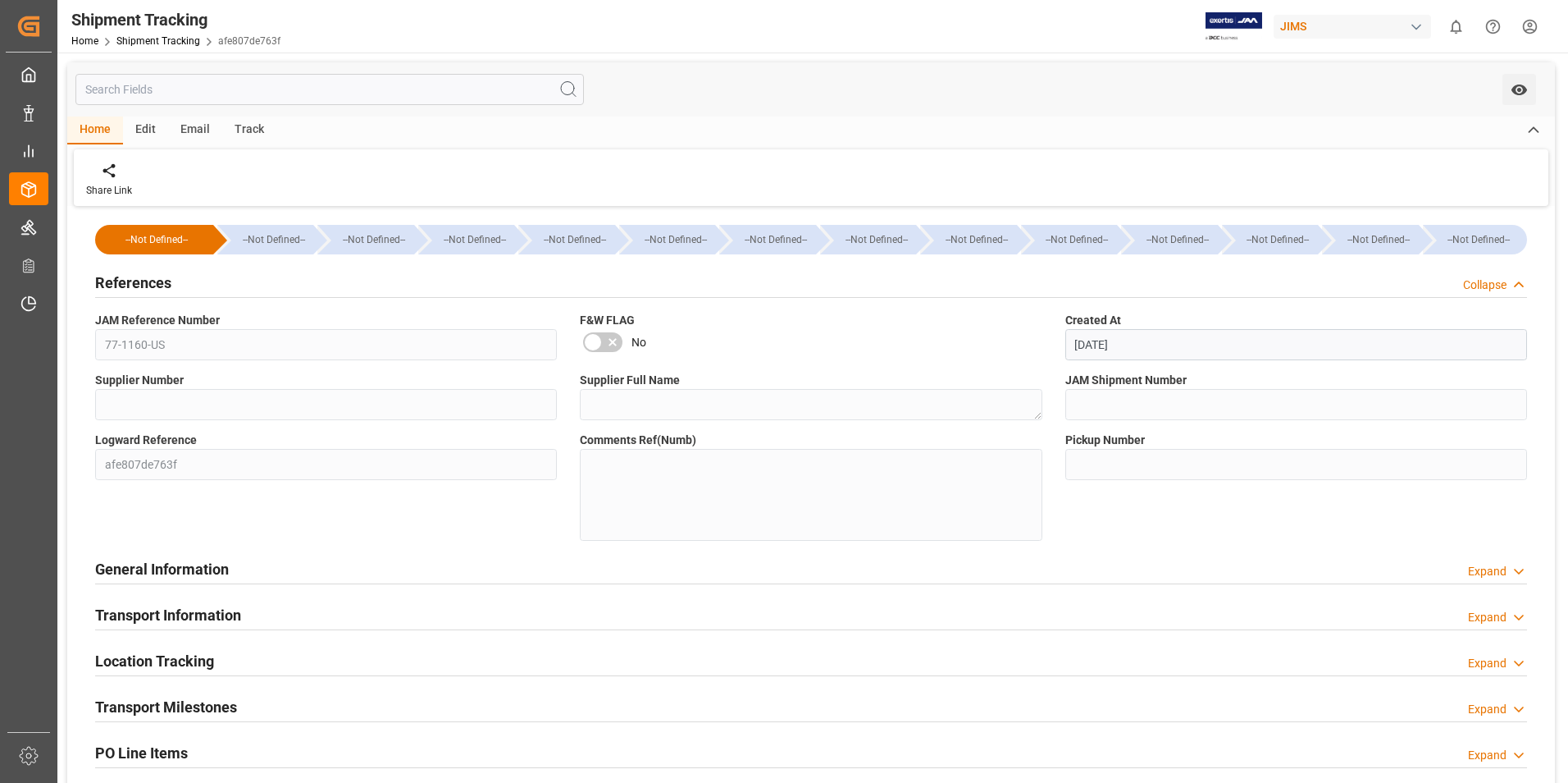
click at [210, 572] on h2 "General Information" at bounding box center [162, 569] width 134 height 22
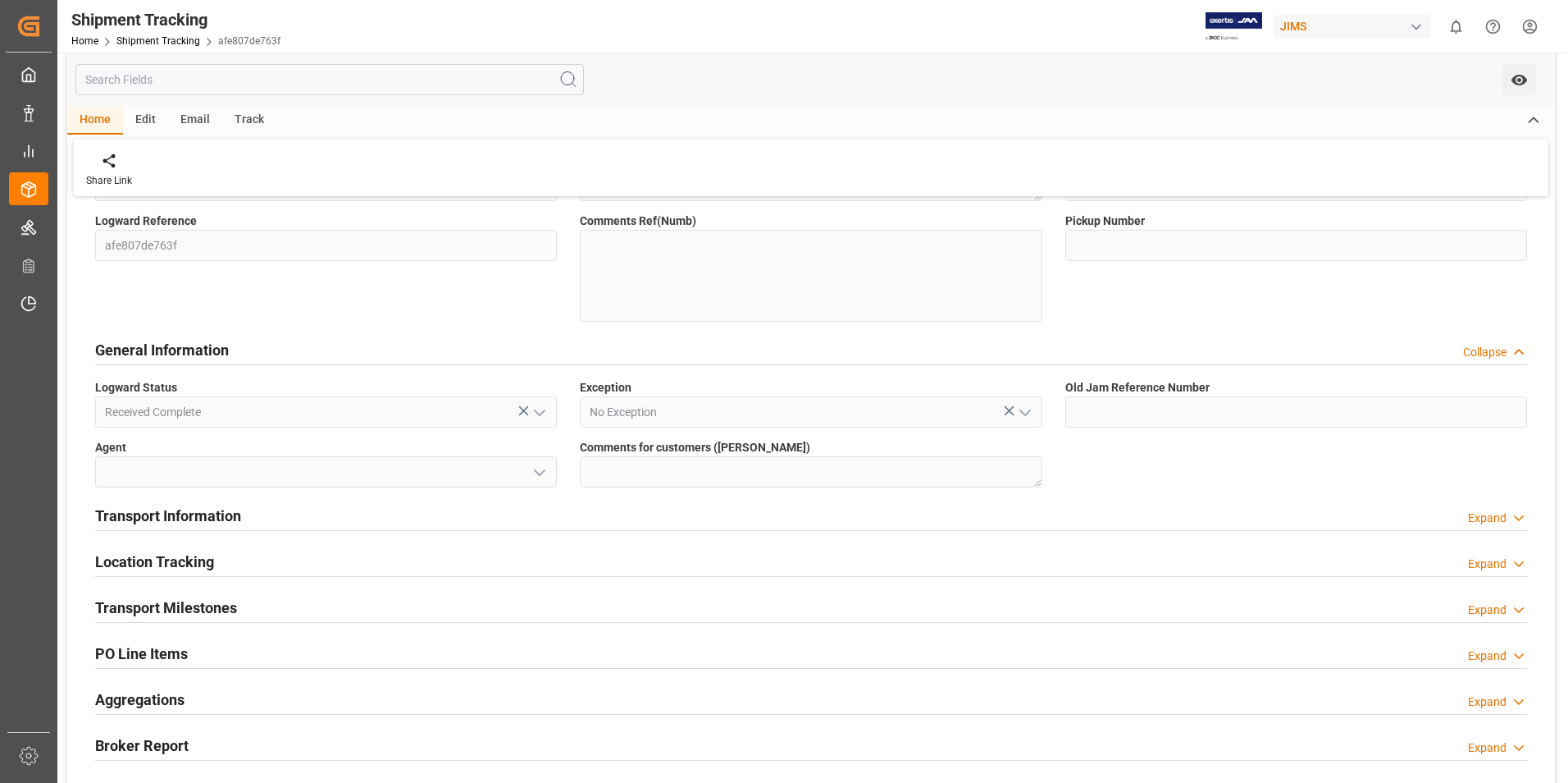
scroll to position [246, 0]
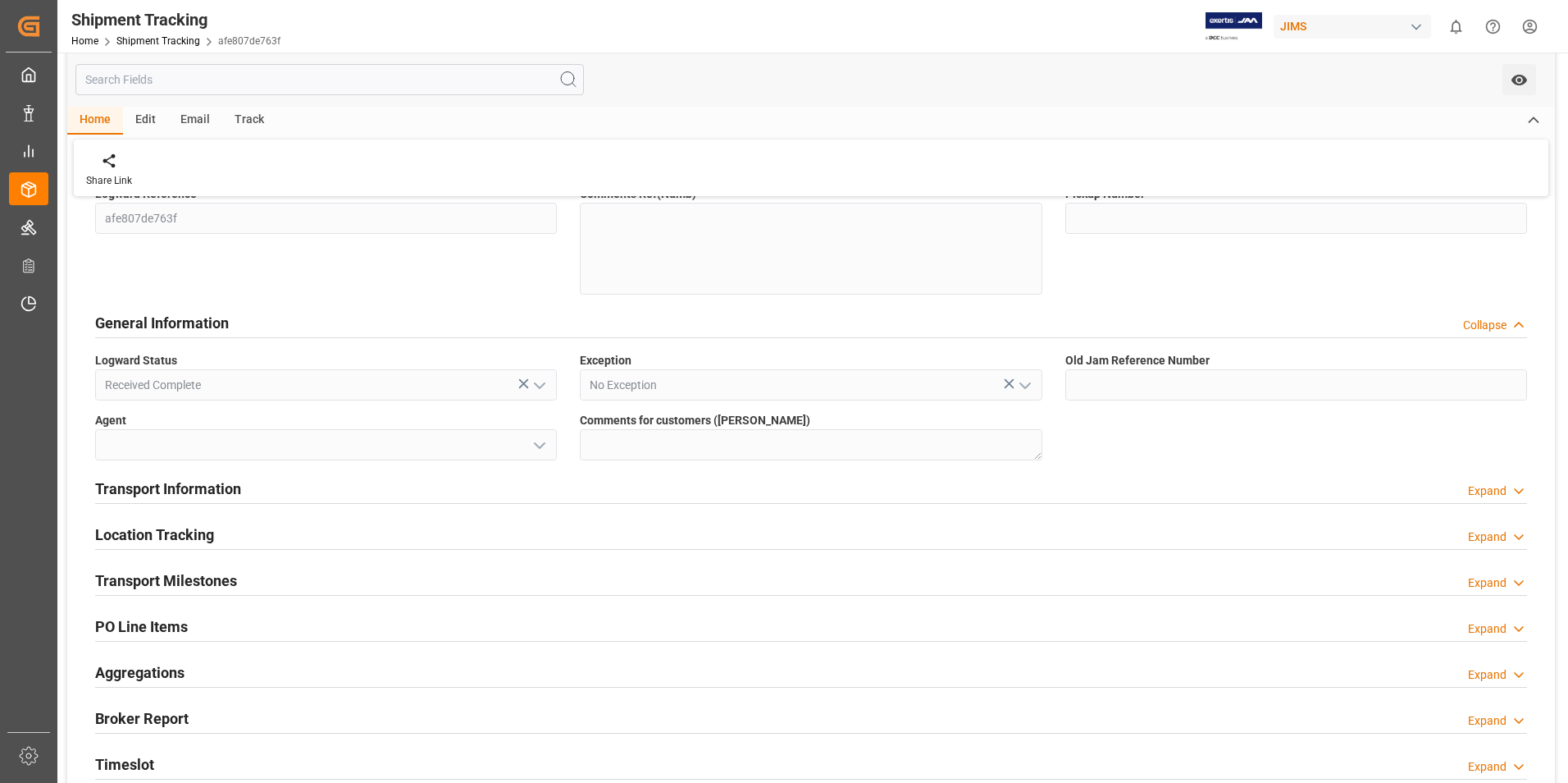
click at [194, 485] on h2 "Transport Information" at bounding box center [168, 488] width 146 height 22
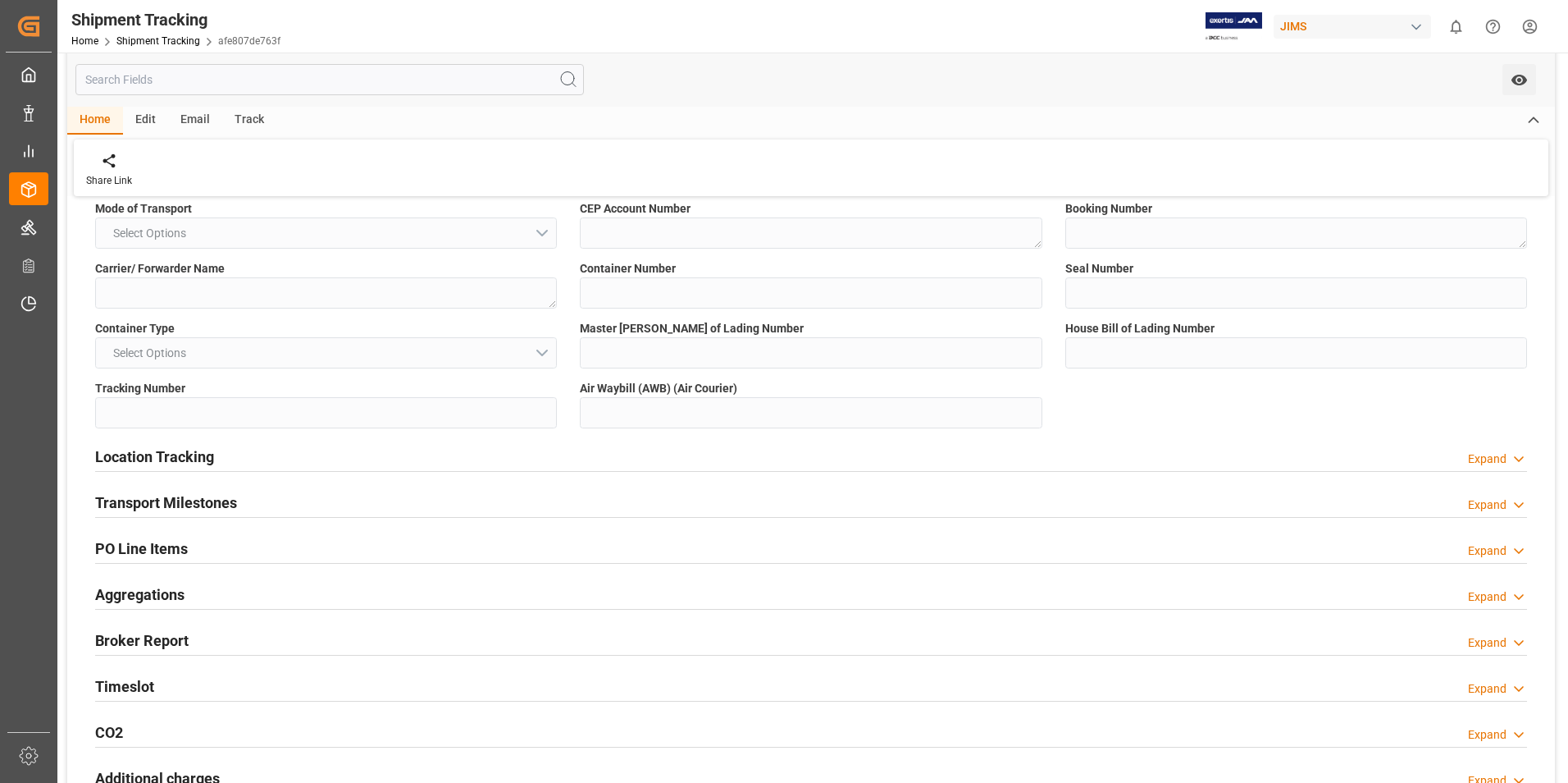
scroll to position [574, 0]
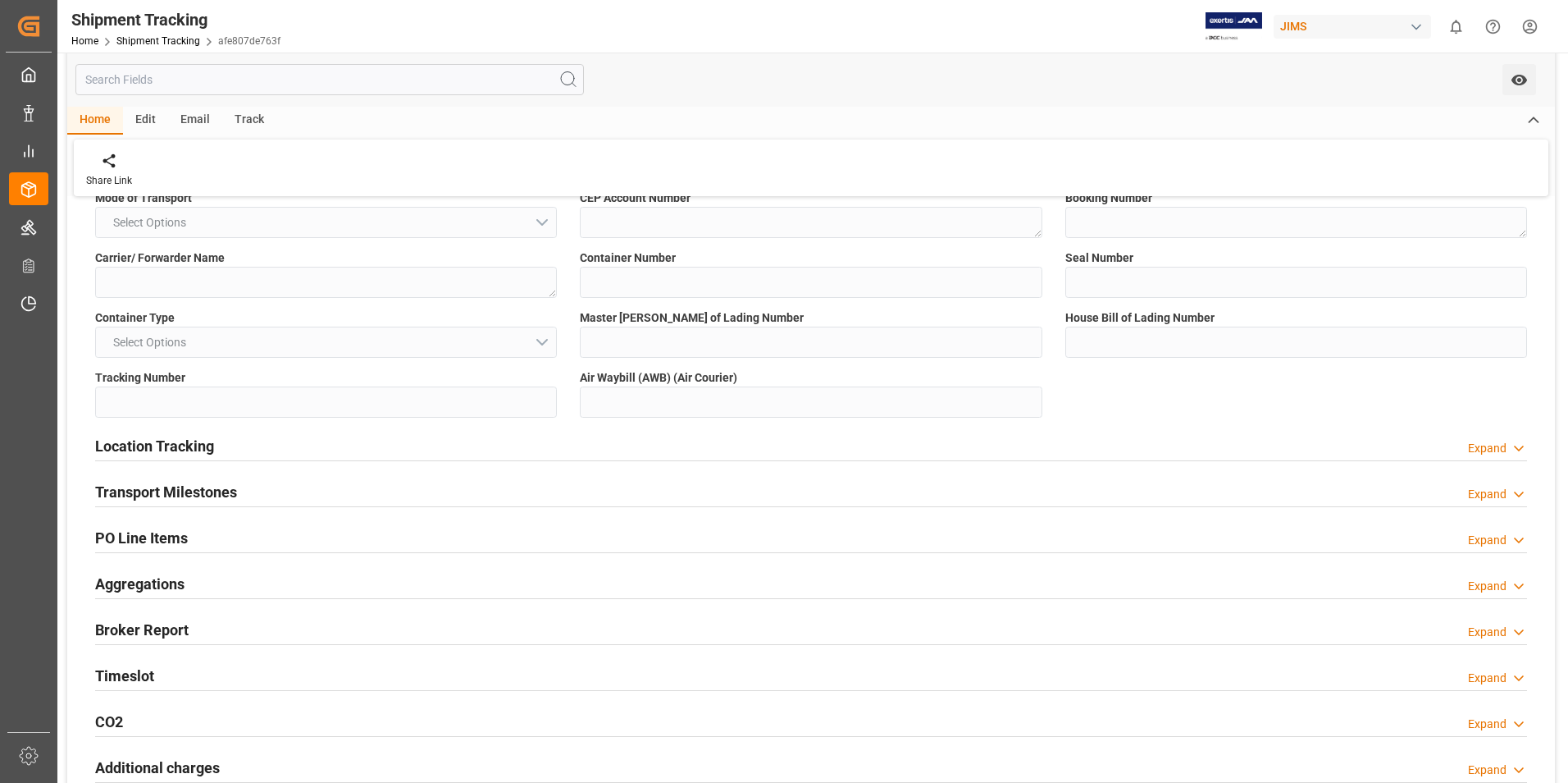
click at [186, 445] on h2 "Location Tracking" at bounding box center [154, 446] width 119 height 22
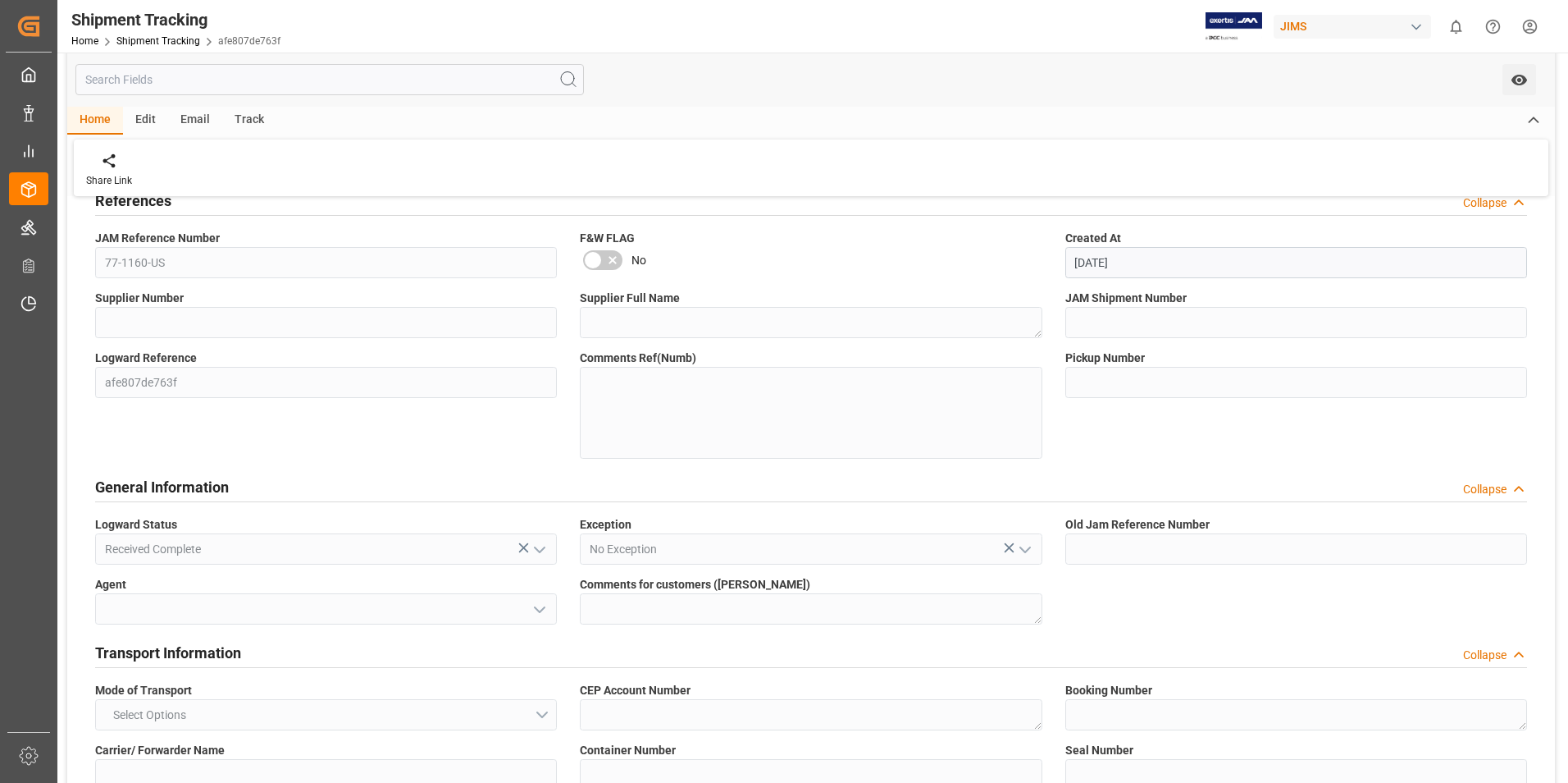
scroll to position [0, 0]
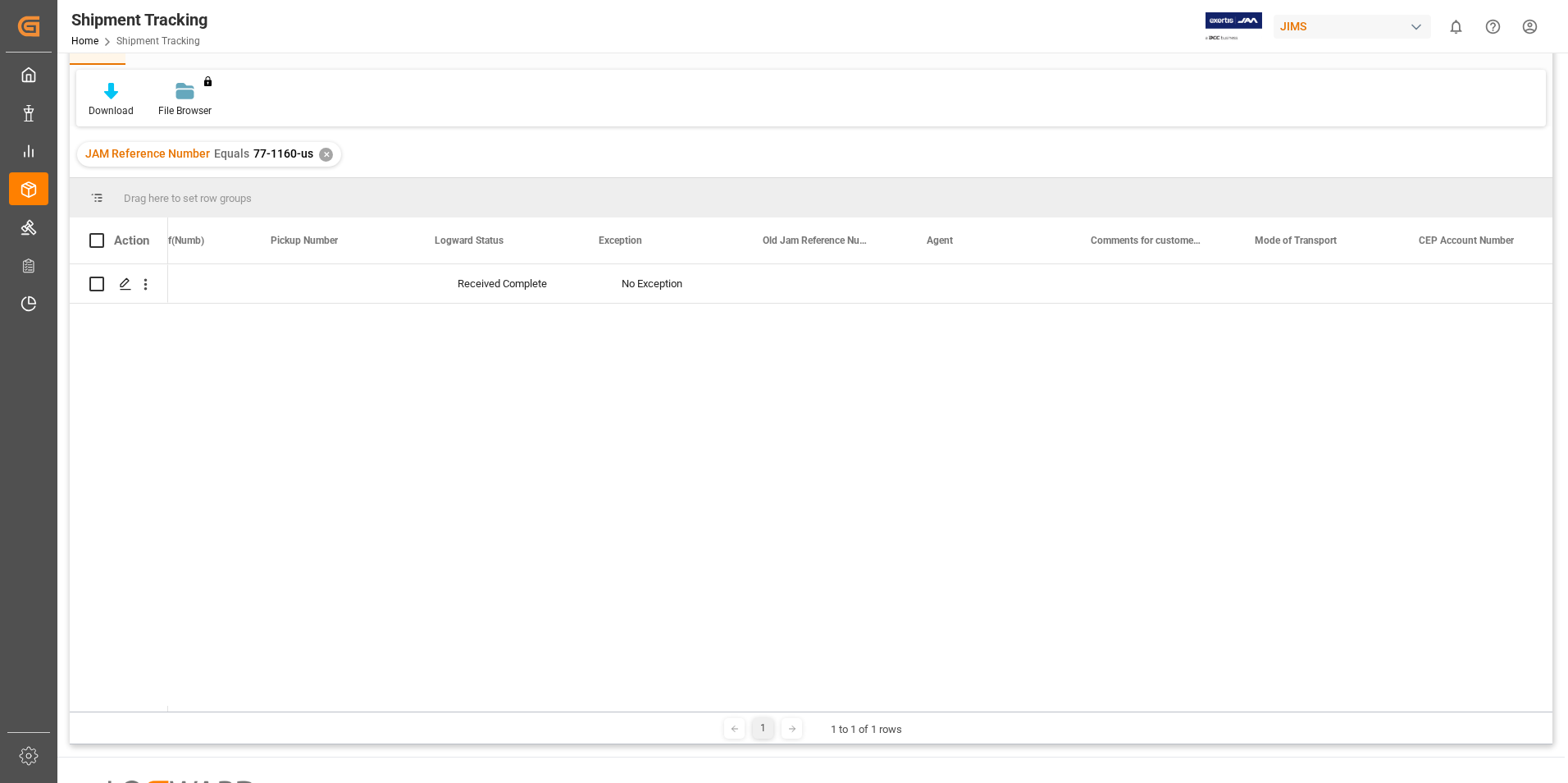
scroll to position [0, 1230]
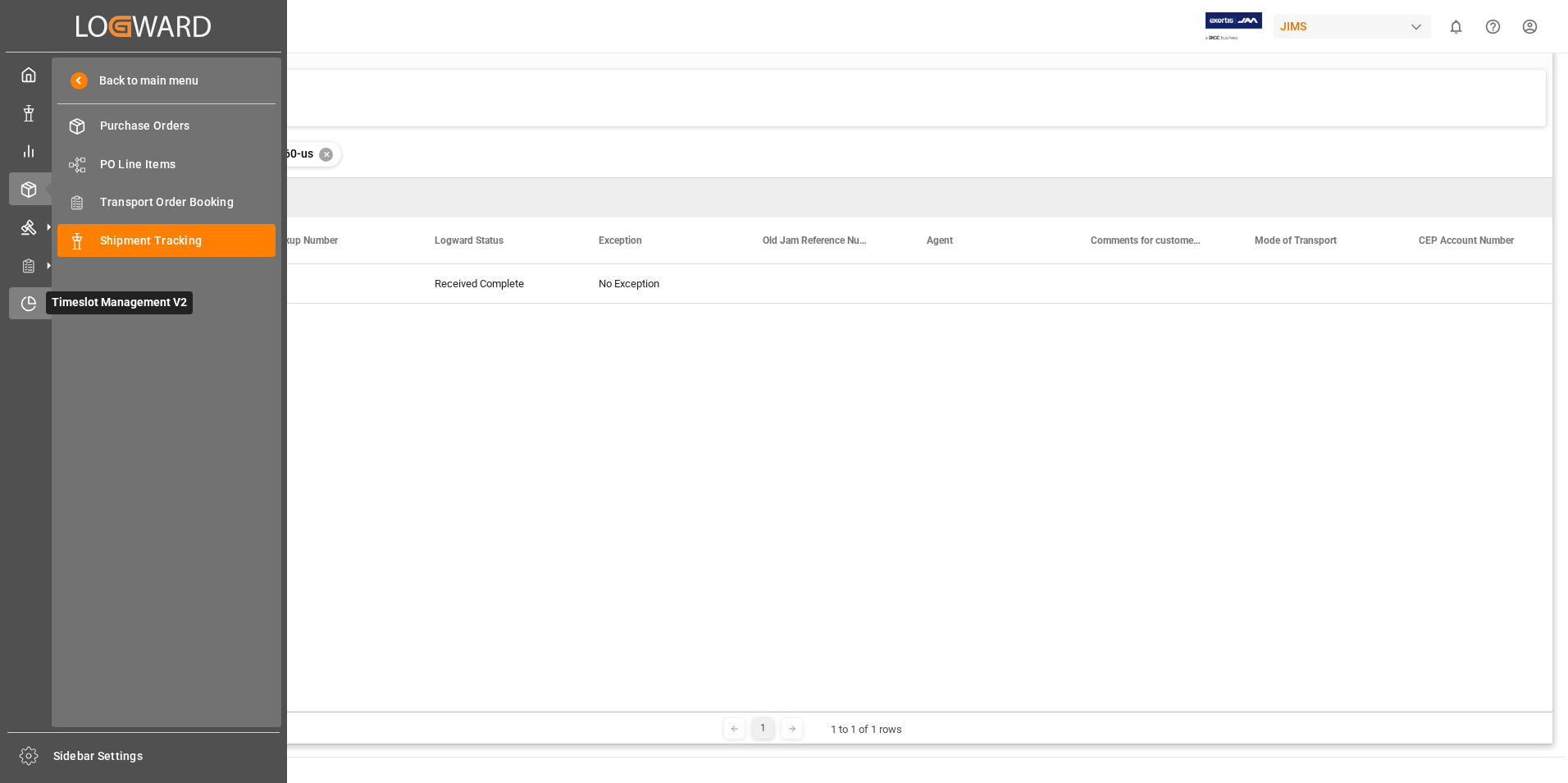
click at [91, 302] on span "Timeslot Management V2" at bounding box center [119, 302] width 146 height 23
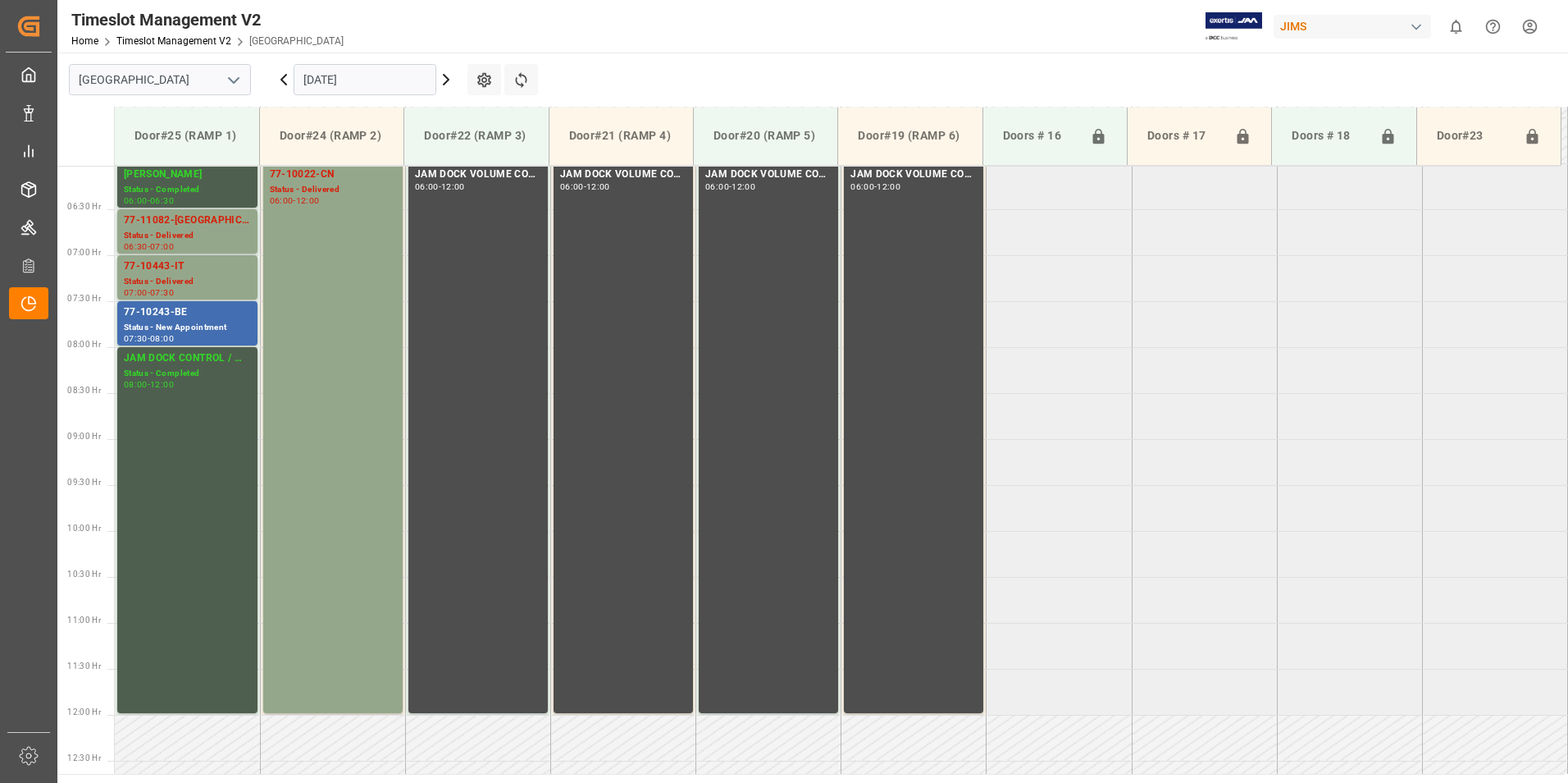
scroll to position [518, 0]
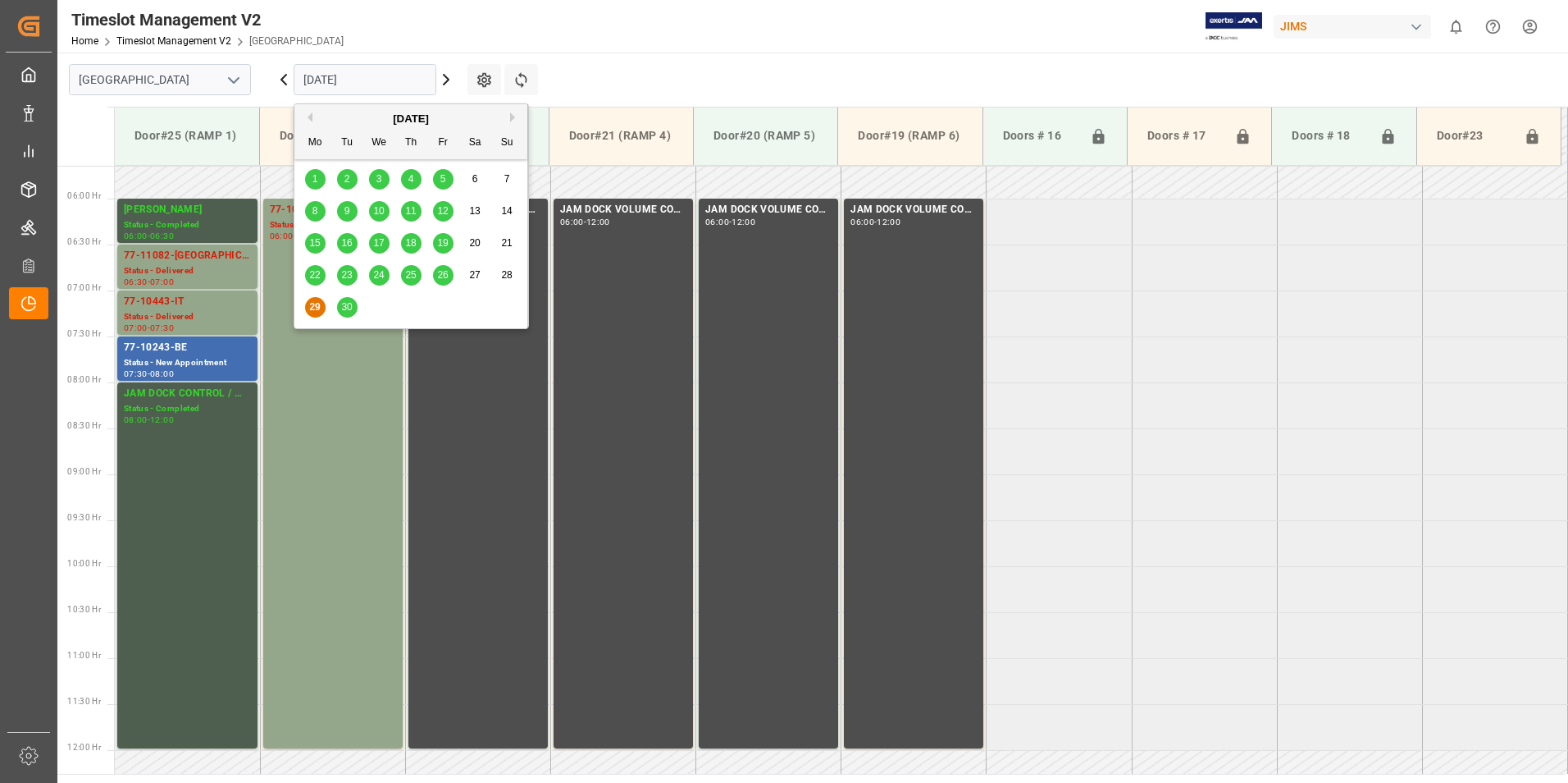
click at [342, 74] on input "[DATE]" at bounding box center [365, 80] width 143 height 31
click at [510, 116] on div "[DATE]" at bounding box center [411, 118] width 233 height 16
click at [513, 118] on button "Next Month" at bounding box center [515, 117] width 9 height 9
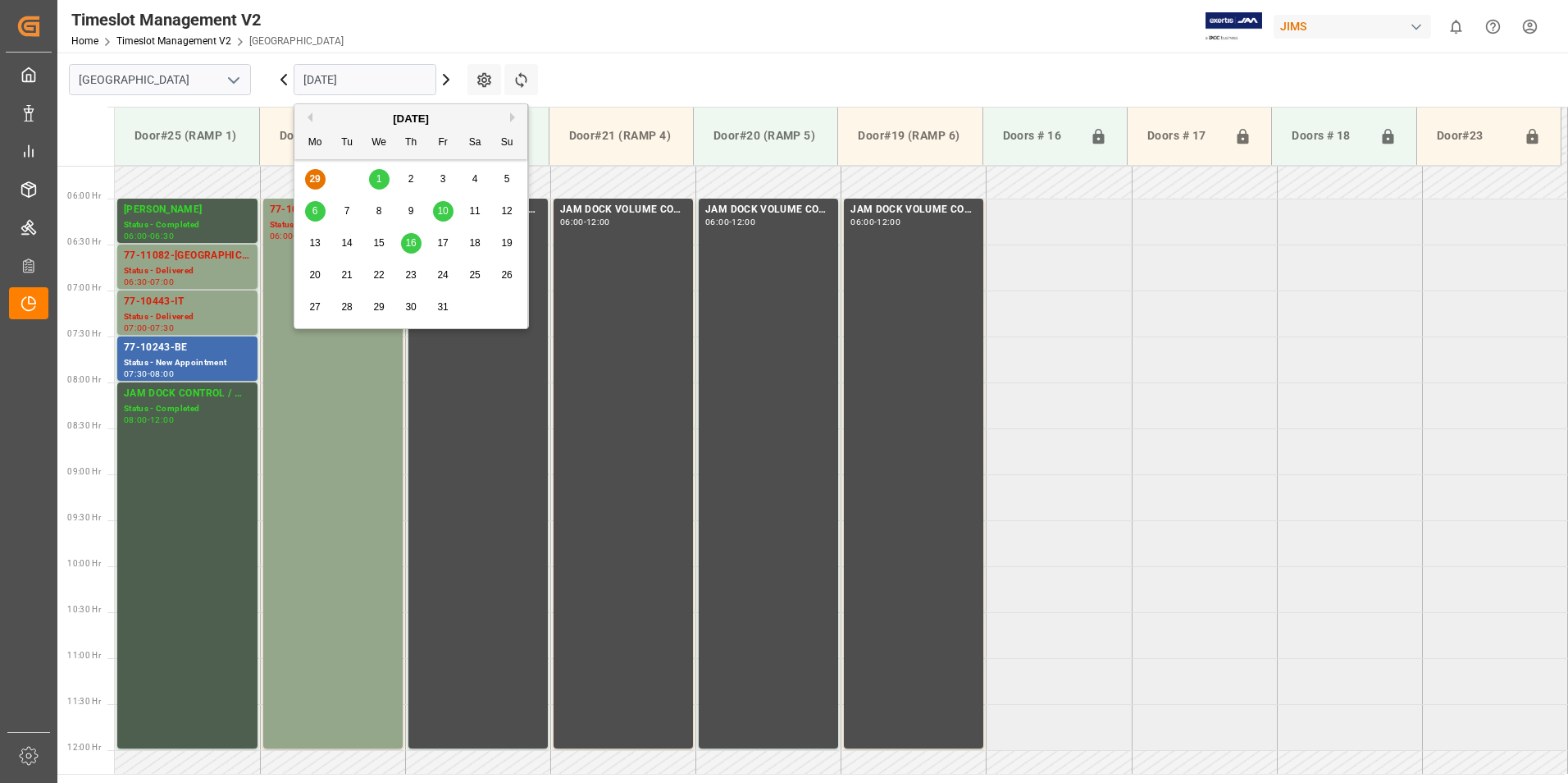
click at [381, 172] on div "1" at bounding box center [379, 179] width 21 height 20
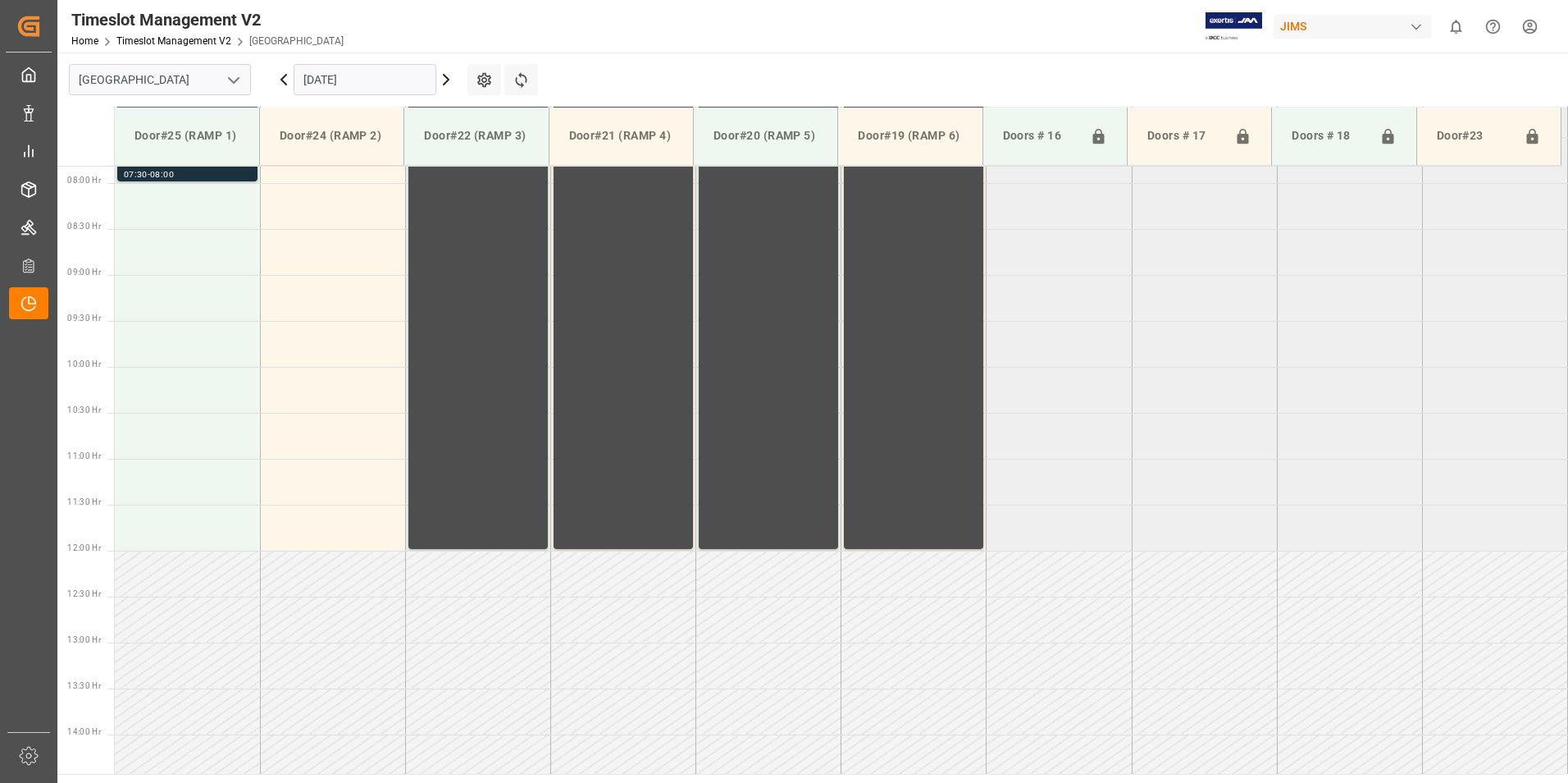
scroll to position [437, 0]
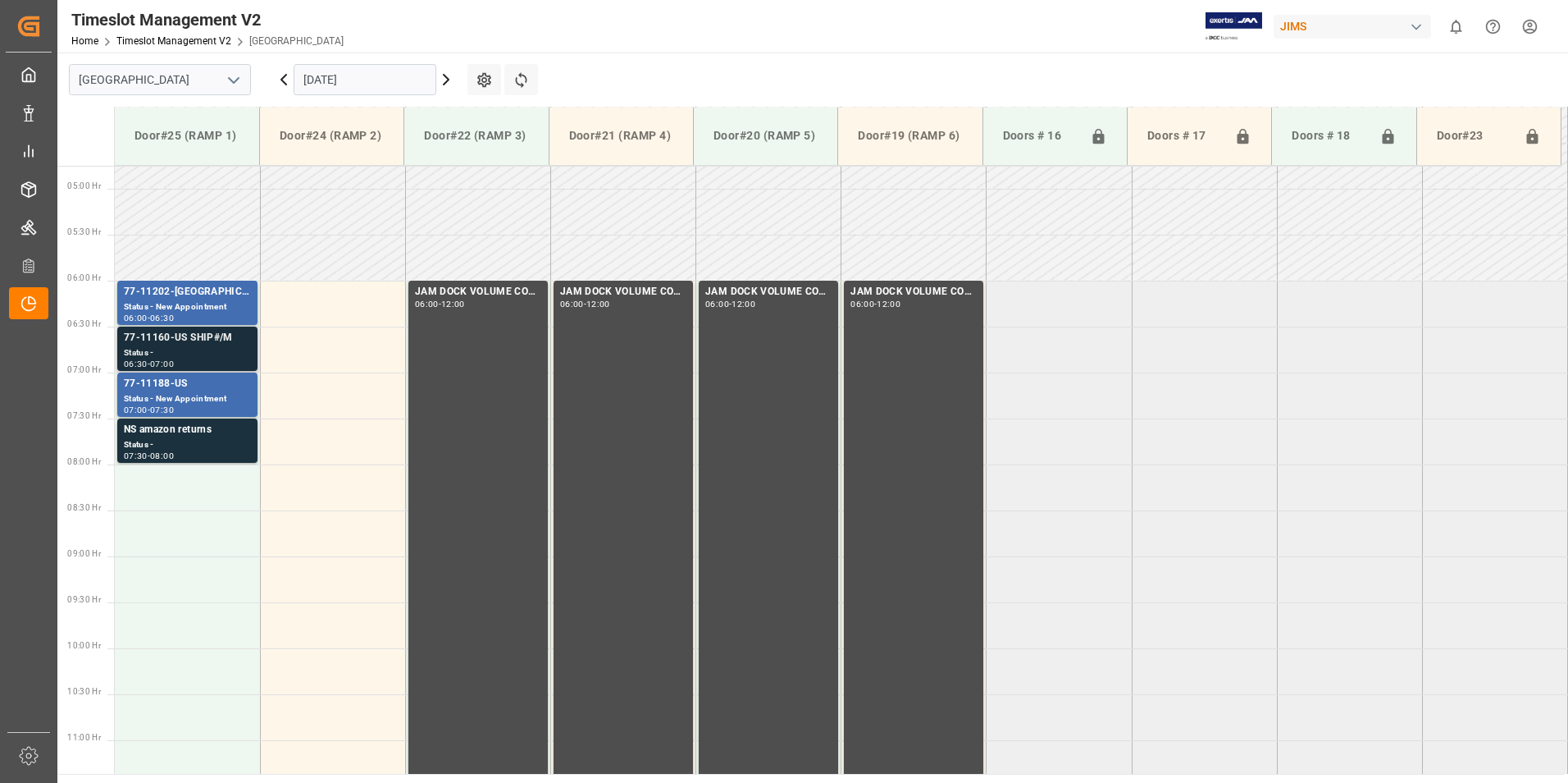
click at [171, 340] on div "77-11160-US SHIP#/M" at bounding box center [188, 338] width 127 height 16
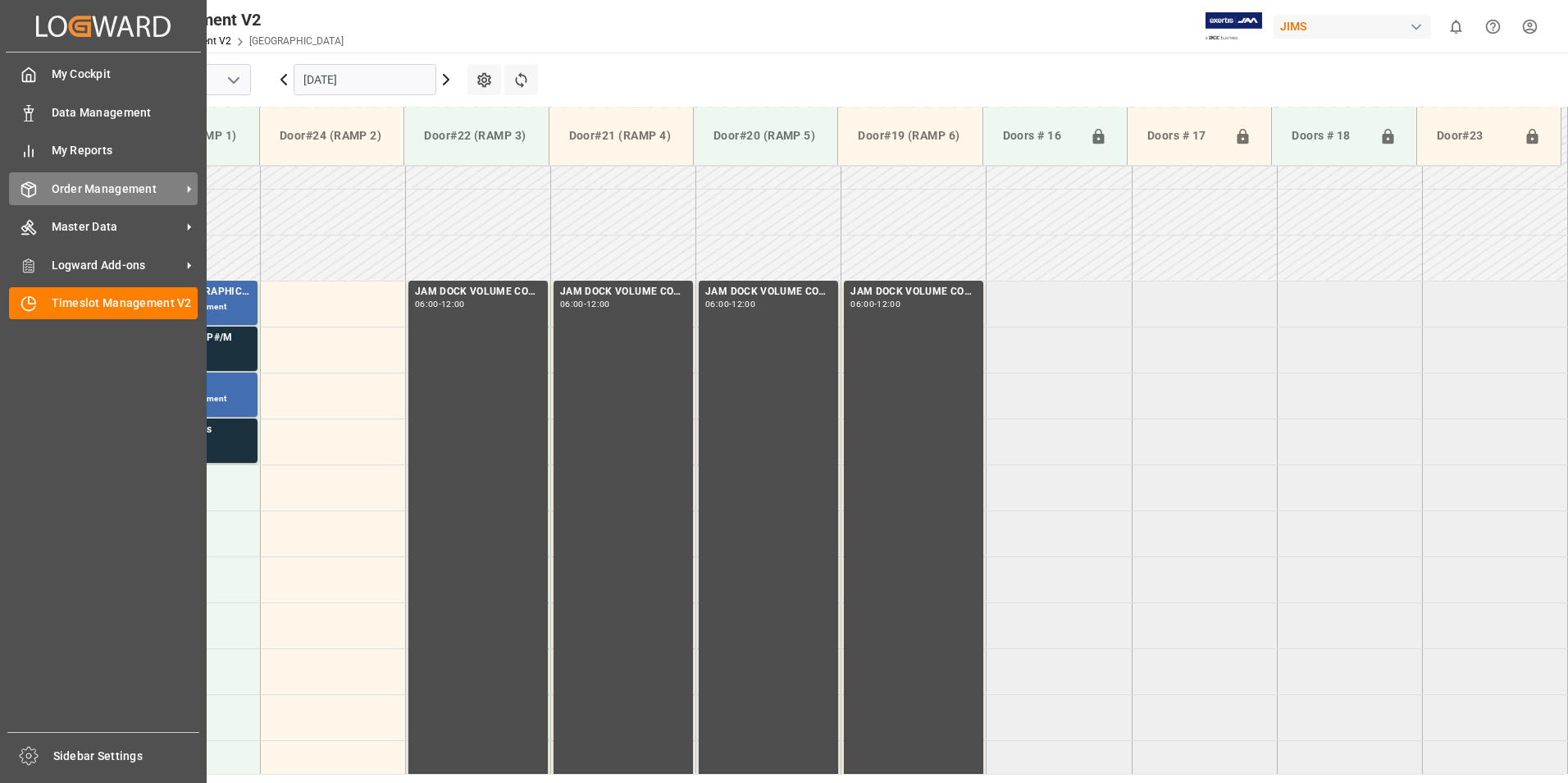
click at [87, 184] on span "Order Management" at bounding box center [116, 189] width 129 height 17
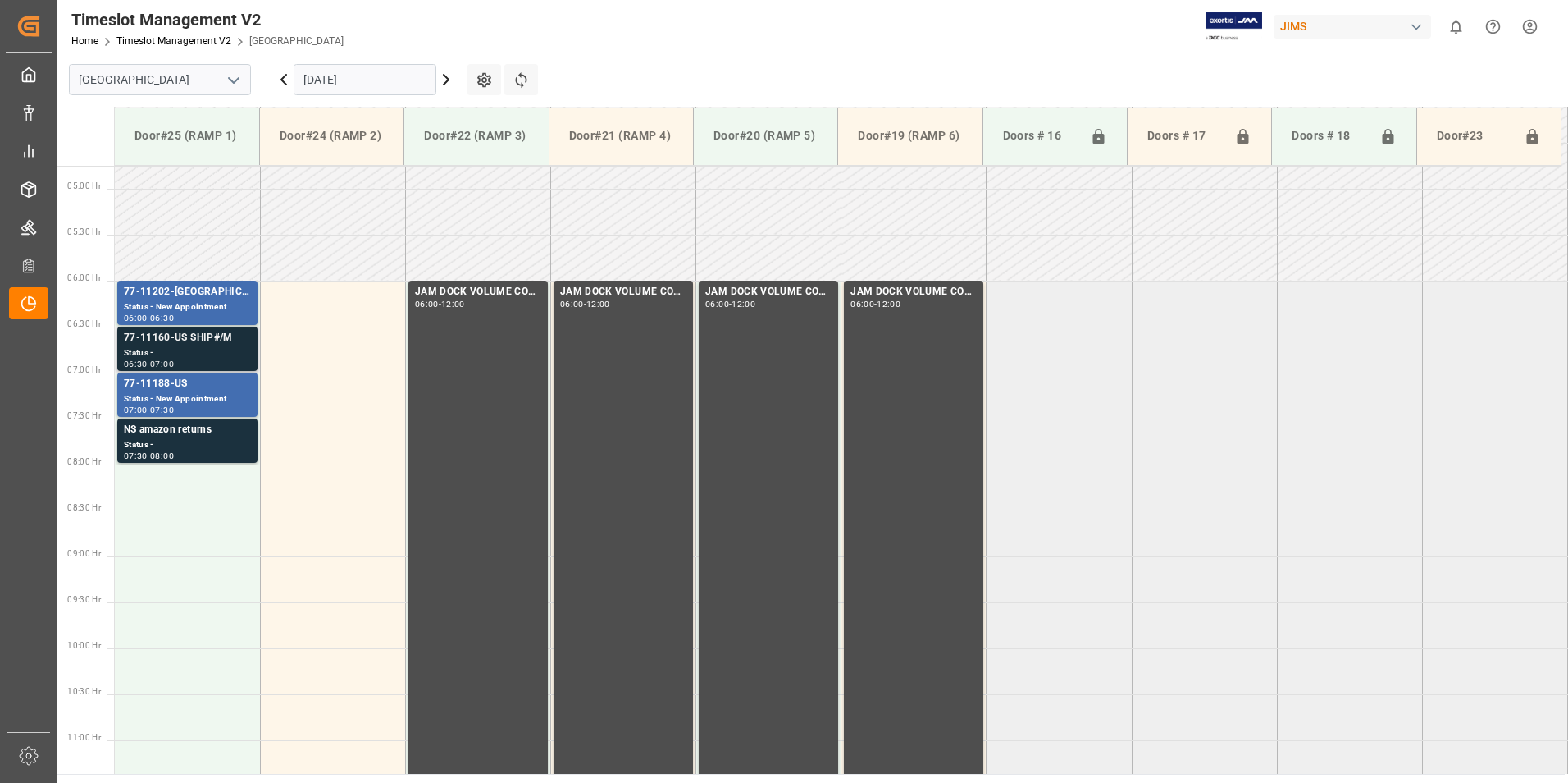
click at [183, 344] on div "77-11160-US SHIP#/M" at bounding box center [188, 338] width 127 height 16
